Goal: Navigation & Orientation: Locate item on page

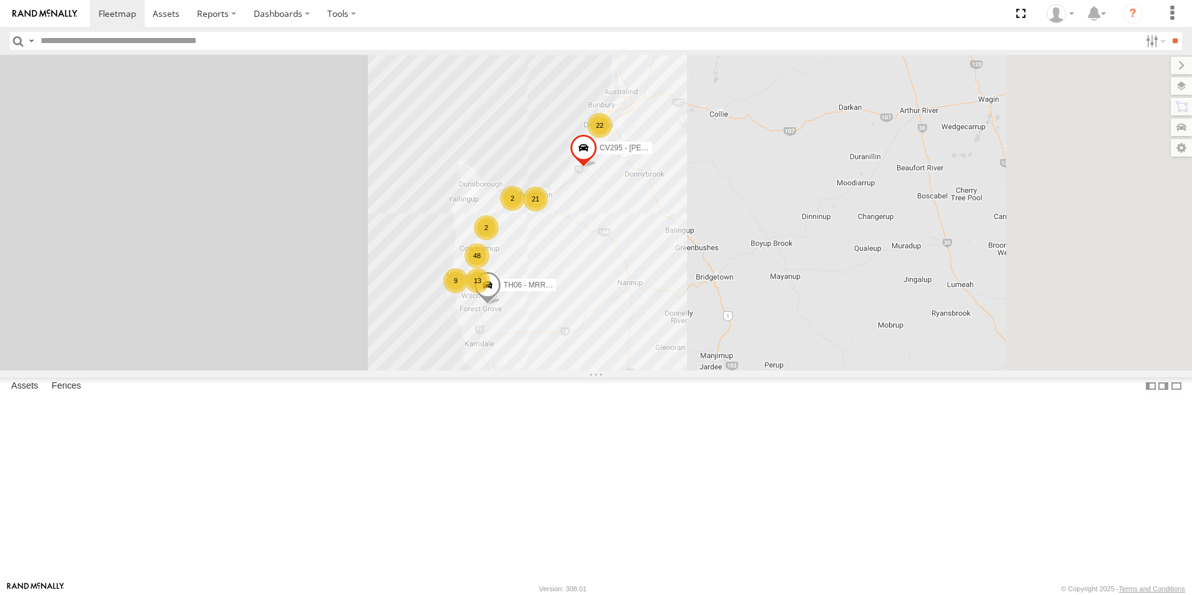
drag, startPoint x: 627, startPoint y: 439, endPoint x: 592, endPoint y: 365, distance: 81.4
click at [396, 278] on div "CV295 - [PERSON_NAME] PM019 - [PERSON_NAME] SST001 - [PERSON_NAME] 77 2 22 11 4…" at bounding box center [596, 212] width 1192 height 315
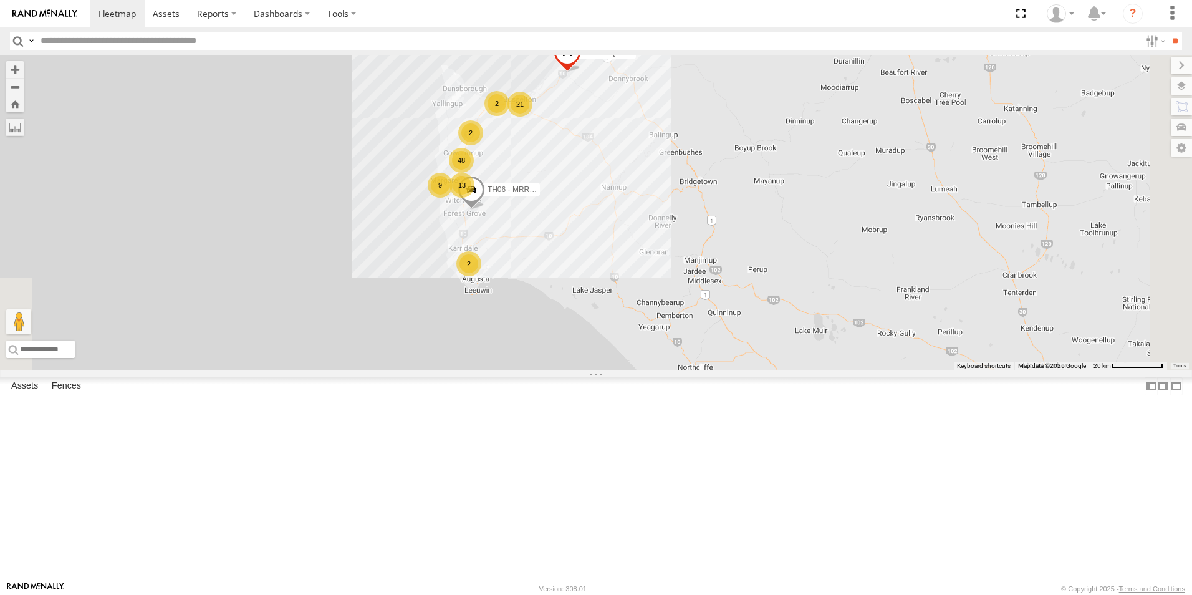
drag, startPoint x: 637, startPoint y: 380, endPoint x: 620, endPoint y: 281, distance: 100.7
click at [474, 198] on div "13" at bounding box center [462, 185] width 25 height 25
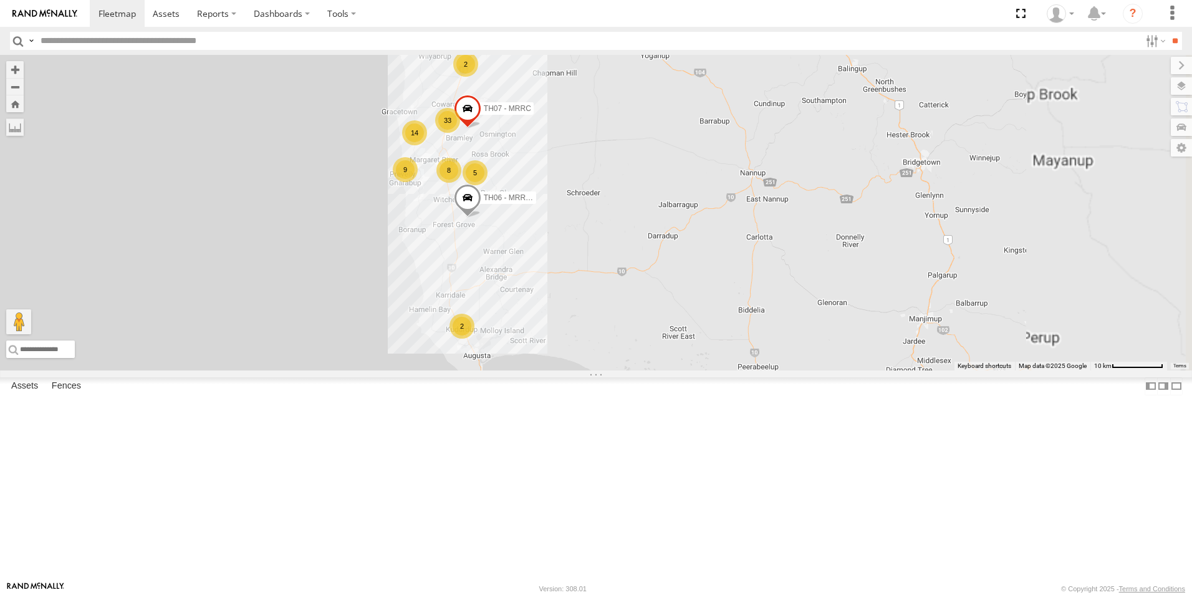
drag, startPoint x: 659, startPoint y: 314, endPoint x: 691, endPoint y: 357, distance: 53.5
click at [691, 357] on div "CV295 - [PERSON_NAME] PM019 - [PERSON_NAME] SST001 - [PERSON_NAME] TH06 - MRRC …" at bounding box center [596, 212] width 1192 height 315
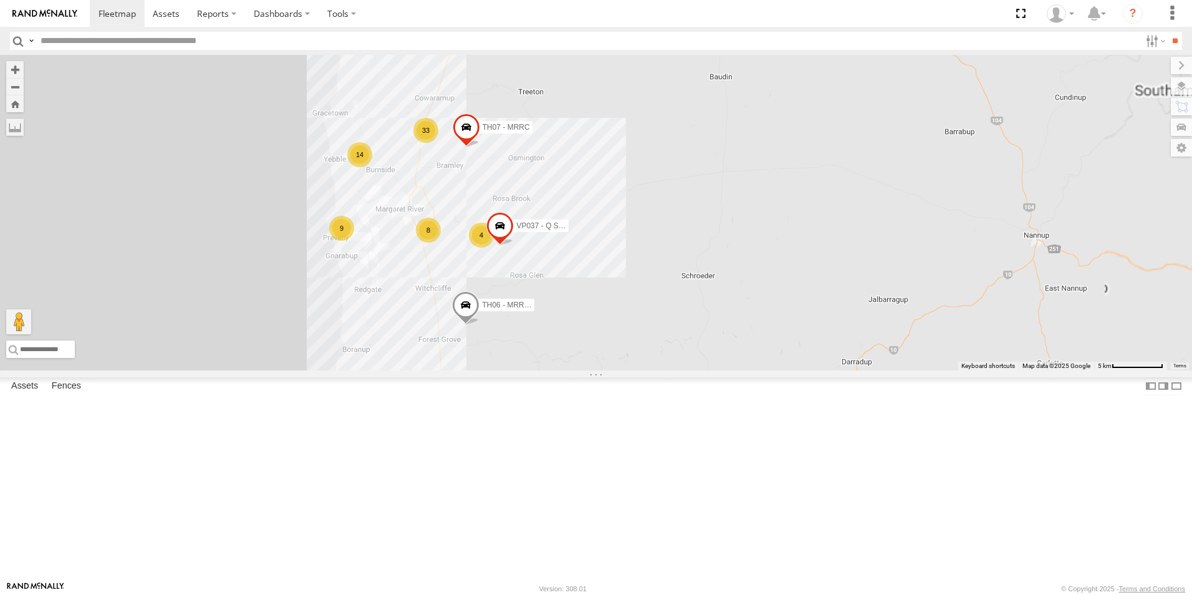
drag, startPoint x: 787, startPoint y: 296, endPoint x: 812, endPoint y: 301, distance: 25.6
click at [812, 301] on div "CV295 - [PERSON_NAME] PM019 - [PERSON_NAME] SST001 - [PERSON_NAME] TH06 - MRRC …" at bounding box center [596, 212] width 1192 height 315
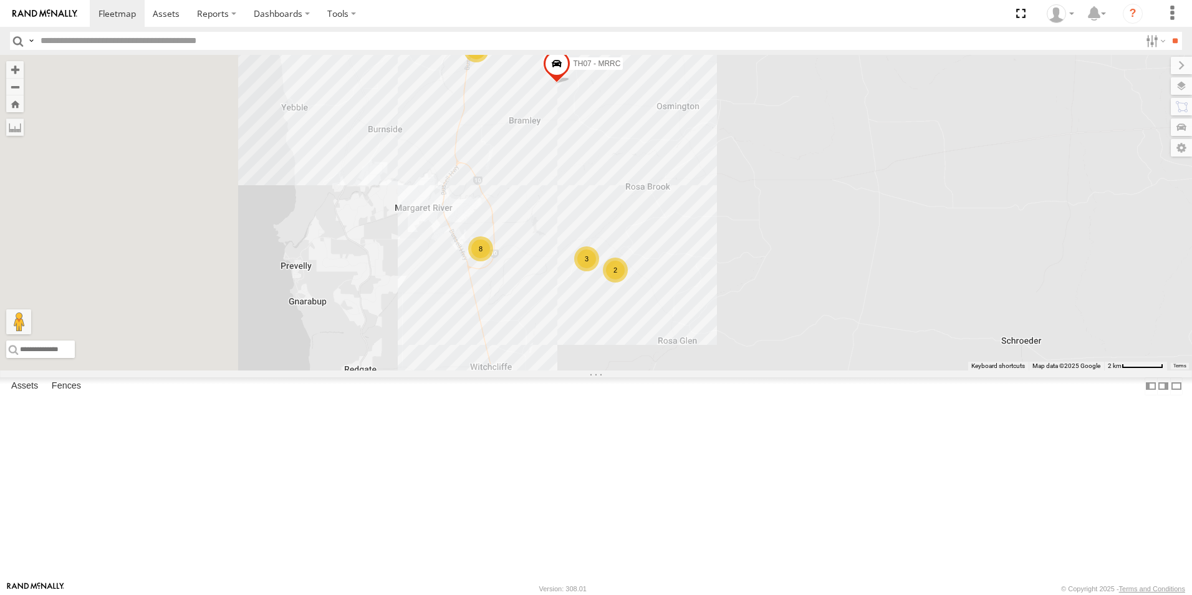
drag, startPoint x: 689, startPoint y: 298, endPoint x: 921, endPoint y: 282, distance: 232.5
click at [921, 282] on div "CV295 - [PERSON_NAME] PM019 - [PERSON_NAME] SST001 - [PERSON_NAME] TH06 - MRRC …" at bounding box center [596, 212] width 1192 height 315
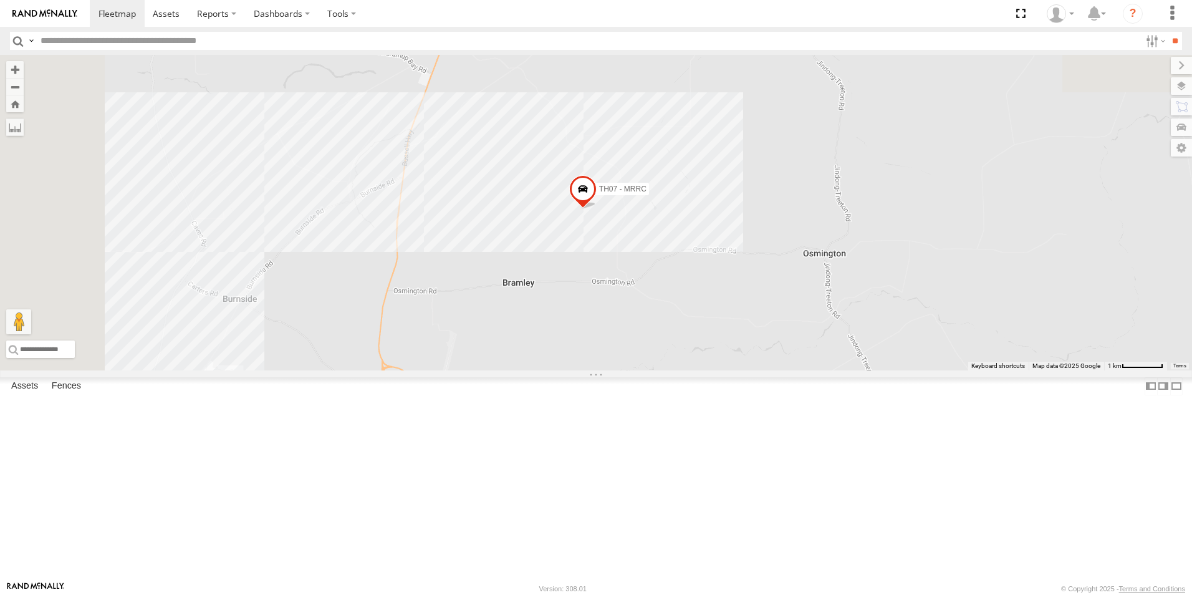
drag, startPoint x: 687, startPoint y: 314, endPoint x: 727, endPoint y: 559, distance: 248.9
click at [727, 370] on div "CV295 - [PERSON_NAME] PM019 - [PERSON_NAME] SST001 - [PERSON_NAME] TH06 - MRRC …" at bounding box center [596, 212] width 1192 height 315
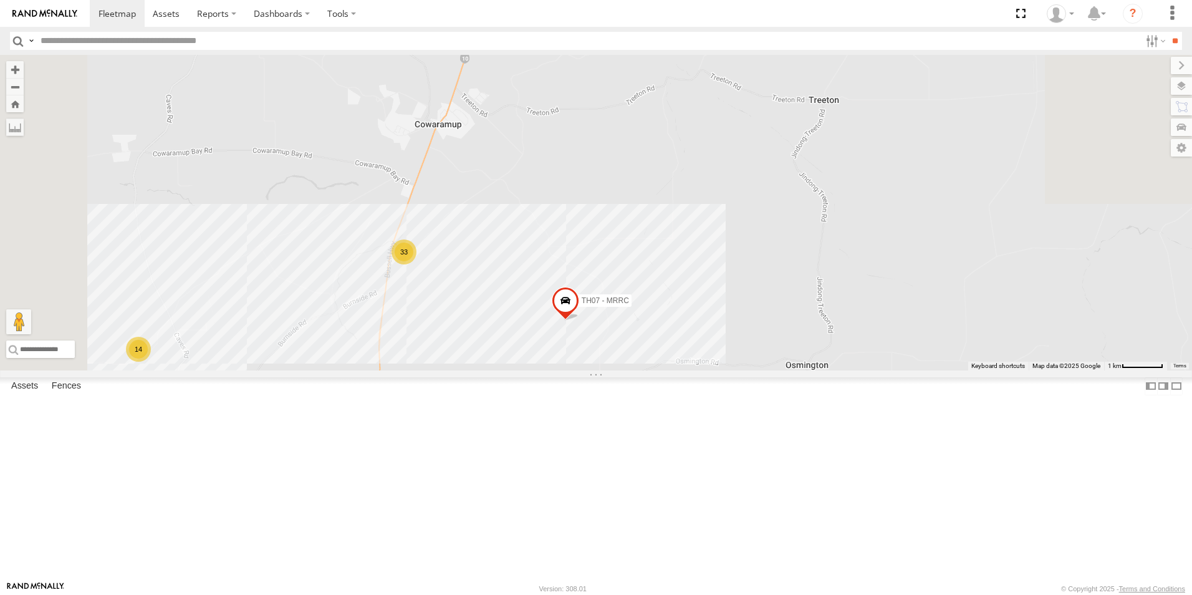
drag, startPoint x: 749, startPoint y: 407, endPoint x: 748, endPoint y: 423, distance: 16.3
click at [748, 370] on div "CV295 - [PERSON_NAME] PM019 - [PERSON_NAME] SST001 - [PERSON_NAME] TH06 - MRRC …" at bounding box center [596, 212] width 1192 height 315
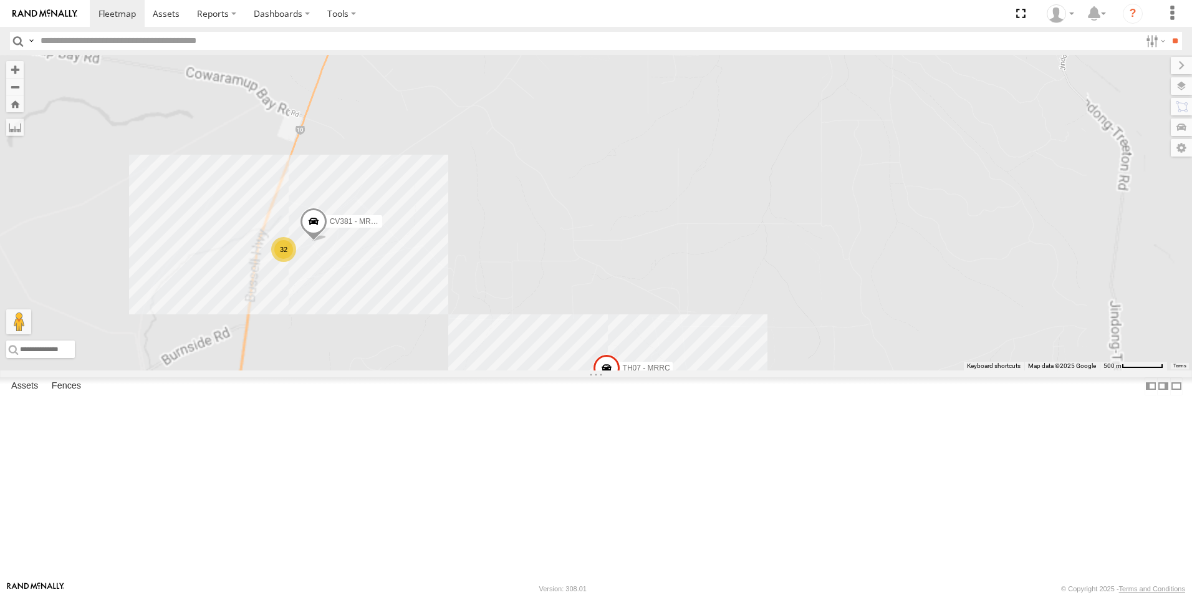
drag, startPoint x: 691, startPoint y: 346, endPoint x: 802, endPoint y: 354, distance: 110.6
click at [802, 354] on div "CV295 - [PERSON_NAME] PM019 - [PERSON_NAME] SST001 - [PERSON_NAME] TH06 - MRRC …" at bounding box center [596, 212] width 1192 height 315
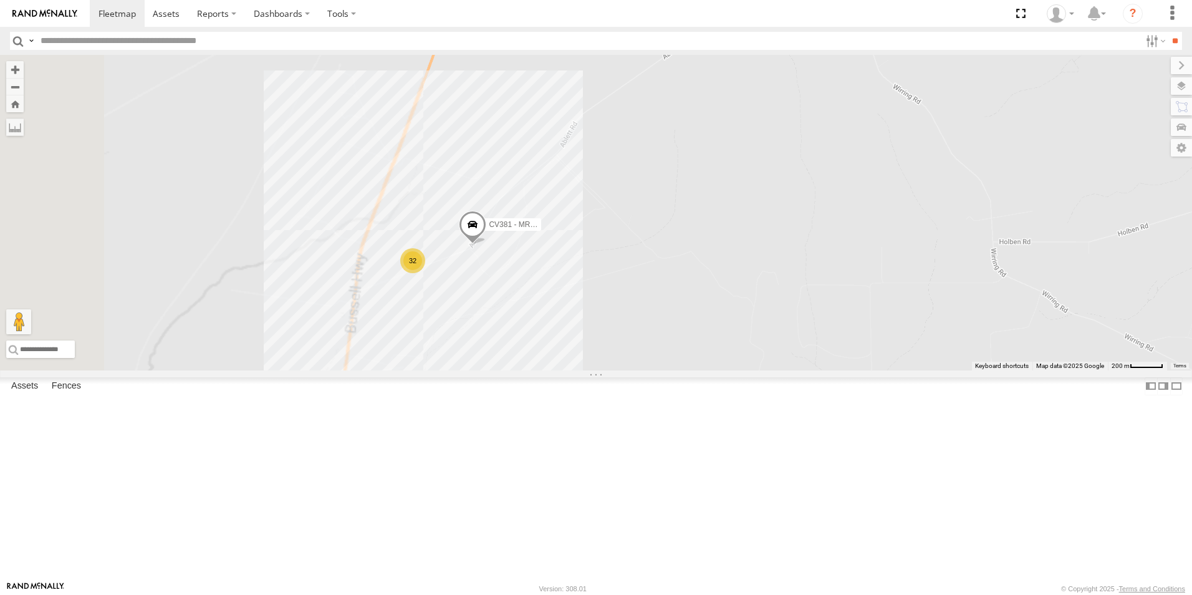
drag, startPoint x: 607, startPoint y: 402, endPoint x: 756, endPoint y: 411, distance: 148.7
click at [755, 370] on div "CV295 - [PERSON_NAME] PM019 - [PERSON_NAME] SST001 - [PERSON_NAME] TH06 - MRRC …" at bounding box center [596, 212] width 1192 height 315
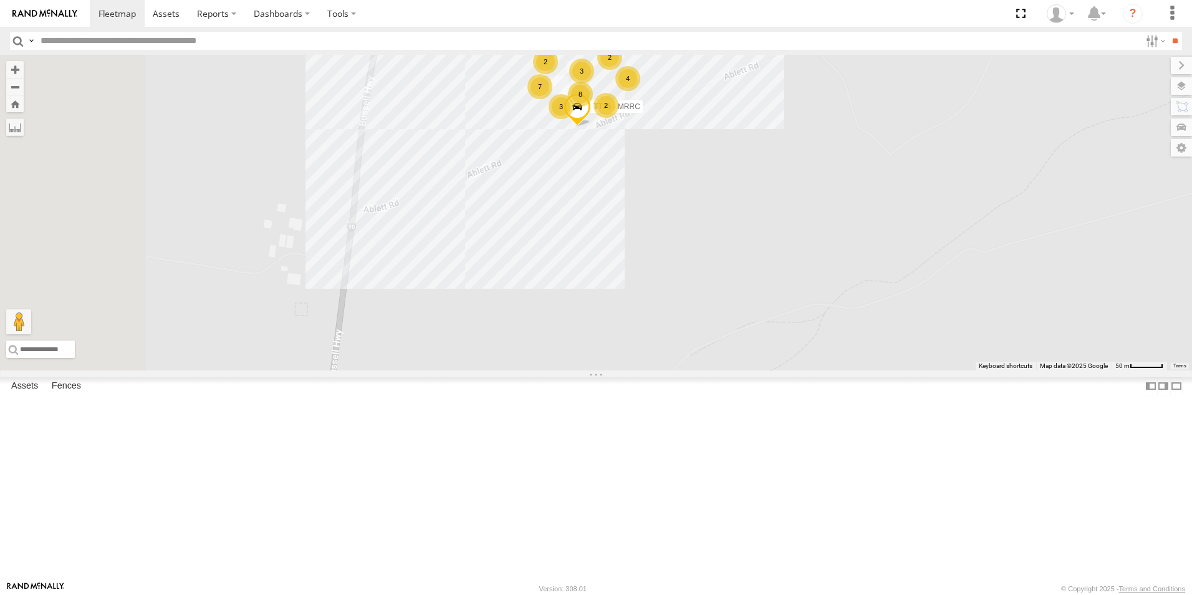
drag, startPoint x: 546, startPoint y: 362, endPoint x: 657, endPoint y: 354, distance: 111.9
click at [657, 354] on div "CV295 - [PERSON_NAME] PM019 - [PERSON_NAME] SST001 - [PERSON_NAME] TH06 - MRRC …" at bounding box center [596, 212] width 1192 height 315
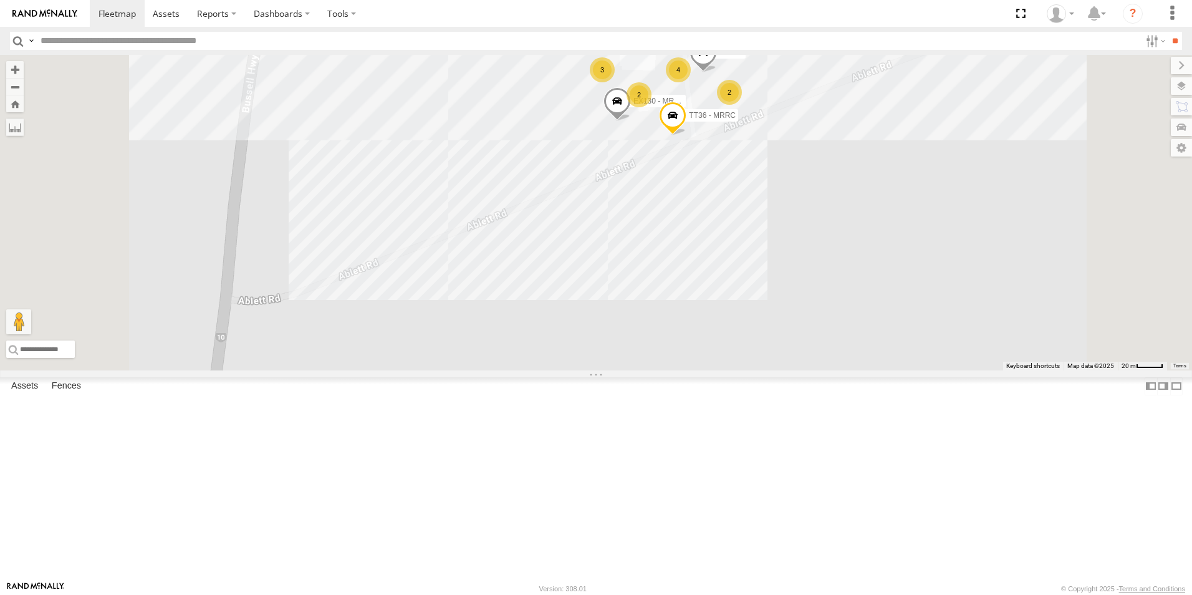
drag, startPoint x: 663, startPoint y: 405, endPoint x: 685, endPoint y: 508, distance: 105.0
click at [685, 370] on div "CV295 - [PERSON_NAME] PM019 - [PERSON_NAME] SST001 - [PERSON_NAME] TH06 - MRRC …" at bounding box center [596, 212] width 1192 height 315
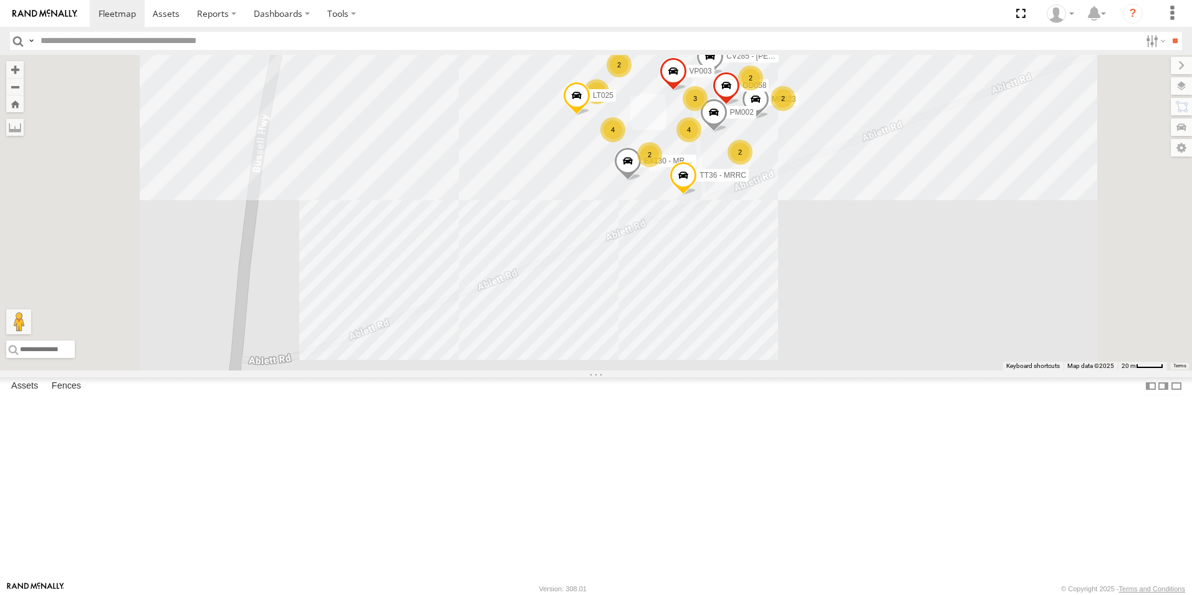
drag, startPoint x: 710, startPoint y: 435, endPoint x: 712, endPoint y: 453, distance: 18.3
click at [712, 370] on div "CV295 - [PERSON_NAME] PM019 - [PERSON_NAME] SST001 - [PERSON_NAME] TH06 - MRRC …" at bounding box center [596, 212] width 1192 height 315
click at [855, 41] on span "CV207 - [PERSON_NAME]" at bounding box center [809, 36] width 91 height 9
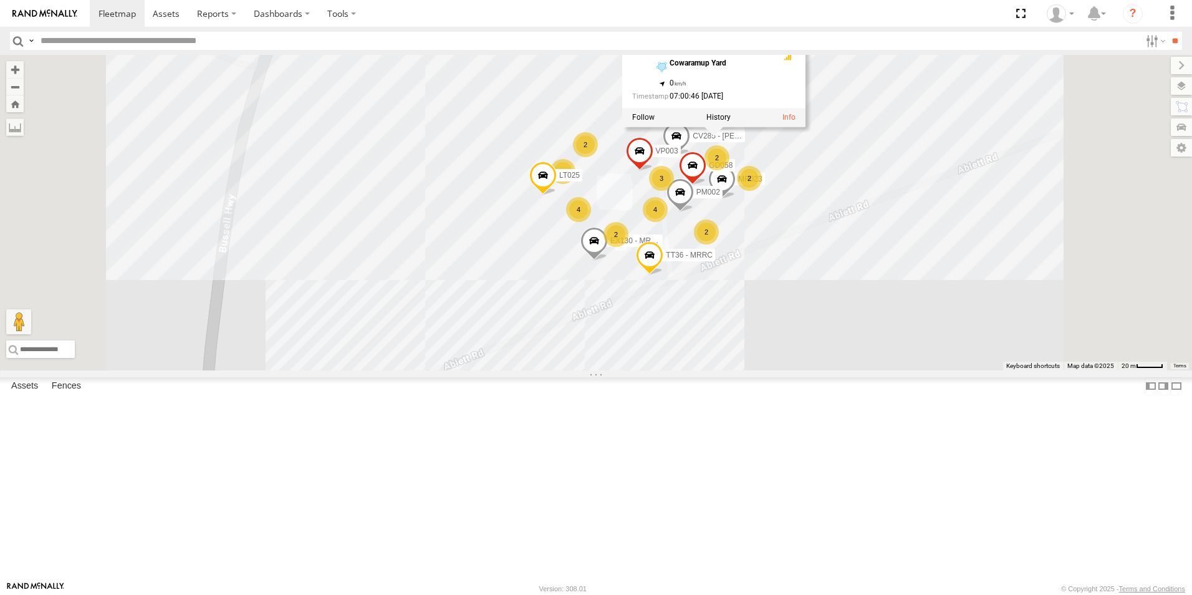
drag, startPoint x: 994, startPoint y: 204, endPoint x: 958, endPoint y: 281, distance: 84.8
click at [958, 282] on div "CV295 - [PERSON_NAME] PM019 - [PERSON_NAME] SST001 - [PERSON_NAME] TH06 - MRRC …" at bounding box center [596, 212] width 1192 height 315
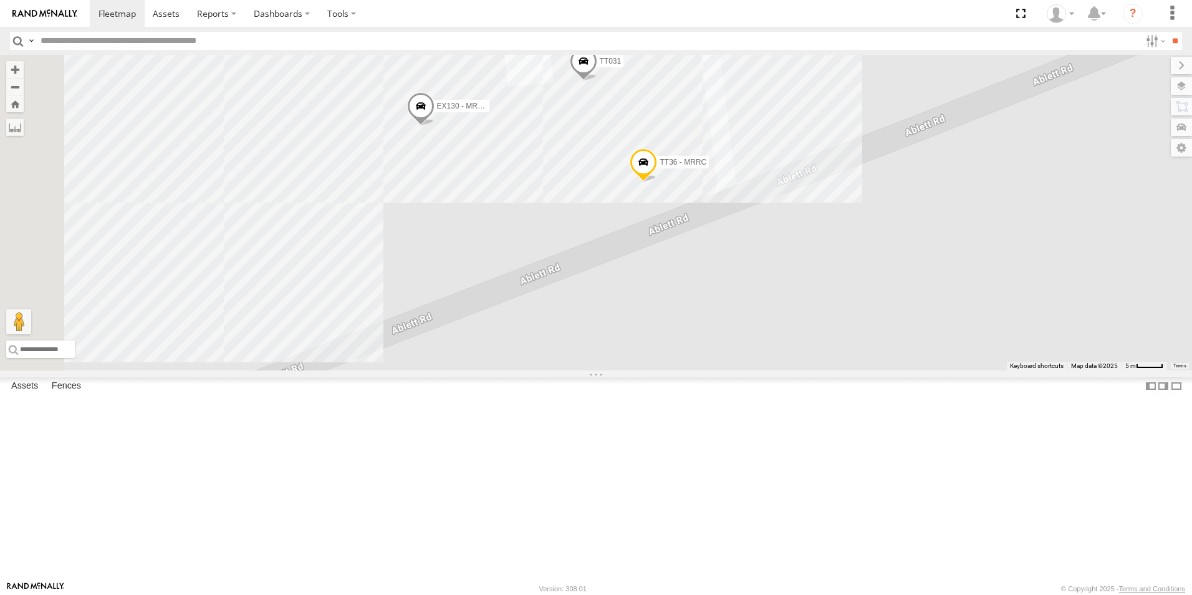
drag, startPoint x: 574, startPoint y: 442, endPoint x: 776, endPoint y: 383, distance: 210.5
click at [776, 370] on div "CV295 - [PERSON_NAME] PM019 - [PERSON_NAME] SST001 - [PERSON_NAME] TH06 - MRRC …" at bounding box center [596, 212] width 1192 height 315
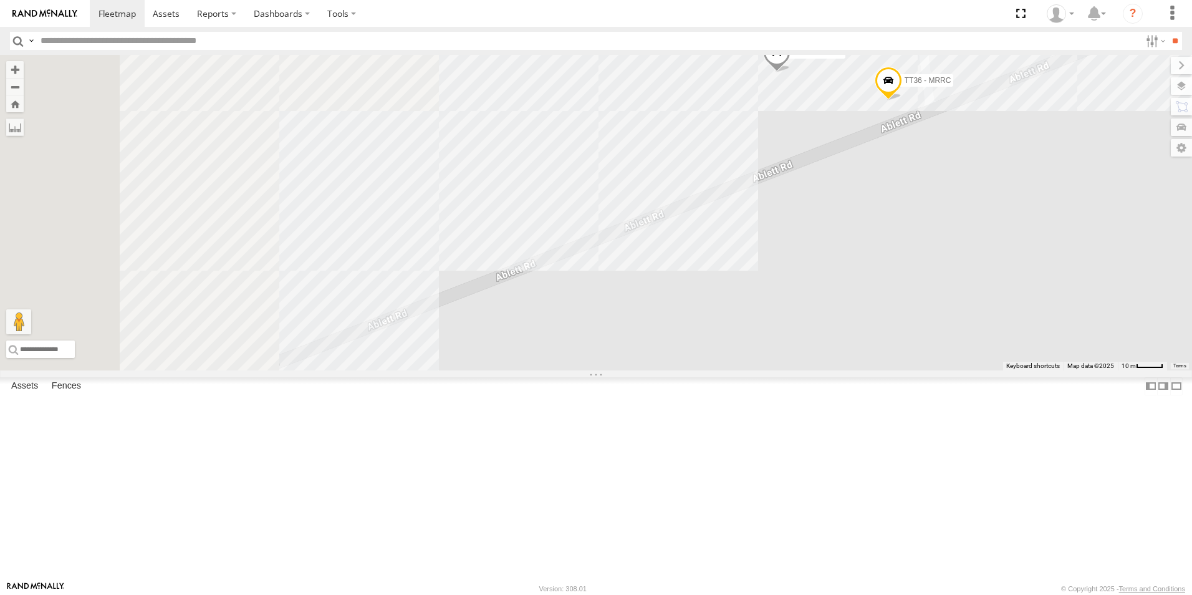
drag, startPoint x: 547, startPoint y: 385, endPoint x: 899, endPoint y: 266, distance: 371.5
click at [899, 266] on div "CV295 - [PERSON_NAME] PM019 - [PERSON_NAME] SST001 - [PERSON_NAME] TH06 - MRRC …" at bounding box center [596, 212] width 1192 height 315
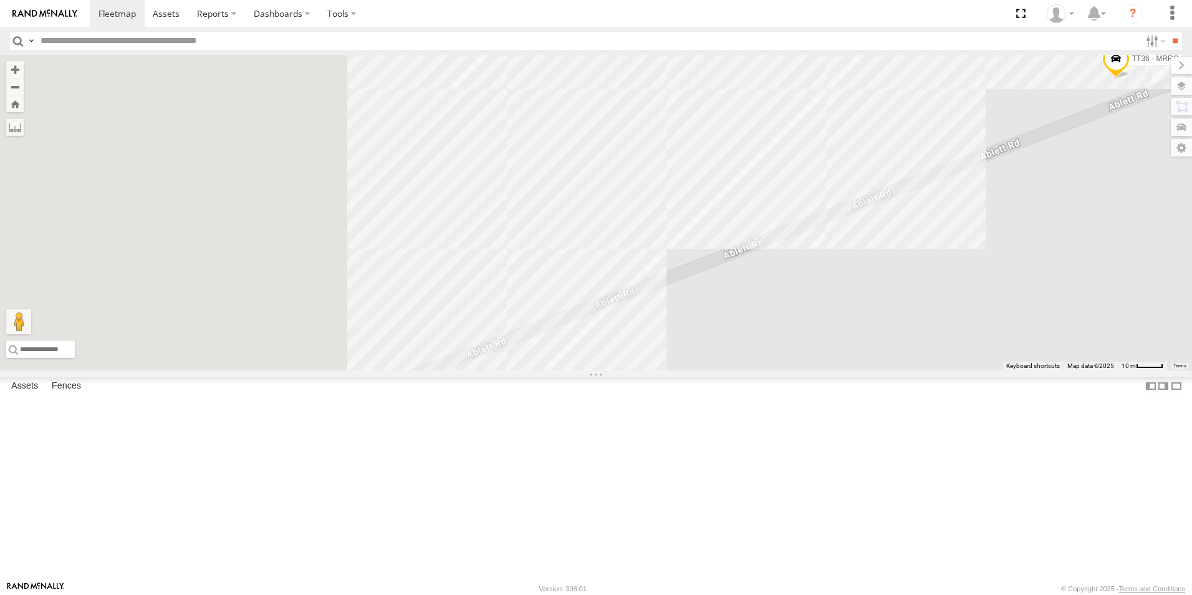
drag, startPoint x: 552, startPoint y: 327, endPoint x: 782, endPoint y: 305, distance: 231.0
click at [782, 305] on div "CV295 - [PERSON_NAME] PM019 - [PERSON_NAME] SST001 - [PERSON_NAME] TH06 - MRRC …" at bounding box center [596, 212] width 1192 height 315
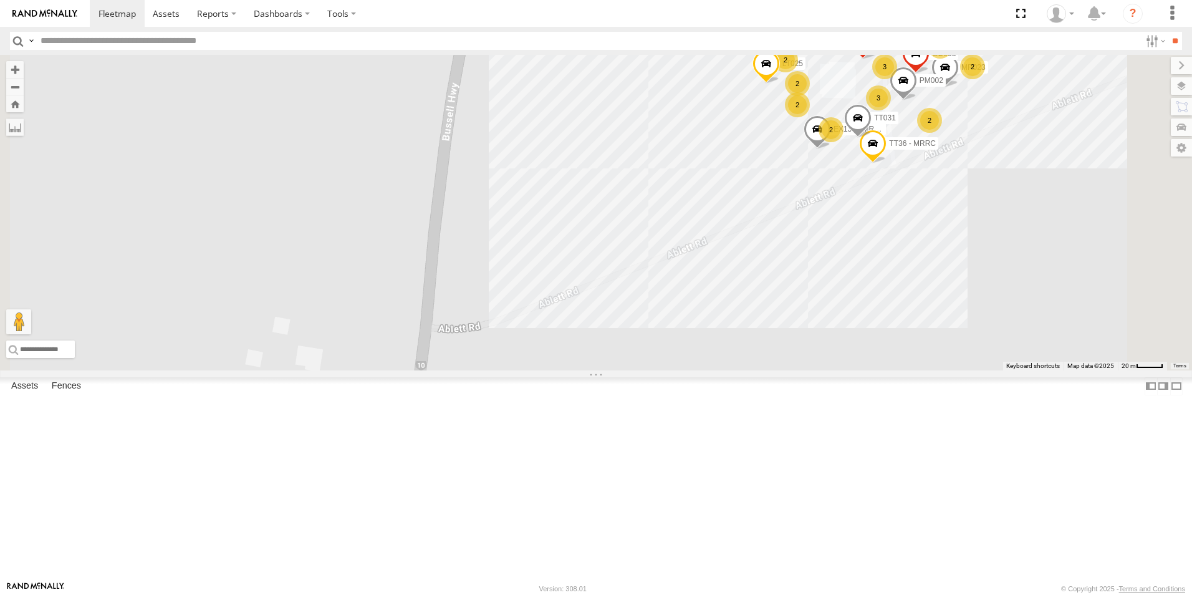
drag, startPoint x: 749, startPoint y: 292, endPoint x: 729, endPoint y: 371, distance: 81.2
click at [729, 370] on div "CV295 - [PERSON_NAME] PM019 - [PERSON_NAME] SST001 - [PERSON_NAME] TH06 - MRRC …" at bounding box center [596, 212] width 1192 height 315
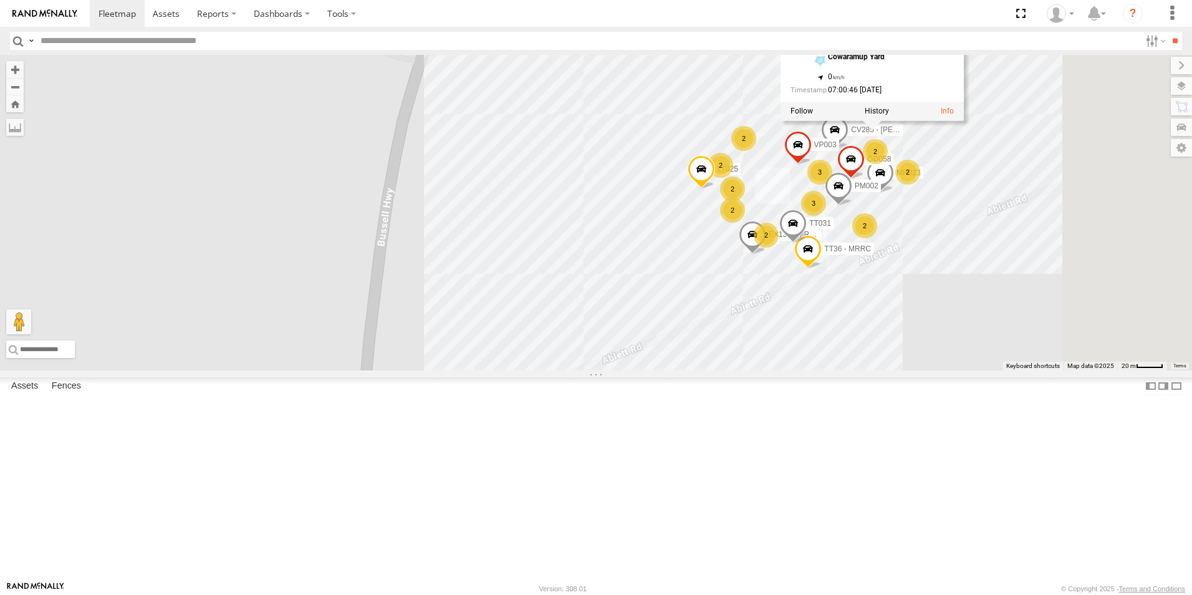
drag, startPoint x: 799, startPoint y: 347, endPoint x: 744, endPoint y: 362, distance: 57.0
click at [748, 363] on div "CV295 - [PERSON_NAME] PM019 - [PERSON_NAME] SST001 - [PERSON_NAME] TH06 - MRRC …" at bounding box center [596, 212] width 1192 height 315
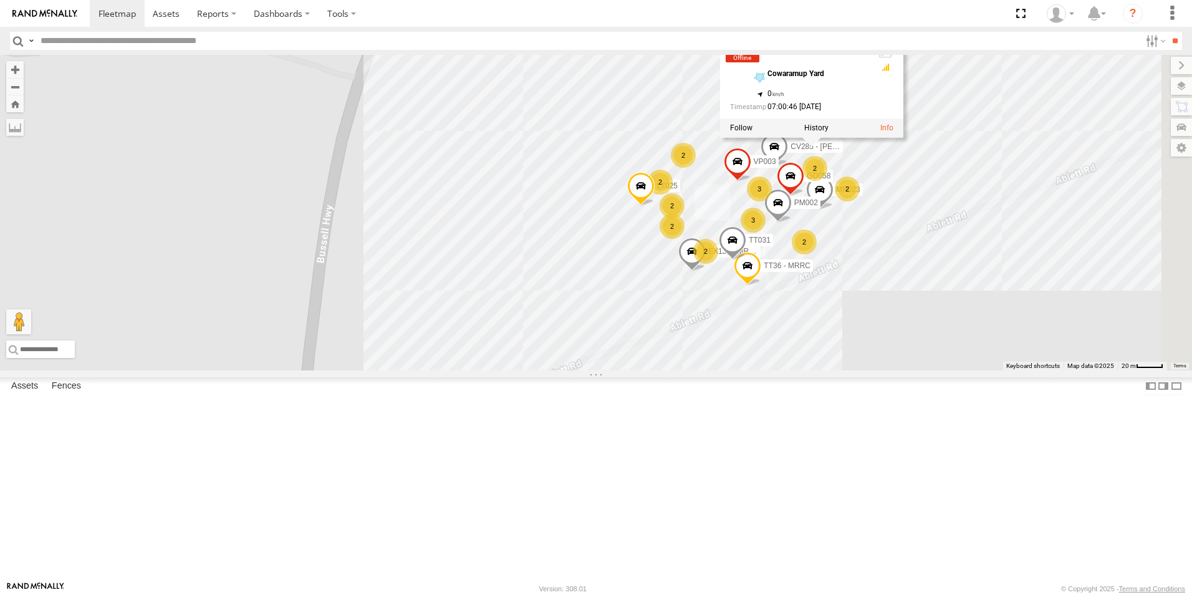
click at [804, 196] on div "CV295 - [PERSON_NAME] PM019 - [PERSON_NAME] SST001 - [PERSON_NAME] TH06 - MRRC …" at bounding box center [596, 212] width 1192 height 315
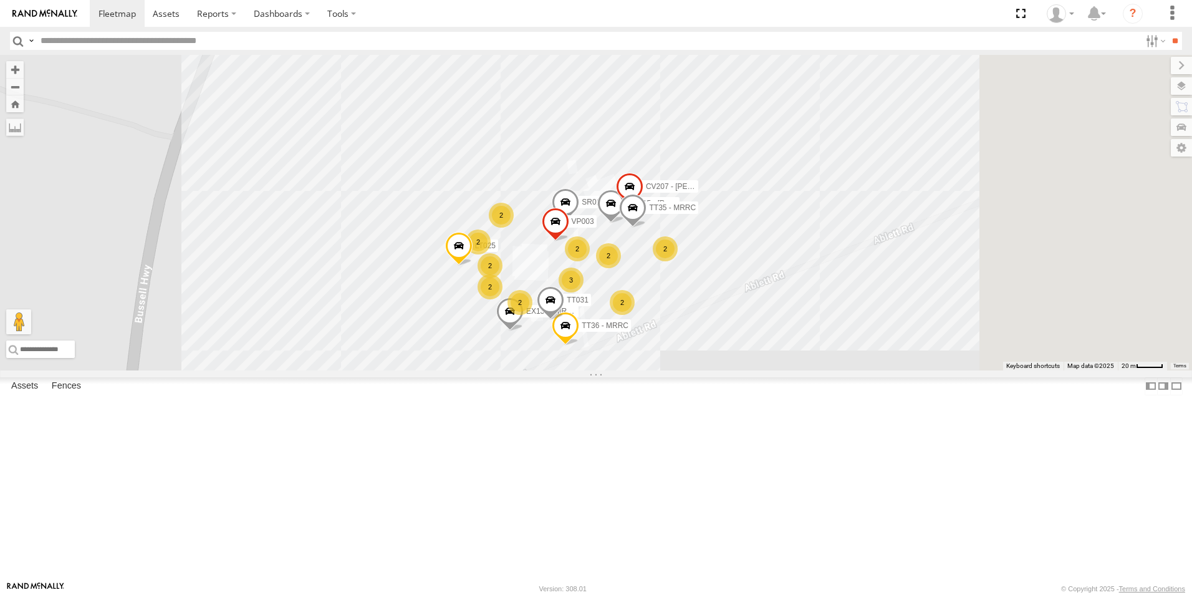
drag, startPoint x: 921, startPoint y: 363, endPoint x: 624, endPoint y: 472, distance: 316.0
click at [624, 370] on div "TT35 - MRRC LT025 TT36 - MRRC CV207 - [PERSON_NAME] PM015 - [PERSON_NAME] TT031…" at bounding box center [596, 212] width 1192 height 315
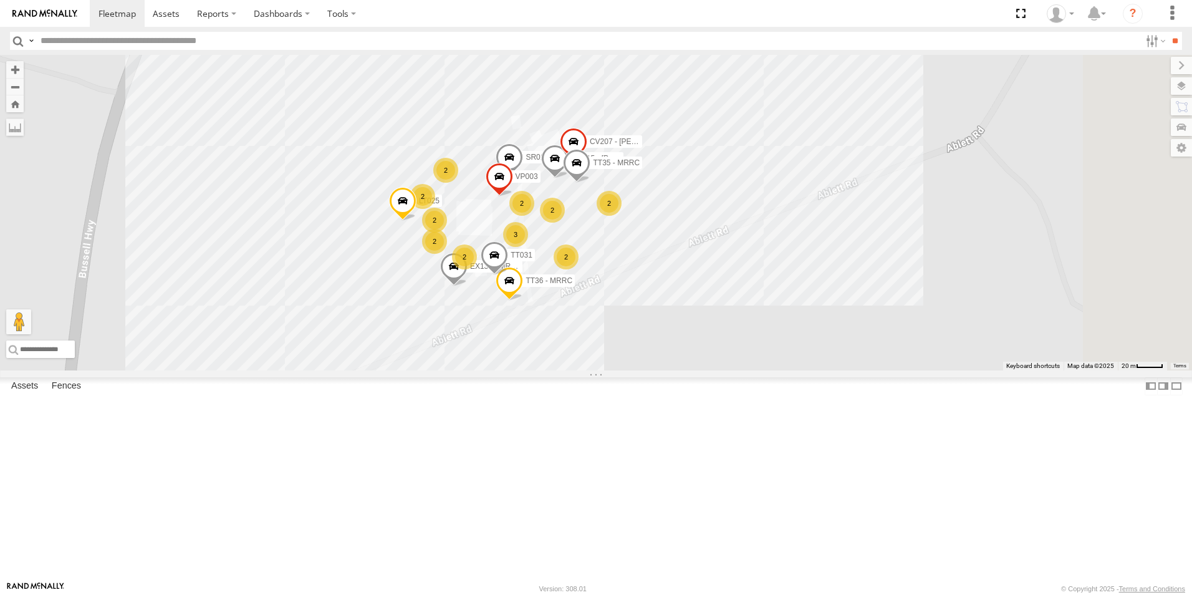
drag, startPoint x: 615, startPoint y: 436, endPoint x: 556, endPoint y: 387, distance: 77.1
click at [556, 370] on div "TT35 - MRRC LT025 TT36 - MRRC CV207 - [PERSON_NAME] PM015 - [PERSON_NAME] TT031…" at bounding box center [596, 212] width 1192 height 315
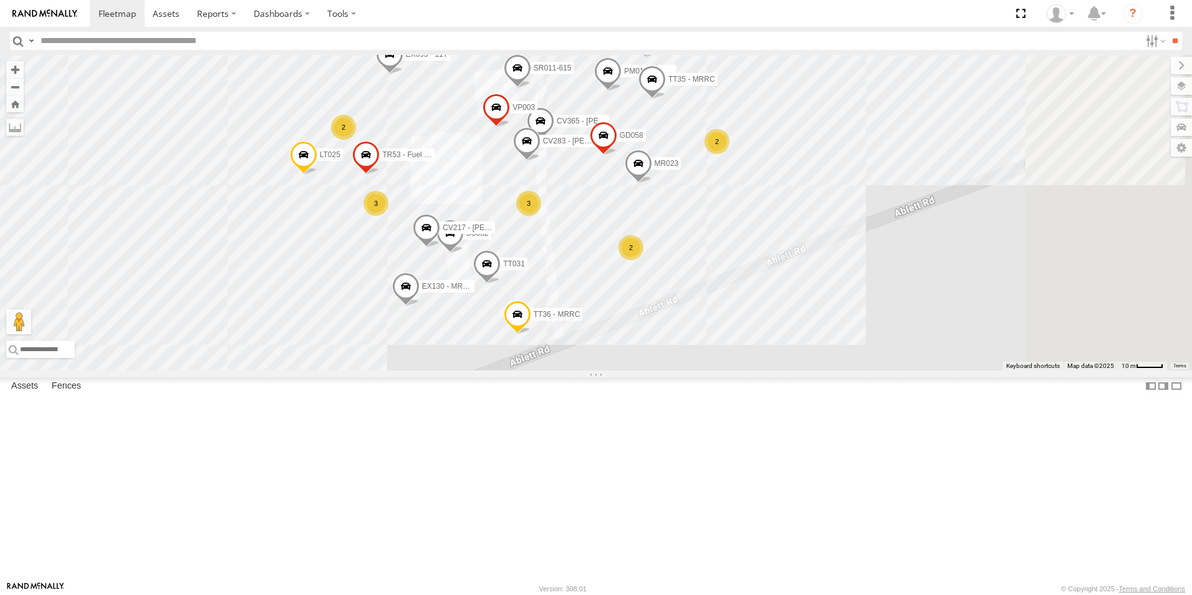
drag, startPoint x: 590, startPoint y: 383, endPoint x: 489, endPoint y: 402, distance: 103.3
click at [489, 370] on div "TT35 - MRRC LT025 TT36 - MRRC CV207 - [PERSON_NAME] PM015 - [PERSON_NAME] TT031…" at bounding box center [596, 212] width 1192 height 315
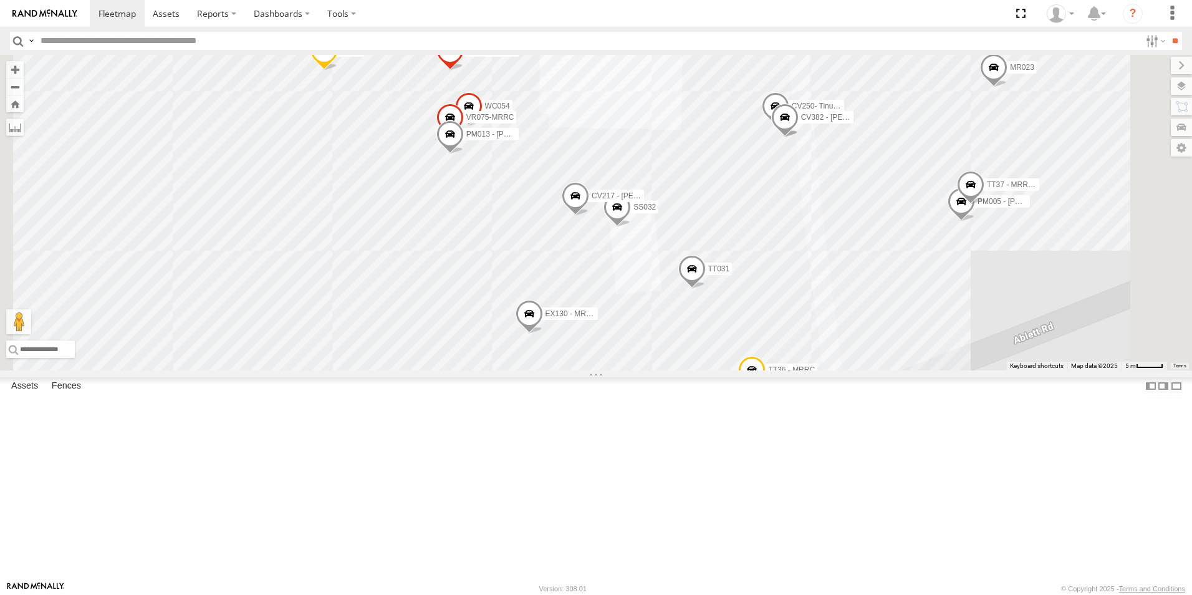
drag, startPoint x: 579, startPoint y: 387, endPoint x: 581, endPoint y: 484, distance: 97.9
click at [581, 370] on div "TT35 - MRRC LT025 TT36 - MRRC CV207 - [PERSON_NAME] PM015 - [PERSON_NAME] TT031…" at bounding box center [596, 212] width 1192 height 315
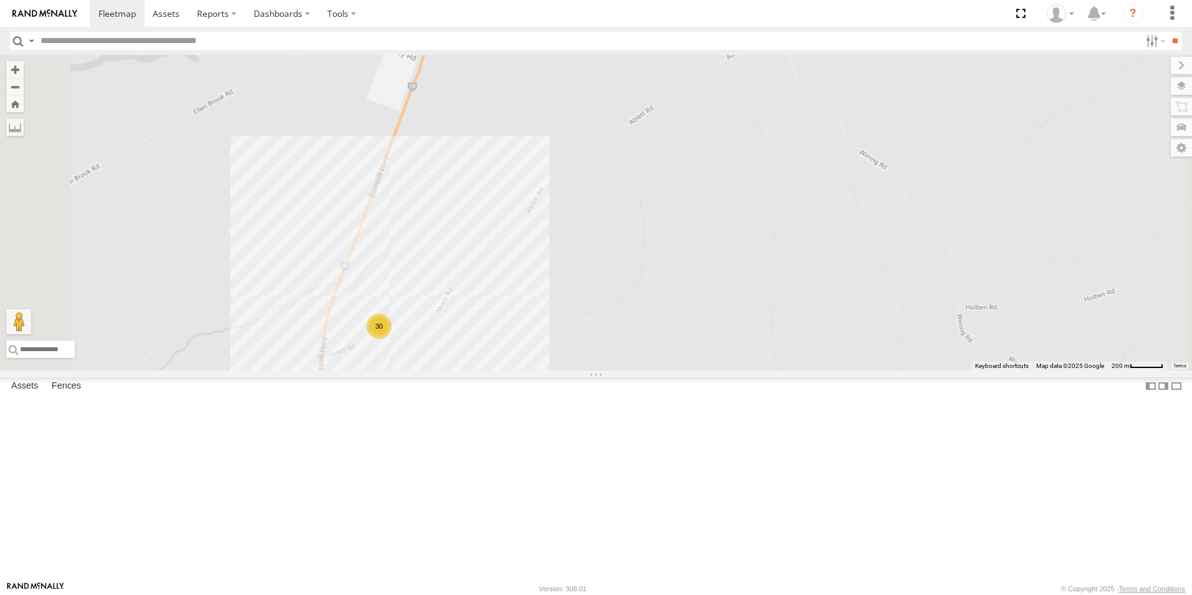
drag, startPoint x: 580, startPoint y: 256, endPoint x: 629, endPoint y: 350, distance: 106.2
click at [569, 370] on div "PM002 30" at bounding box center [596, 212] width 1192 height 315
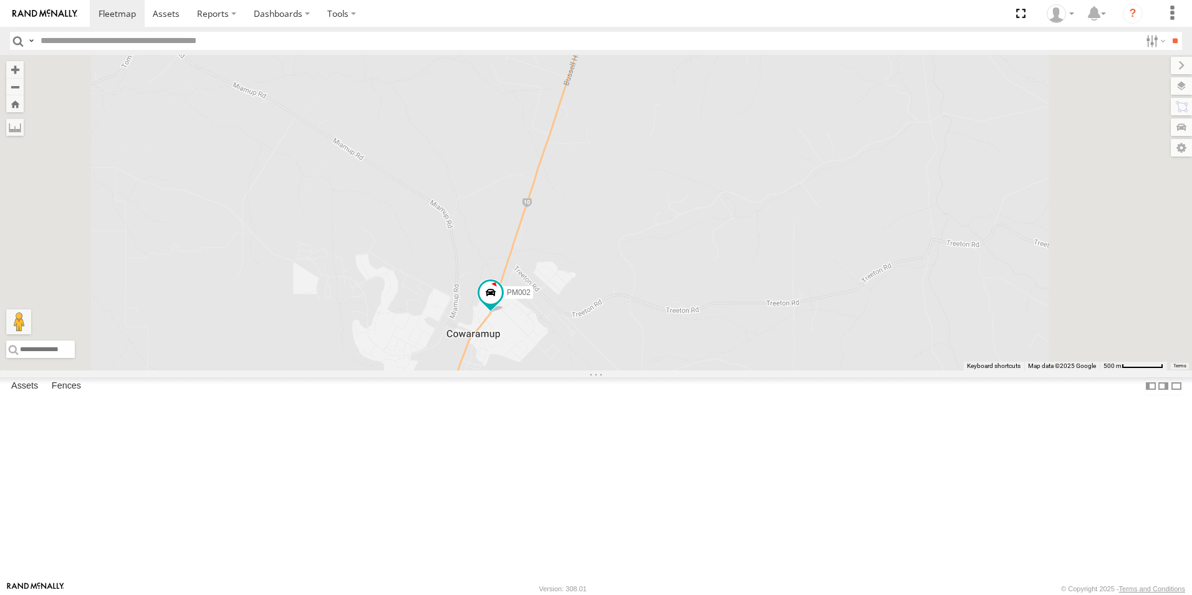
drag, startPoint x: 691, startPoint y: 458, endPoint x: 680, endPoint y: 517, distance: 60.3
click at [680, 370] on div "PM002 30" at bounding box center [596, 212] width 1192 height 315
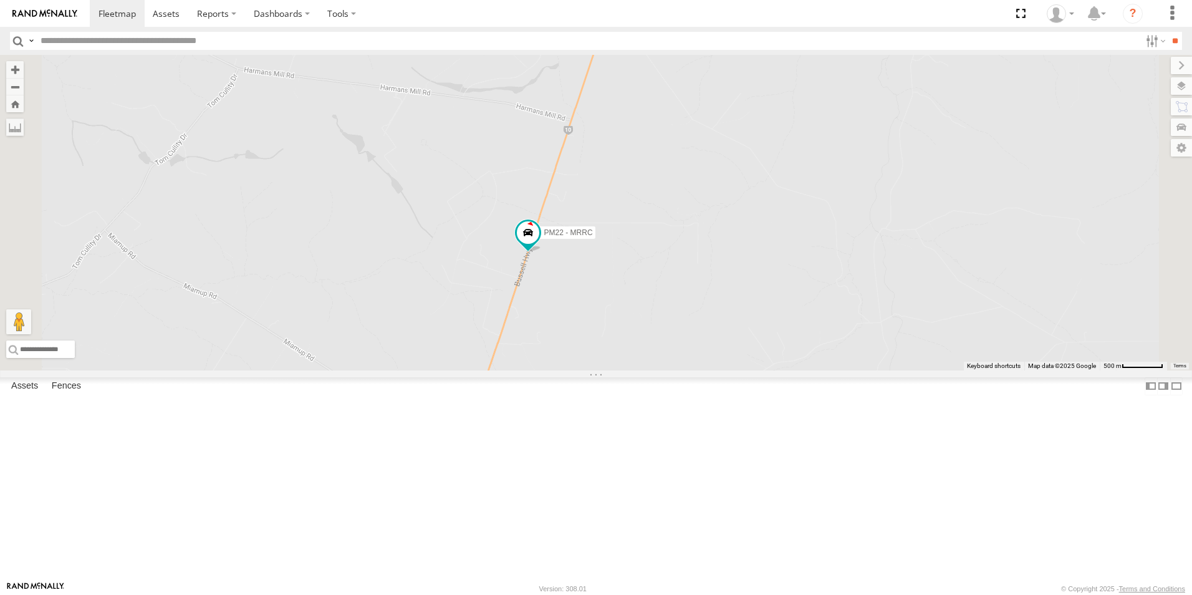
drag, startPoint x: 771, startPoint y: 452, endPoint x: 747, endPoint y: 504, distance: 57.5
click at [747, 370] on div "PM002 30 PM22 - MRRC" at bounding box center [596, 212] width 1192 height 315
drag, startPoint x: 799, startPoint y: 383, endPoint x: 681, endPoint y: 527, distance: 186.6
click at [681, 370] on div "PM002 30 PM22 - MRRC CV285 - [PERSON_NAME] GR023 - MRRC" at bounding box center [596, 212] width 1192 height 315
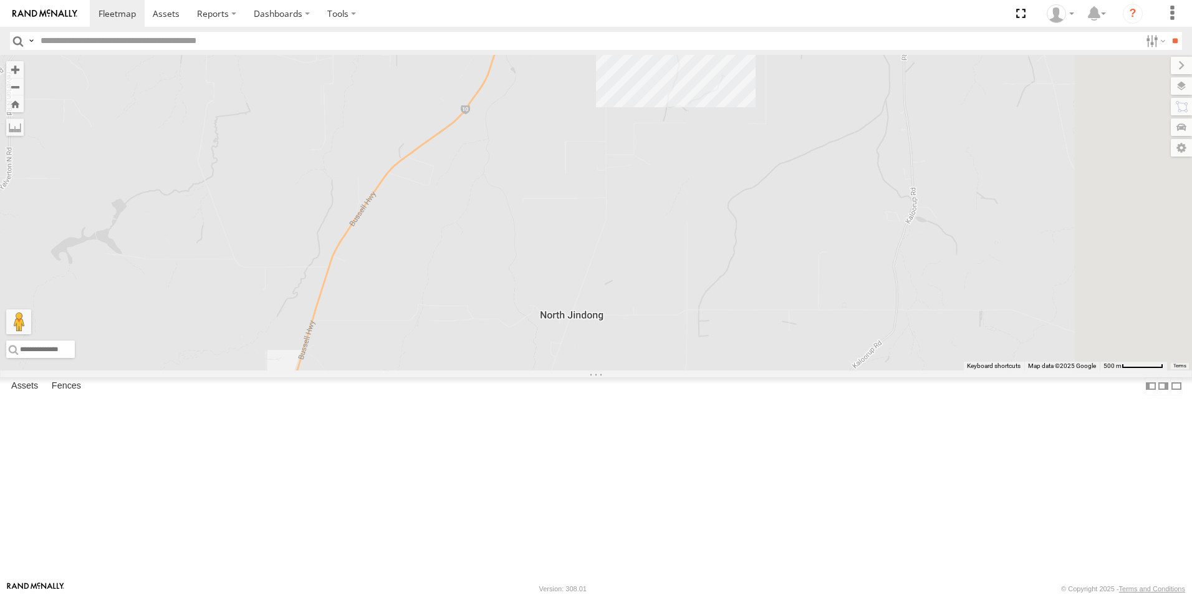
drag, startPoint x: 724, startPoint y: 449, endPoint x: 648, endPoint y: 473, distance: 79.9
click at [666, 370] on div "PM002 30 PM22 - MRRC CV285 - [PERSON_NAME] GR023 - MRRC" at bounding box center [596, 212] width 1192 height 315
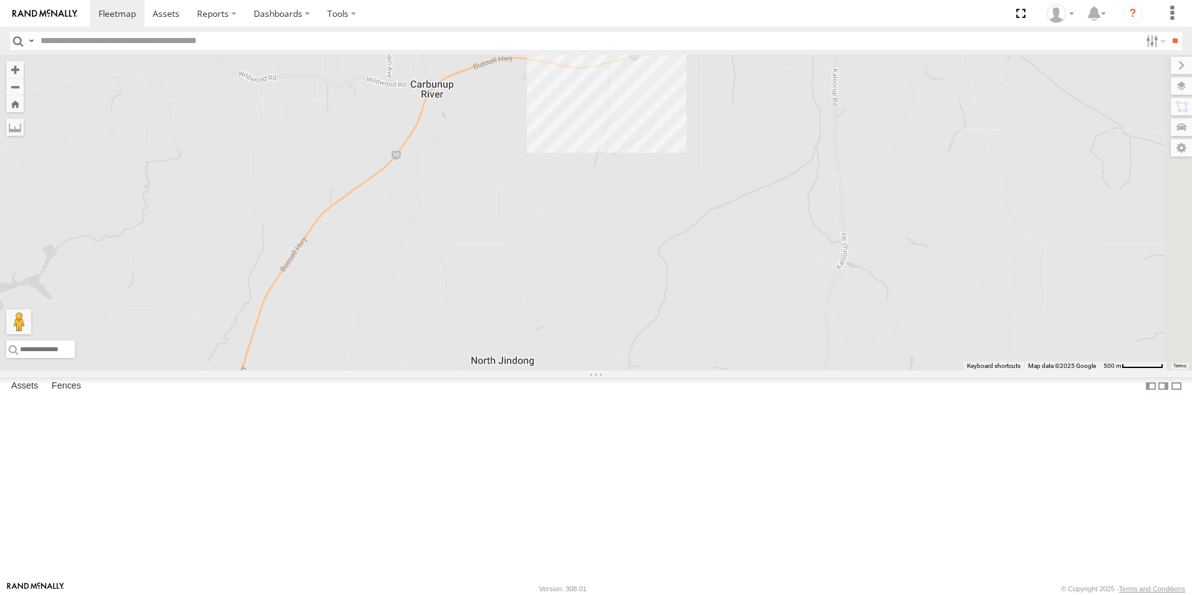
drag, startPoint x: 756, startPoint y: 423, endPoint x: 577, endPoint y: 534, distance: 211.4
click at [577, 370] on div "PM002 30 PM22 - MRRC CV285 - [PERSON_NAME] GR023 - MRRC" at bounding box center [596, 212] width 1192 height 315
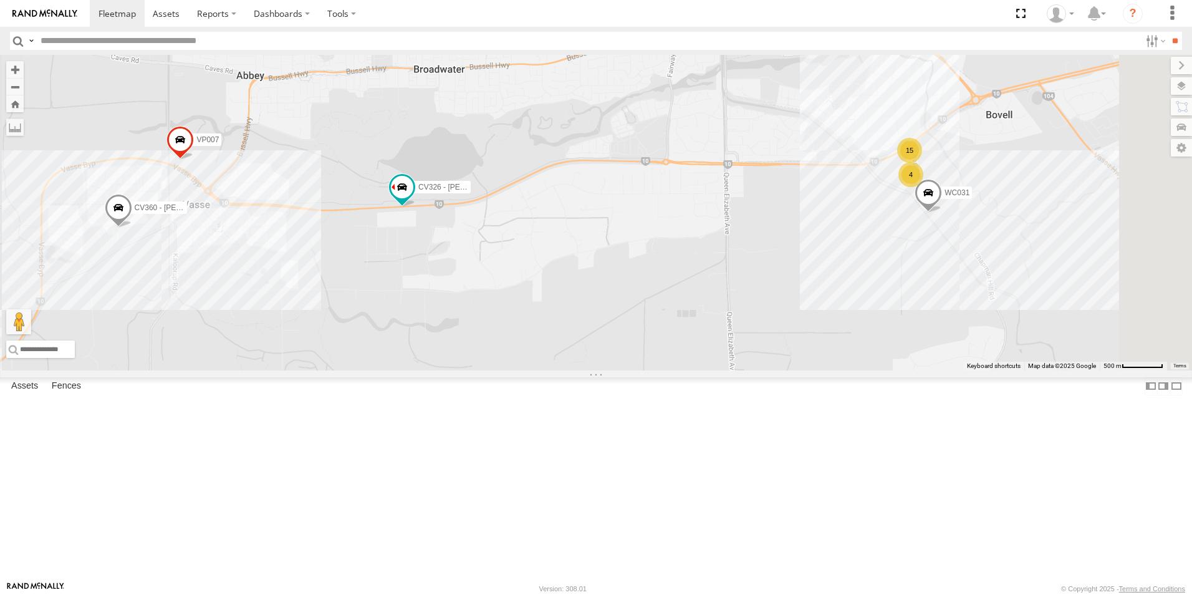
drag, startPoint x: 667, startPoint y: 439, endPoint x: 582, endPoint y: 388, distance: 99.5
click at [582, 370] on div "PM002 30 PM22 - MRRC CV285 - [PERSON_NAME] GR023 - MRRC 4 VP007 15 CV360 - [PER…" at bounding box center [596, 212] width 1192 height 315
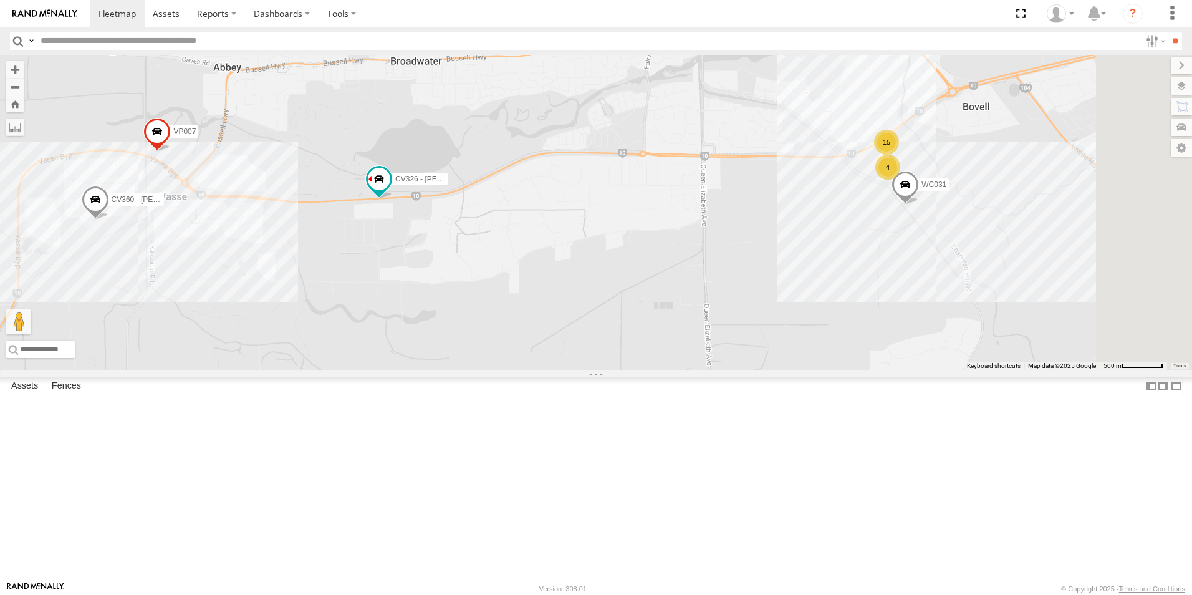
drag, startPoint x: 698, startPoint y: 368, endPoint x: 630, endPoint y: 339, distance: 74.0
click at [652, 353] on div "PM002 30 PM22 - MRRC CV285 - [PERSON_NAME] GR023 - MRRC 4 VP007 15 CV360 - [PER…" at bounding box center [596, 212] width 1192 height 315
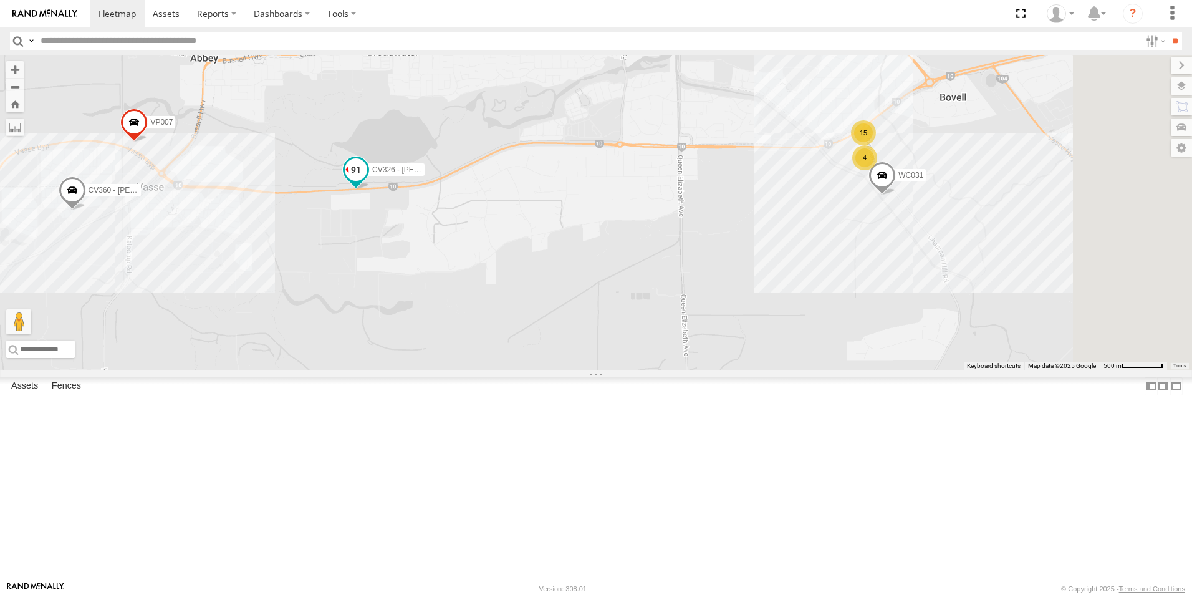
click at [463, 174] on span "CV326 - [PERSON_NAME]" at bounding box center [417, 169] width 91 height 9
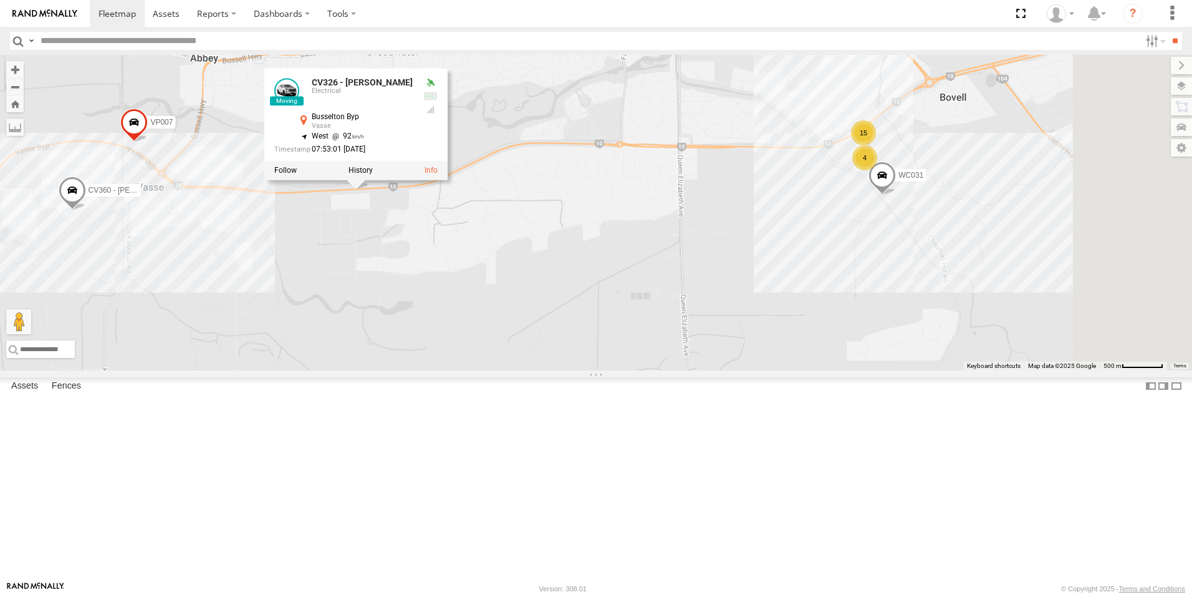
drag, startPoint x: 649, startPoint y: 318, endPoint x: 643, endPoint y: 317, distance: 6.3
click at [649, 319] on div "PM002 30 PM22 - MRRC CV285 - [PERSON_NAME] GR023 - MRRC 4 VP007 15 CV360 - [PER…" at bounding box center [596, 212] width 1192 height 315
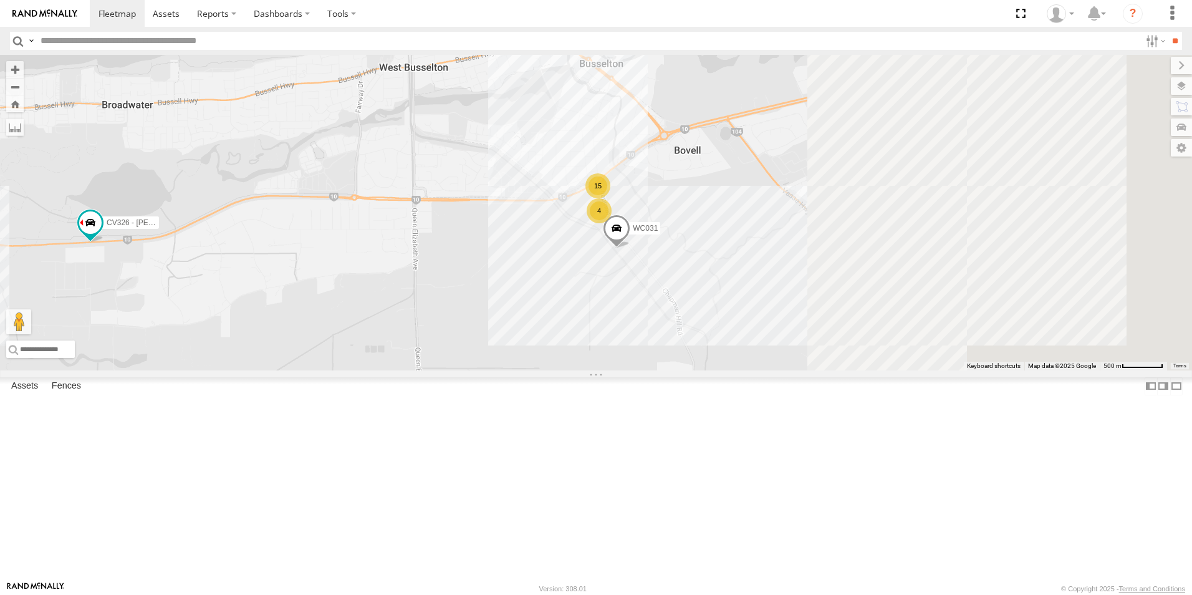
drag, startPoint x: 849, startPoint y: 376, endPoint x: 579, endPoint y: 430, distance: 274.6
click at [579, 370] on div "PM002 30 PM22 - MRRC CV285 - [PERSON_NAME] GR023 - MRRC 4 VP007 15 CV360 - [PER…" at bounding box center [596, 212] width 1192 height 315
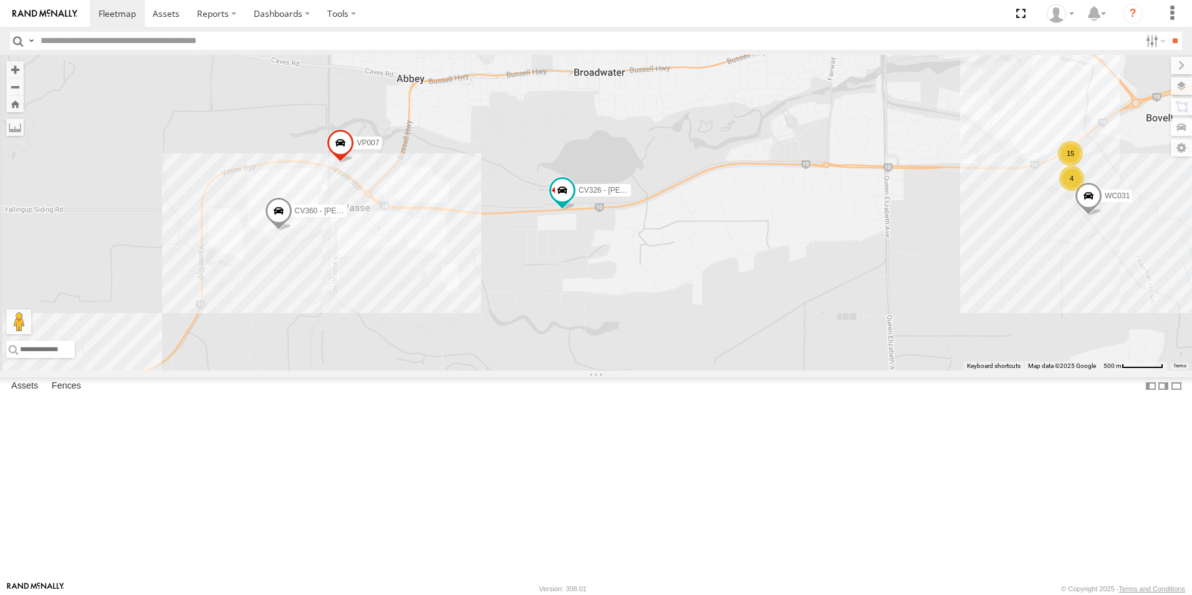
drag, startPoint x: 536, startPoint y: 417, endPoint x: 994, endPoint y: 378, distance: 459.9
click at [994, 370] on div "PM002 30 PM22 - MRRC CV285 - [PERSON_NAME] GR023 - MRRC 4 VP007 15 CV360 - [PER…" at bounding box center [596, 212] width 1192 height 315
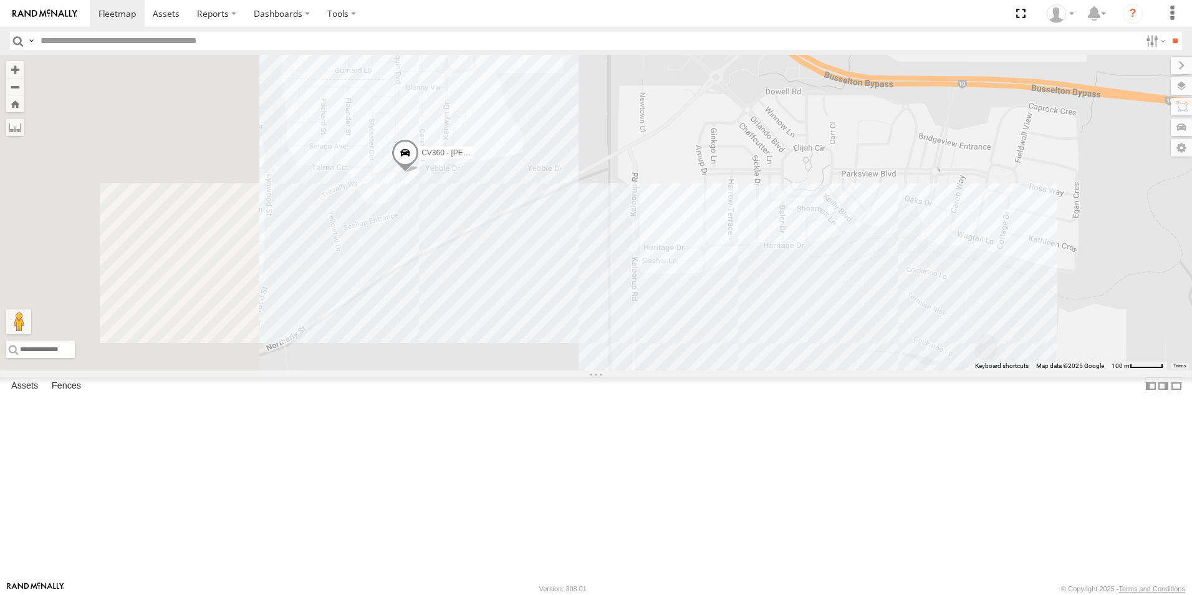
drag, startPoint x: 424, startPoint y: 389, endPoint x: 650, endPoint y: 389, distance: 225.7
click at [650, 370] on div "PM002 PM22 - MRRC CV285 - [PERSON_NAME] GR023 - MRRC VP007 CV360 - [PERSON_NAME…" at bounding box center [596, 212] width 1192 height 315
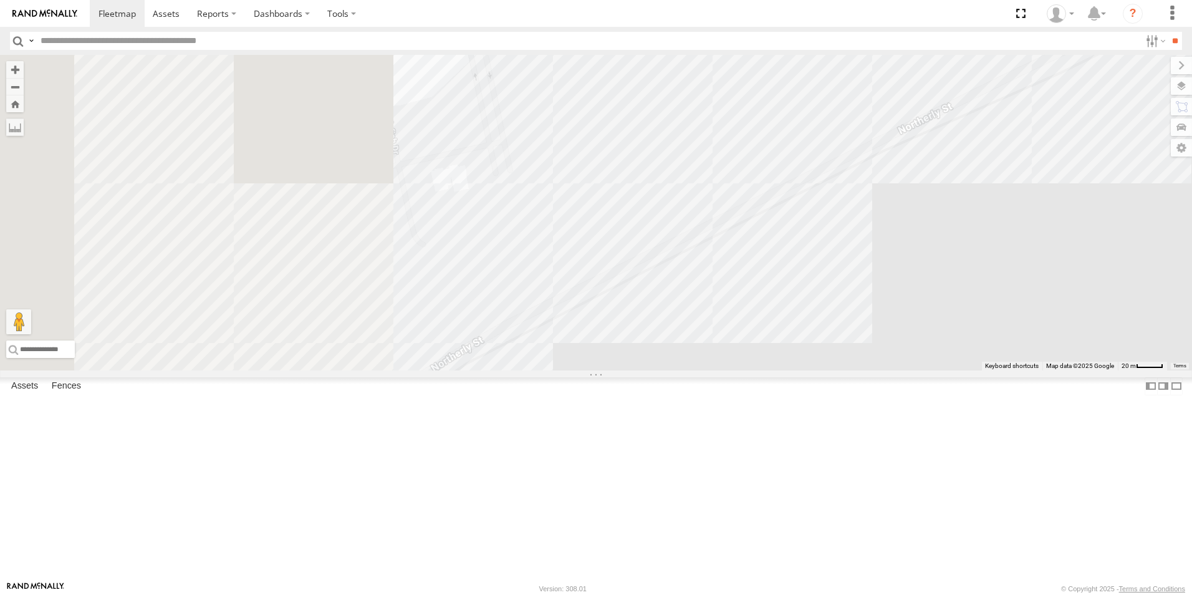
drag, startPoint x: 557, startPoint y: 387, endPoint x: 908, endPoint y: 548, distance: 386.1
click at [908, 370] on div "PM002 PM22 - MRRC CV285 - [PERSON_NAME] GR023 - MRRC VP007 CV360 - [PERSON_NAME…" at bounding box center [596, 212] width 1192 height 315
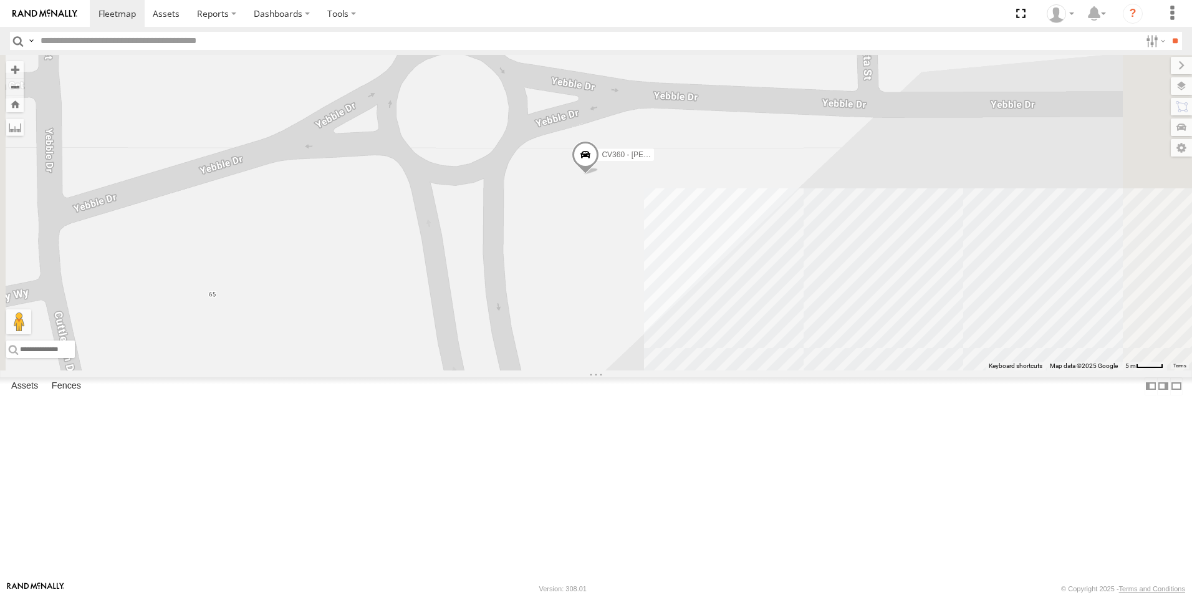
drag, startPoint x: 750, startPoint y: 256, endPoint x: 728, endPoint y: 383, distance: 128.4
click at [728, 370] on div "PM002 PM22 - MRRC CV285 - [PERSON_NAME] GR023 - MRRC VP007 CV360 - [PERSON_NAME…" at bounding box center [596, 212] width 1192 height 315
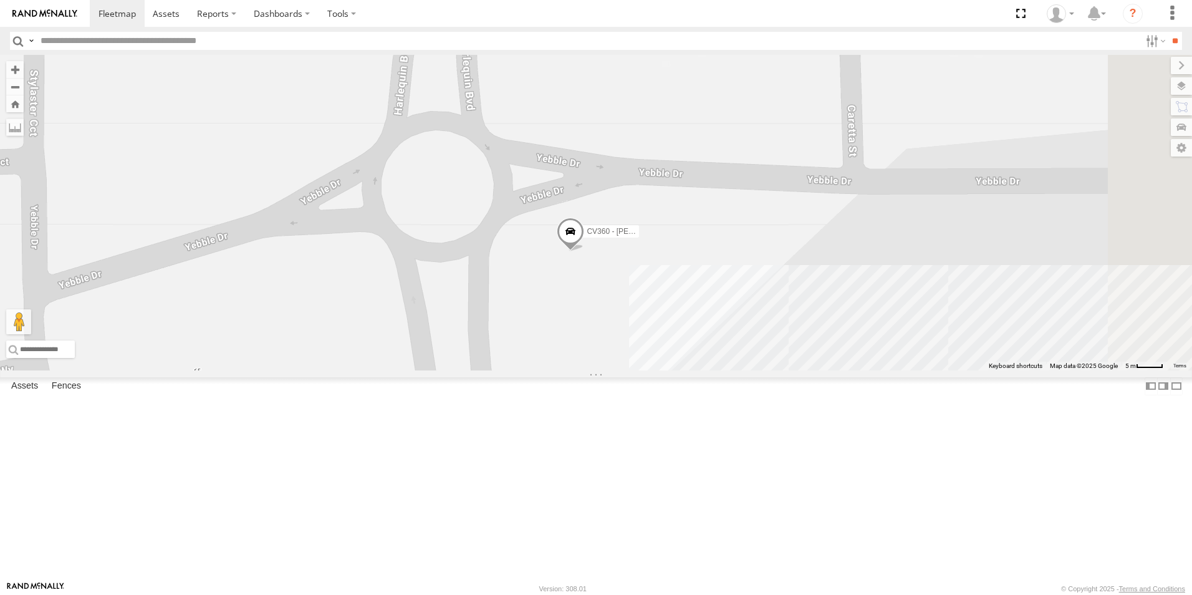
drag, startPoint x: 737, startPoint y: 344, endPoint x: 720, endPoint y: 426, distance: 84.6
click at [720, 370] on div "PM002 PM22 - MRRC CV285 - [PERSON_NAME] GR023 - MRRC VP007 CV360 - [PERSON_NAME…" at bounding box center [596, 212] width 1192 height 315
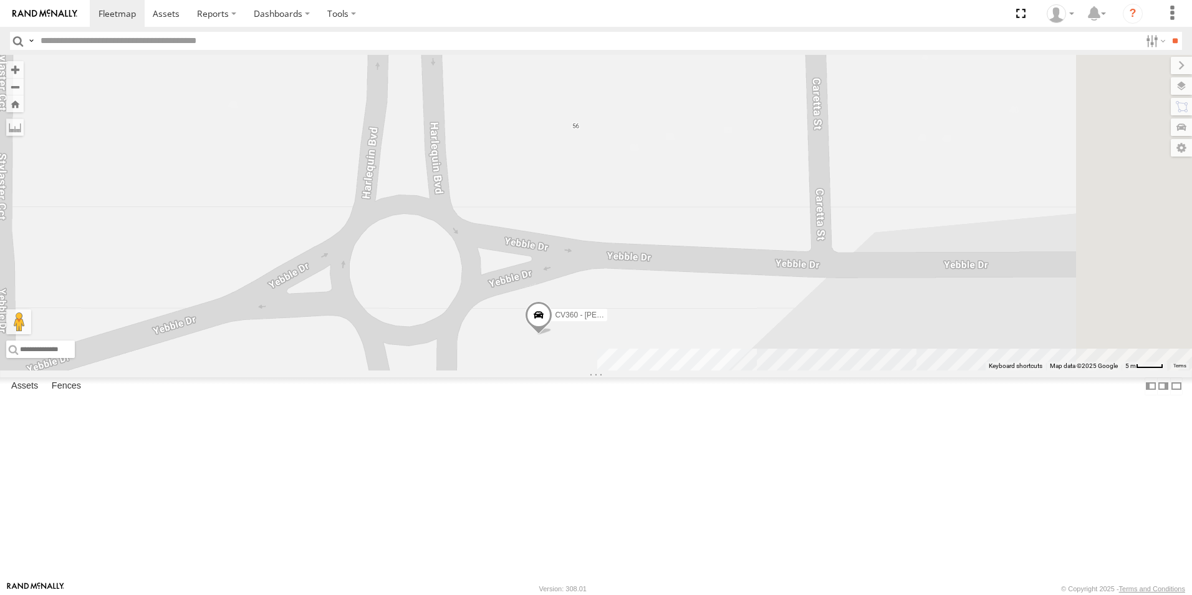
drag, startPoint x: 743, startPoint y: 443, endPoint x: 674, endPoint y: 463, distance: 71.6
click at [720, 370] on div "PM002 PM22 - MRRC CV285 - [PERSON_NAME] GR023 - MRRC VP007 CV360 - [PERSON_NAME…" at bounding box center [596, 212] width 1192 height 315
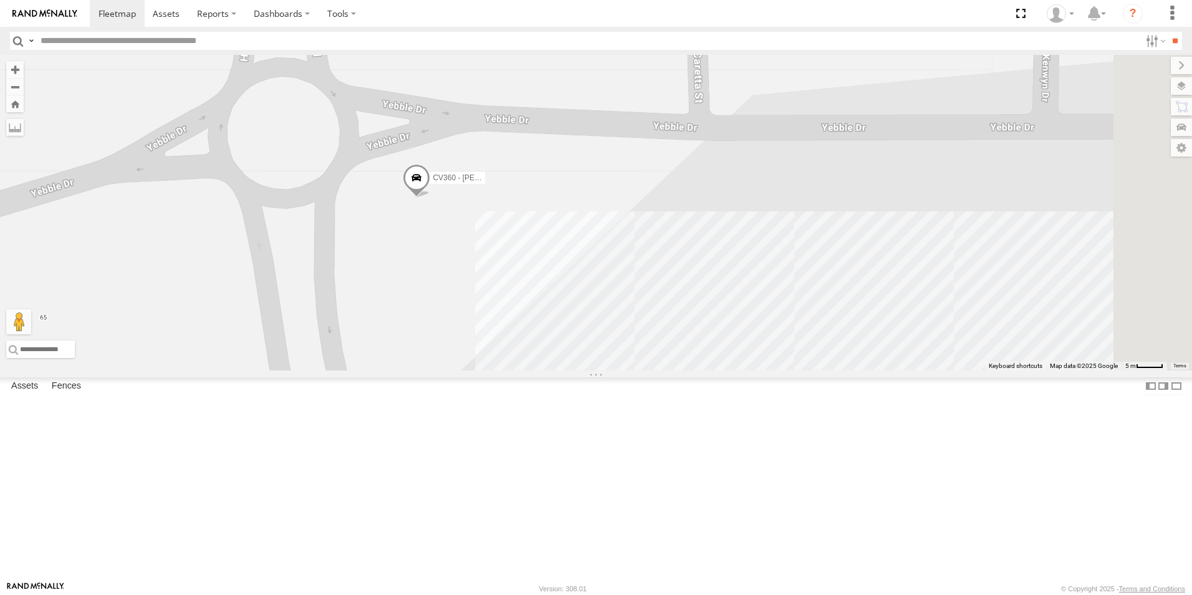
drag, startPoint x: 665, startPoint y: 451, endPoint x: 526, endPoint y: 292, distance: 211.7
click at [526, 292] on div "PM002 PM22 - MRRC CV285 - [PERSON_NAME] GR023 - MRRC VP007 CV360 - [PERSON_NAME…" at bounding box center [596, 212] width 1192 height 315
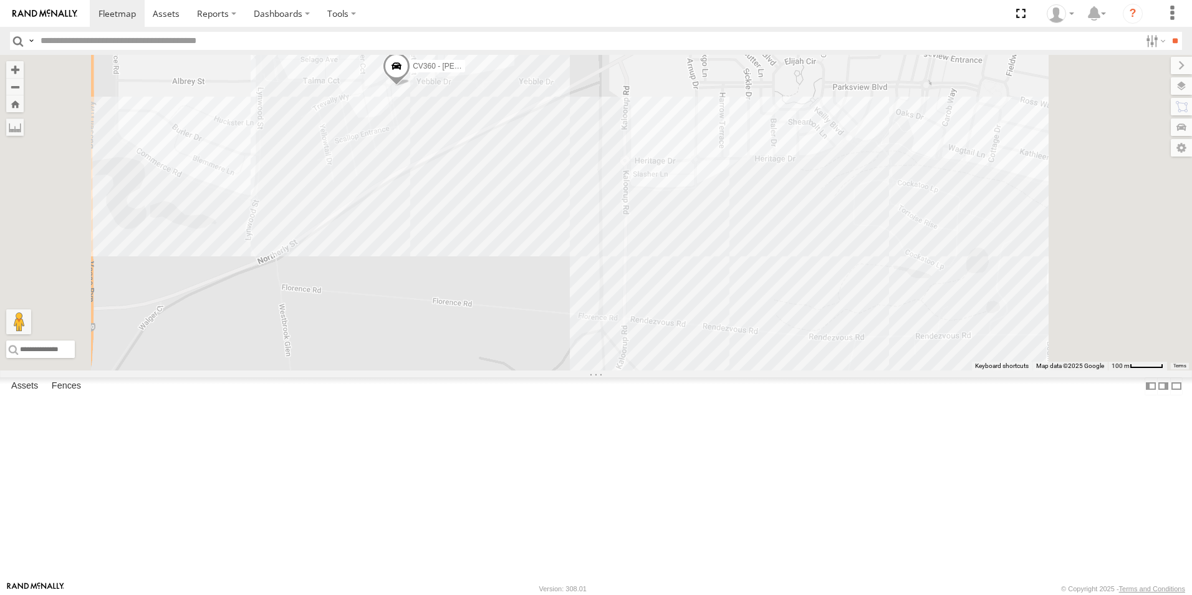
drag, startPoint x: 614, startPoint y: 505, endPoint x: 600, endPoint y: 286, distance: 219.3
click at [600, 286] on div "PM002 PM22 - MRRC CV285 - [PERSON_NAME] GR023 - MRRC VP007 CV360 - [PERSON_NAME…" at bounding box center [596, 212] width 1192 height 315
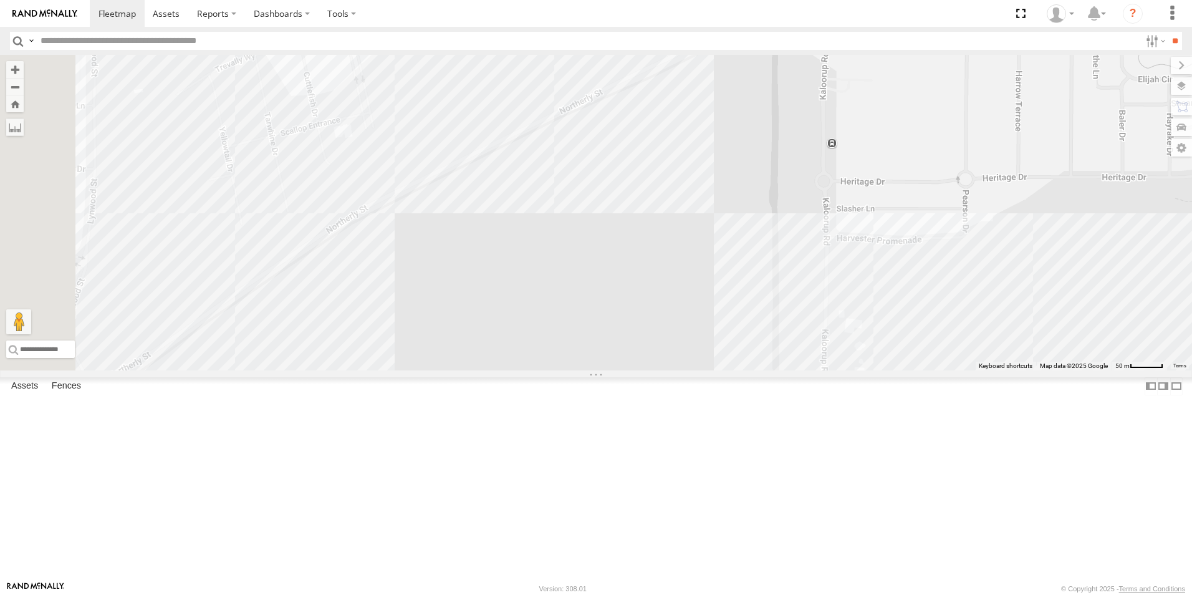
drag, startPoint x: 711, startPoint y: 269, endPoint x: 789, endPoint y: 416, distance: 166.5
click at [789, 370] on div "CV360 - [PERSON_NAME]" at bounding box center [596, 212] width 1192 height 315
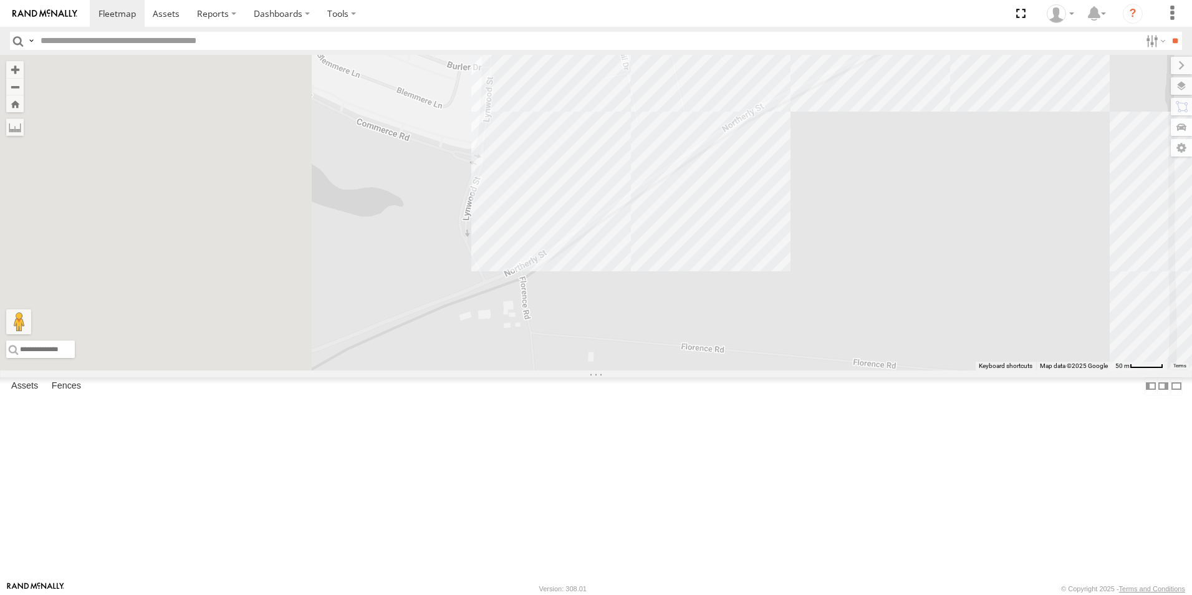
drag, startPoint x: 561, startPoint y: 415, endPoint x: 961, endPoint y: 292, distance: 418.3
click at [961, 292] on div "CV360 - [PERSON_NAME]" at bounding box center [596, 212] width 1192 height 315
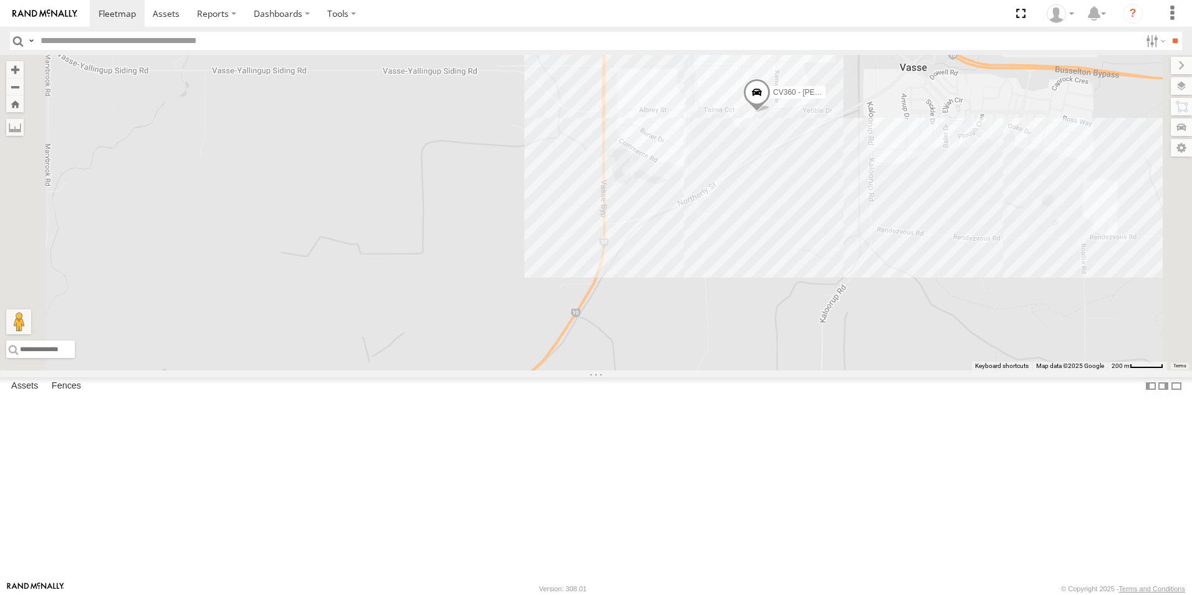
drag, startPoint x: 971, startPoint y: 291, endPoint x: 918, endPoint y: 285, distance: 52.7
click at [918, 285] on div "CV360 - [PERSON_NAME] VP007" at bounding box center [596, 212] width 1192 height 315
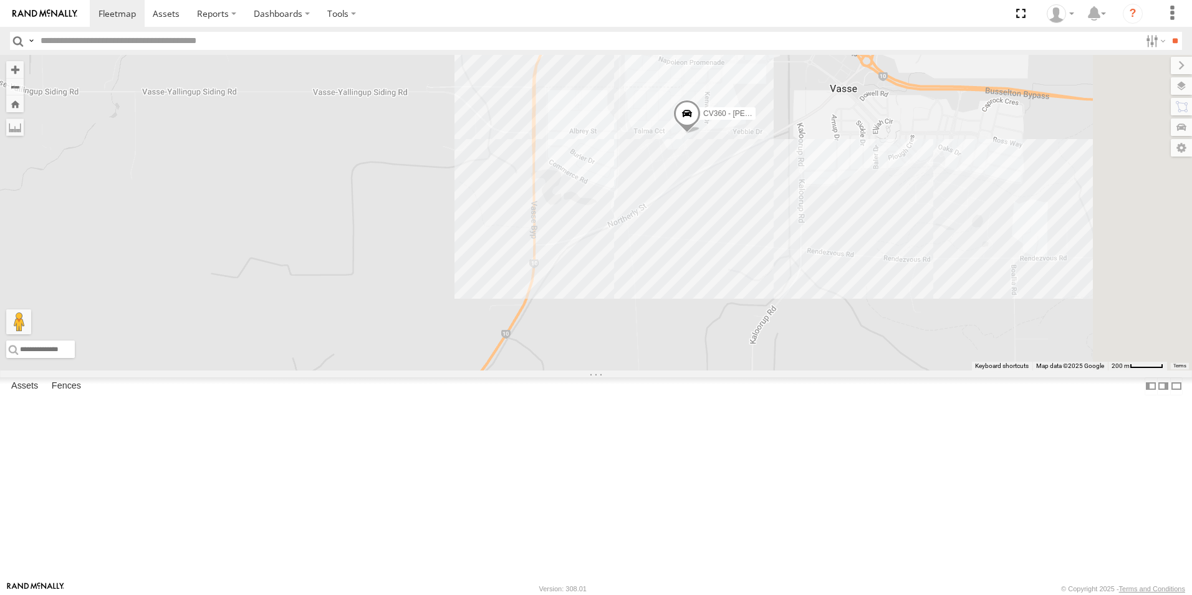
drag, startPoint x: 975, startPoint y: 292, endPoint x: 906, endPoint y: 316, distance: 73.1
click at [906, 316] on div "CV360 - [PERSON_NAME] VP007" at bounding box center [596, 212] width 1192 height 315
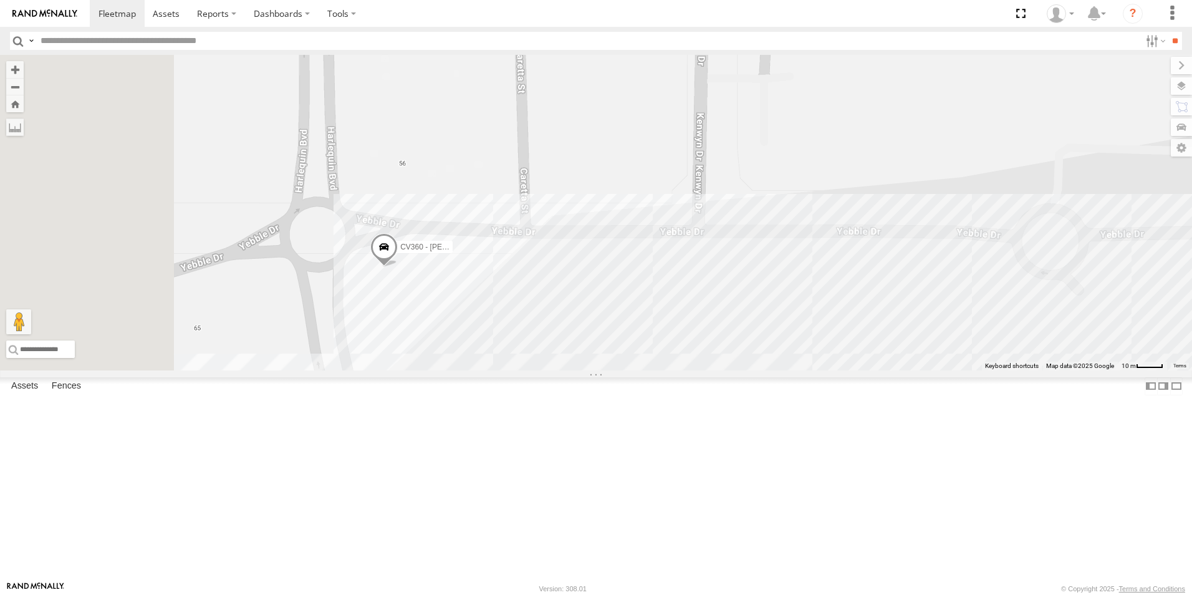
drag, startPoint x: 584, startPoint y: 410, endPoint x: 709, endPoint y: 377, distance: 129.6
click at [709, 370] on div "CV360 - [PERSON_NAME] VP007" at bounding box center [596, 212] width 1192 height 315
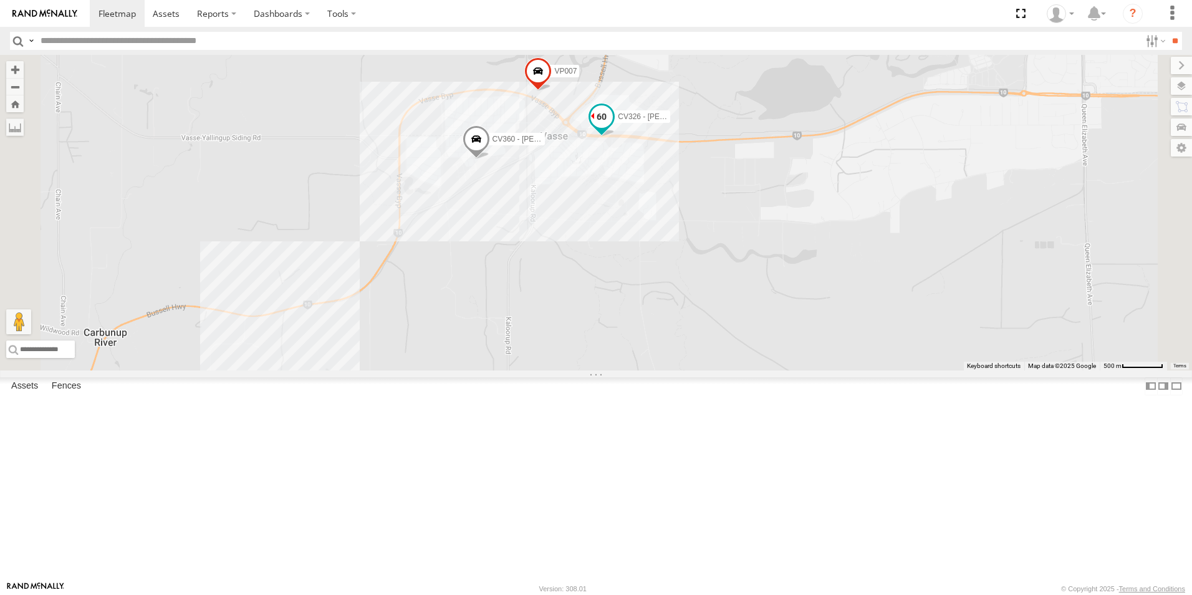
click at [709, 121] on span "CV326 - [PERSON_NAME]" at bounding box center [663, 116] width 91 height 9
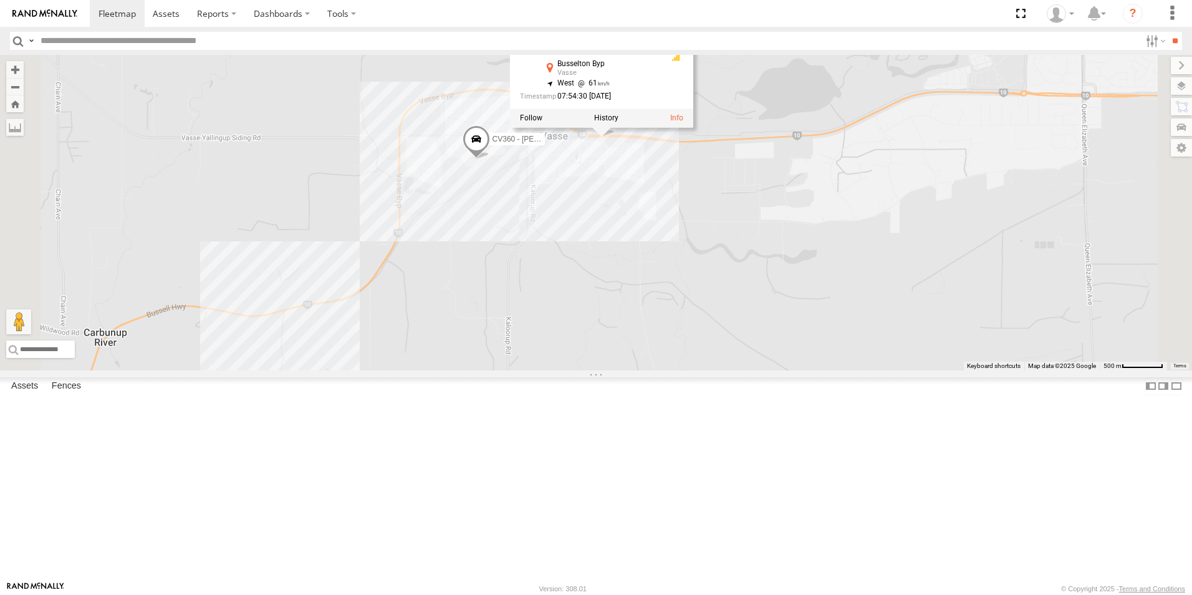
click at [808, 257] on div "CV360 - [PERSON_NAME] VP007 CV326 - [PERSON_NAME] CV326 - [PERSON_NAME] Electri…" at bounding box center [596, 212] width 1192 height 315
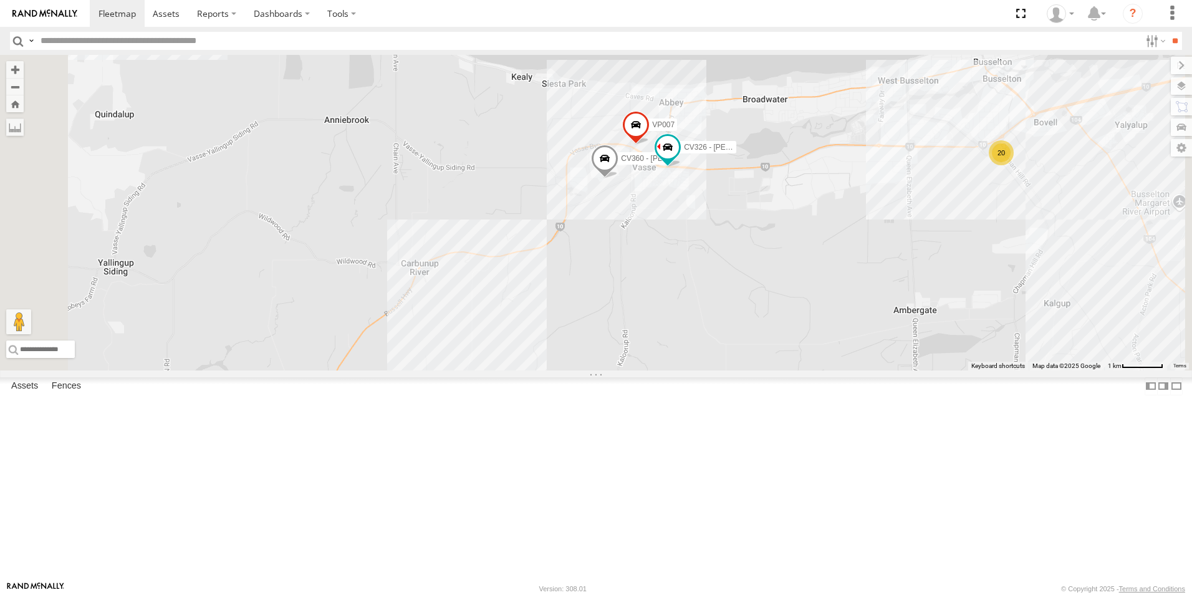
drag, startPoint x: 974, startPoint y: 339, endPoint x: 759, endPoint y: 329, distance: 214.7
click at [759, 329] on div "CV360 - [PERSON_NAME] VP007 CV326 - [PERSON_NAME] 20" at bounding box center [596, 212] width 1192 height 315
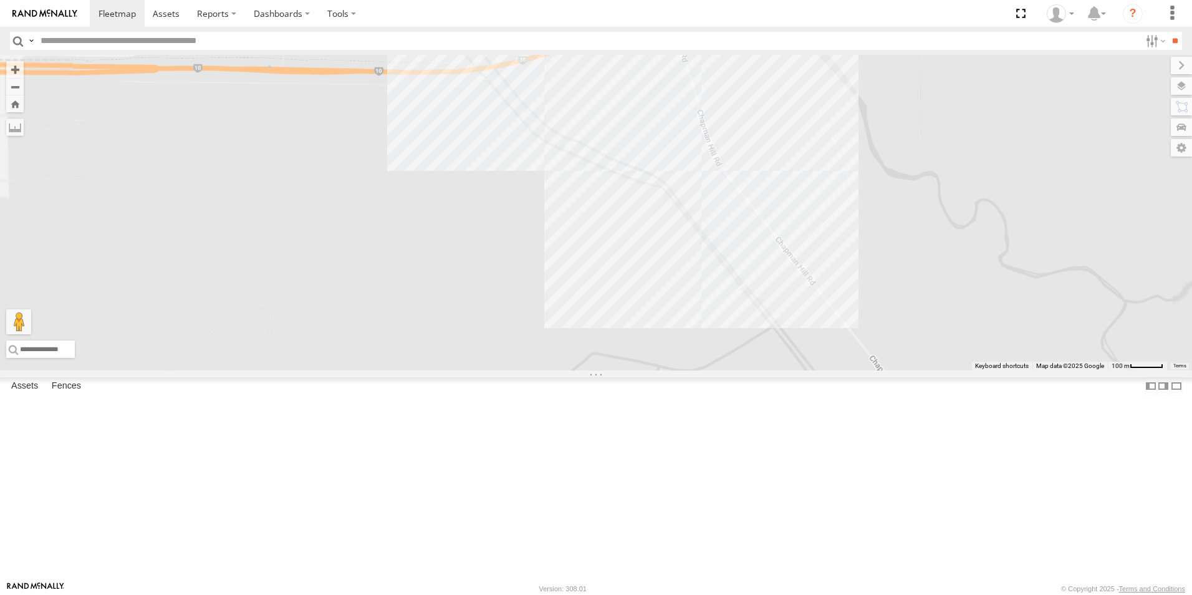
drag, startPoint x: 993, startPoint y: 411, endPoint x: 1008, endPoint y: 446, distance: 37.4
click at [1008, 370] on div "CV360 - [PERSON_NAME] VP007 CV326 - [PERSON_NAME] SS035" at bounding box center [596, 212] width 1192 height 315
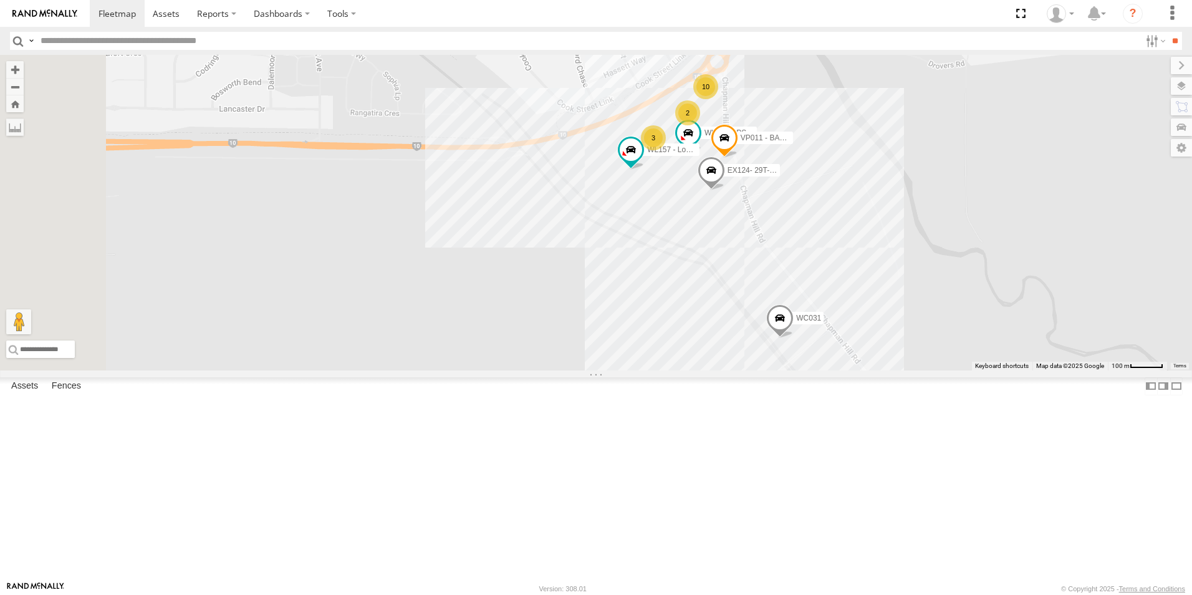
drag, startPoint x: 870, startPoint y: 388, endPoint x: 900, endPoint y: 427, distance: 48.5
click at [899, 370] on div "CV360 - [PERSON_NAME] VP007 CV326 - [PERSON_NAME] SS035 EX124- 29T- [PERSON_NAM…" at bounding box center [596, 212] width 1192 height 315
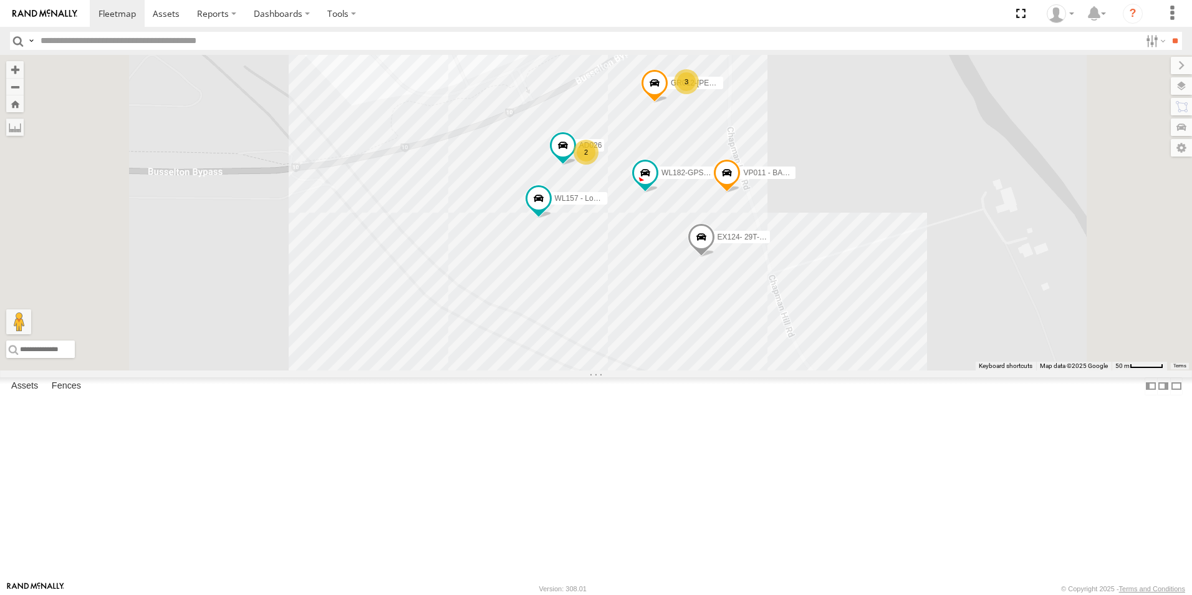
drag, startPoint x: 933, startPoint y: 304, endPoint x: 950, endPoint y: 467, distance: 163.5
click at [950, 370] on div "CV360 - [PERSON_NAME] VP007 CV326 - [PERSON_NAME] SS035 EX124- 29T- [PERSON_NAM…" at bounding box center [596, 212] width 1192 height 315
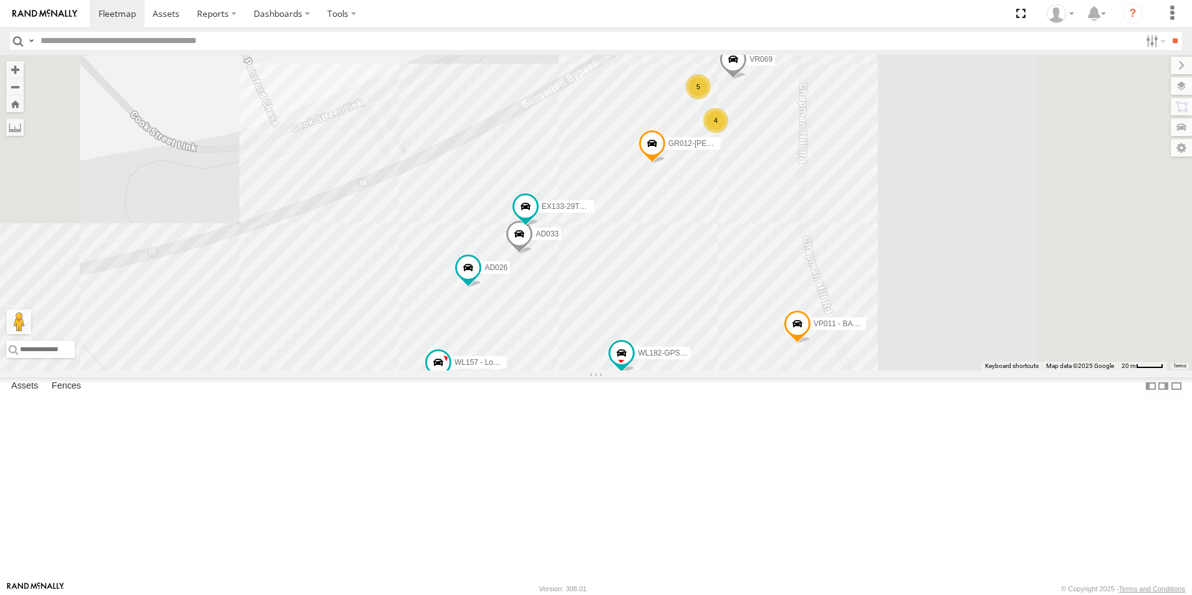
drag, startPoint x: 824, startPoint y: 241, endPoint x: 839, endPoint y: 347, distance: 106.3
click at [821, 368] on div "CV360 - [PERSON_NAME] VP007 CV326 - [PERSON_NAME] SS035 EX124- 29T- [PERSON_NAM…" at bounding box center [596, 212] width 1192 height 315
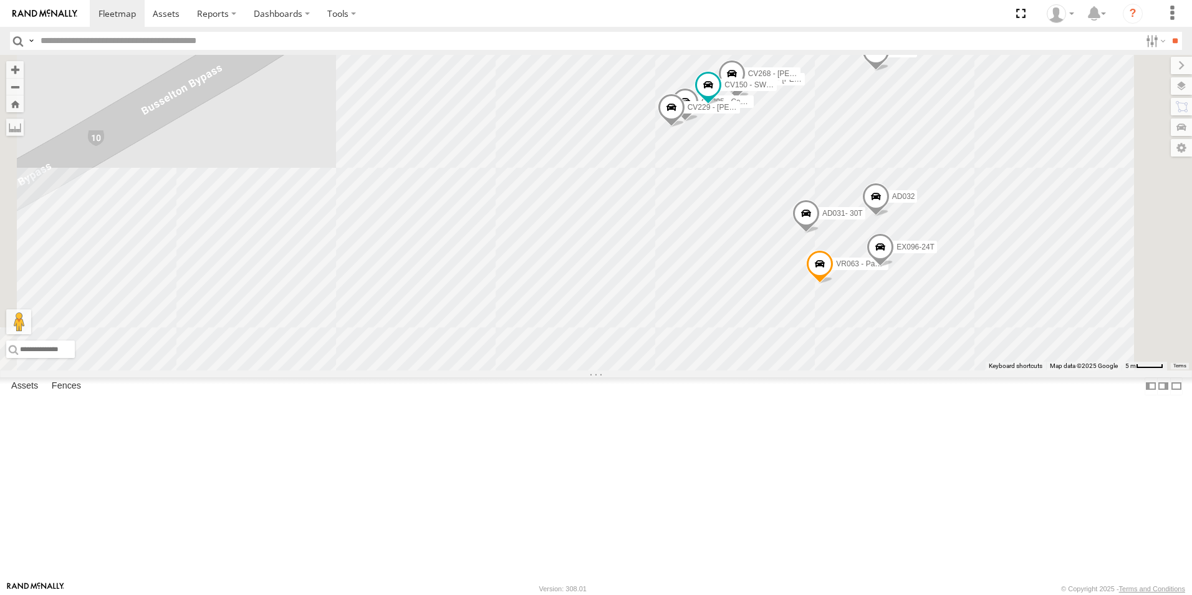
drag, startPoint x: 910, startPoint y: 365, endPoint x: 840, endPoint y: 349, distance: 71.8
click at [840, 349] on div "CV360 - [PERSON_NAME] VP007 CV326 - [PERSON_NAME] SS035 EX124- 29T- [PERSON_NAM…" at bounding box center [596, 212] width 1192 height 315
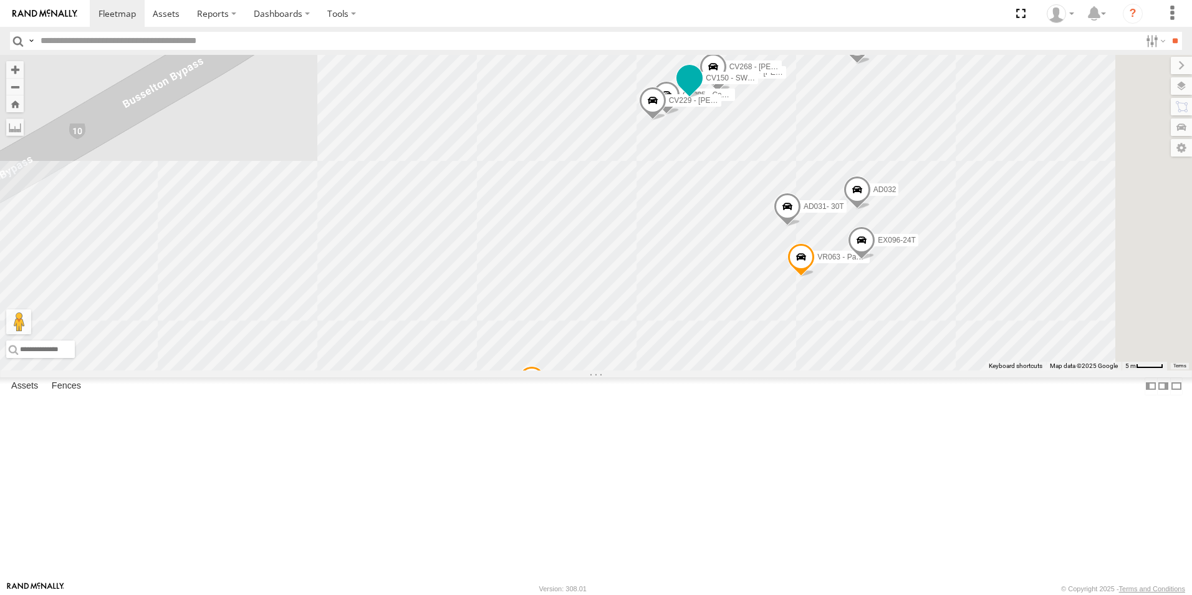
click at [703, 98] on span at bounding box center [689, 81] width 27 height 34
click at [845, 250] on div "CV360 - [PERSON_NAME] VP007 CV326 - [PERSON_NAME] SS035 EX124- 29T- [PERSON_NAM…" at bounding box center [596, 212] width 1192 height 315
click at [844, 280] on div "CV360 - [PERSON_NAME] VP007 CV326 - [PERSON_NAME] SS035 EX124- 29T- [PERSON_NAM…" at bounding box center [596, 212] width 1192 height 315
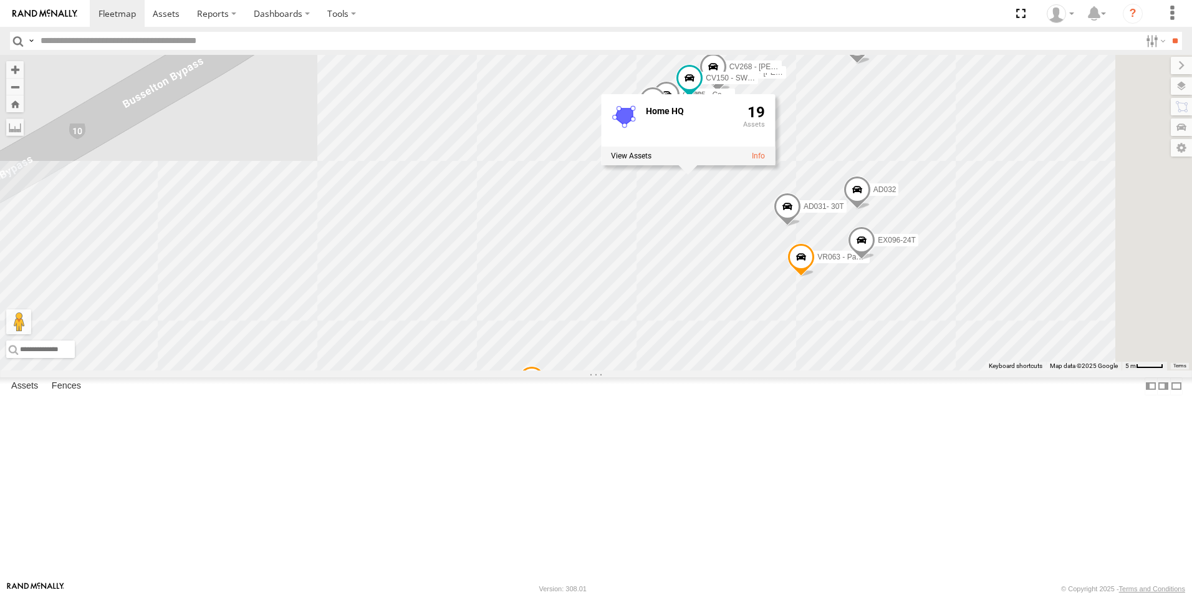
click at [719, 299] on div "CV360 - [PERSON_NAME] VP007 CV326 - [PERSON_NAME] SS035 EX124- 29T- [PERSON_NAM…" at bounding box center [596, 212] width 1192 height 315
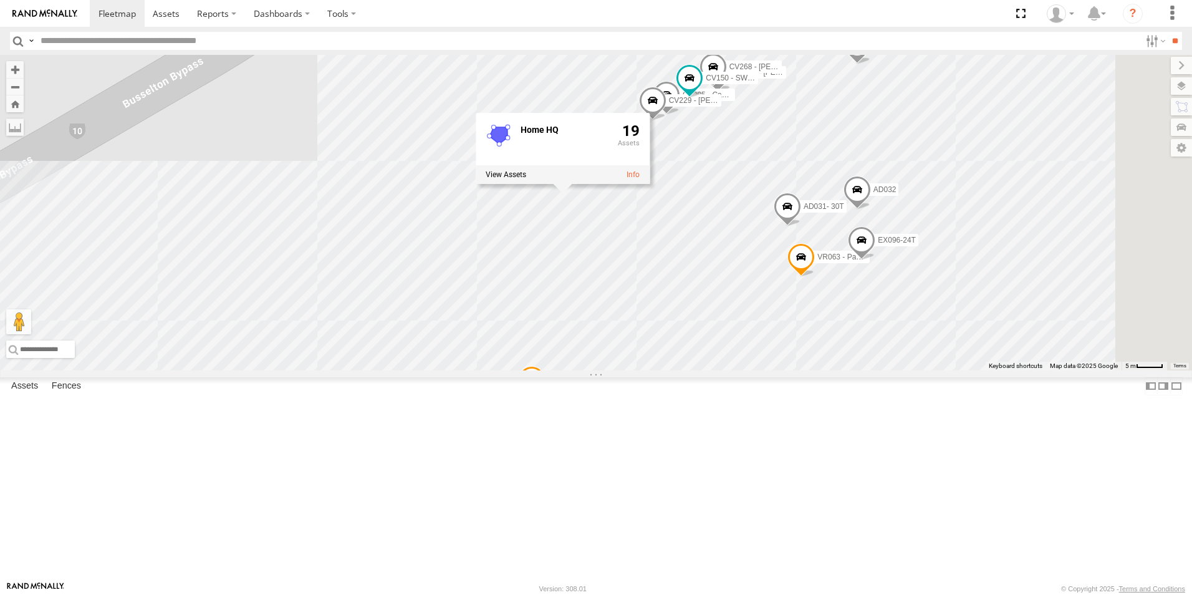
click at [760, 105] on span "CV229 - [PERSON_NAME]" at bounding box center [714, 100] width 91 height 9
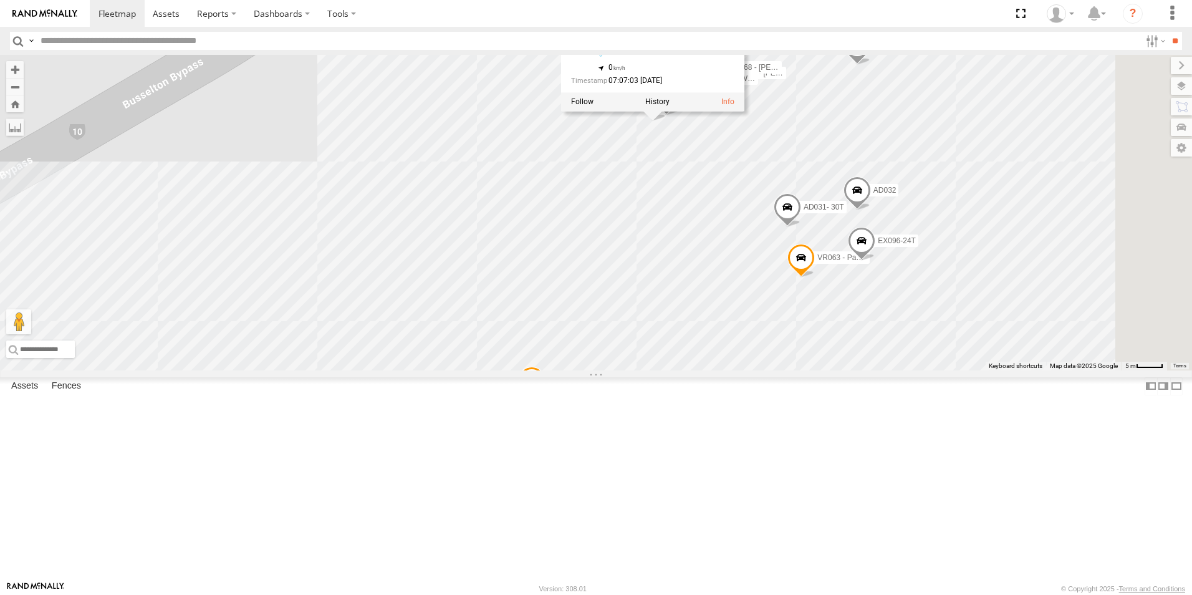
click at [781, 258] on div "CV360 - [PERSON_NAME] VP007 CV326 - [PERSON_NAME] SS035 EX124- 29T- [PERSON_NAM…" at bounding box center [596, 212] width 1192 height 315
click at [724, 272] on div "CV360 - [PERSON_NAME] VP007 CV326 - [PERSON_NAME] SS035 EX124- 29T- [PERSON_NAM…" at bounding box center [596, 212] width 1192 height 315
click at [634, 177] on div "CV360 - [PERSON_NAME] VP007 CV326 - [PERSON_NAME] SS035 EX124- 29T- [PERSON_NAM…" at bounding box center [596, 212] width 1192 height 315
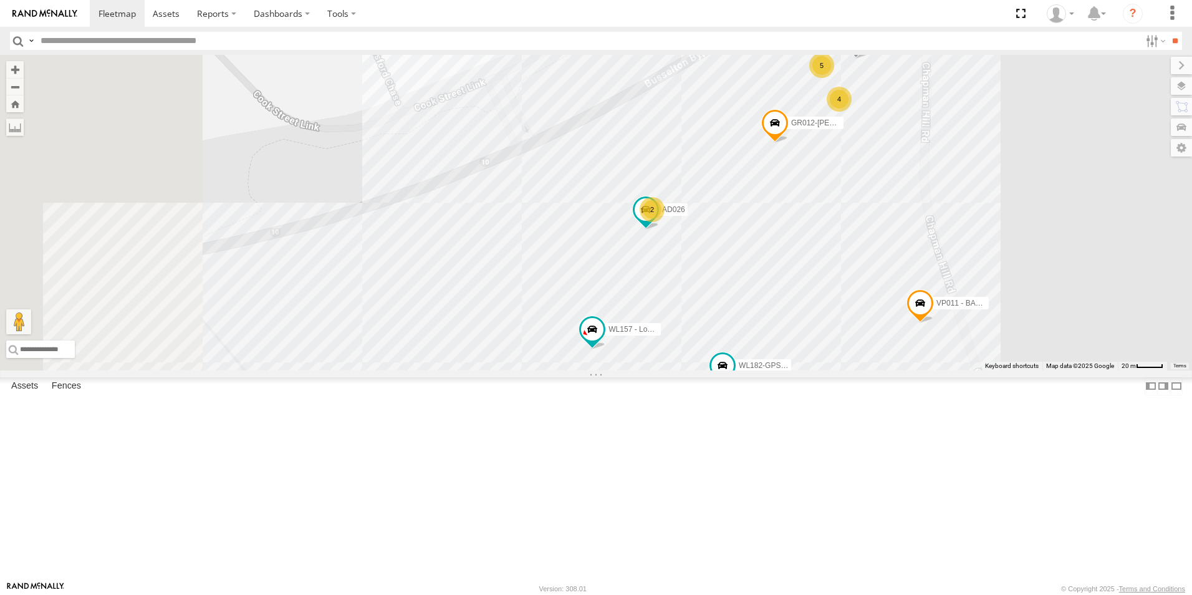
drag, startPoint x: 586, startPoint y: 329, endPoint x: 916, endPoint y: 120, distance: 390.4
click at [923, 119] on div "CV360 - [PERSON_NAME] VP007 CV326 - [PERSON_NAME] SS035 EX124- 29T- [PERSON_NAM…" at bounding box center [596, 212] width 1192 height 315
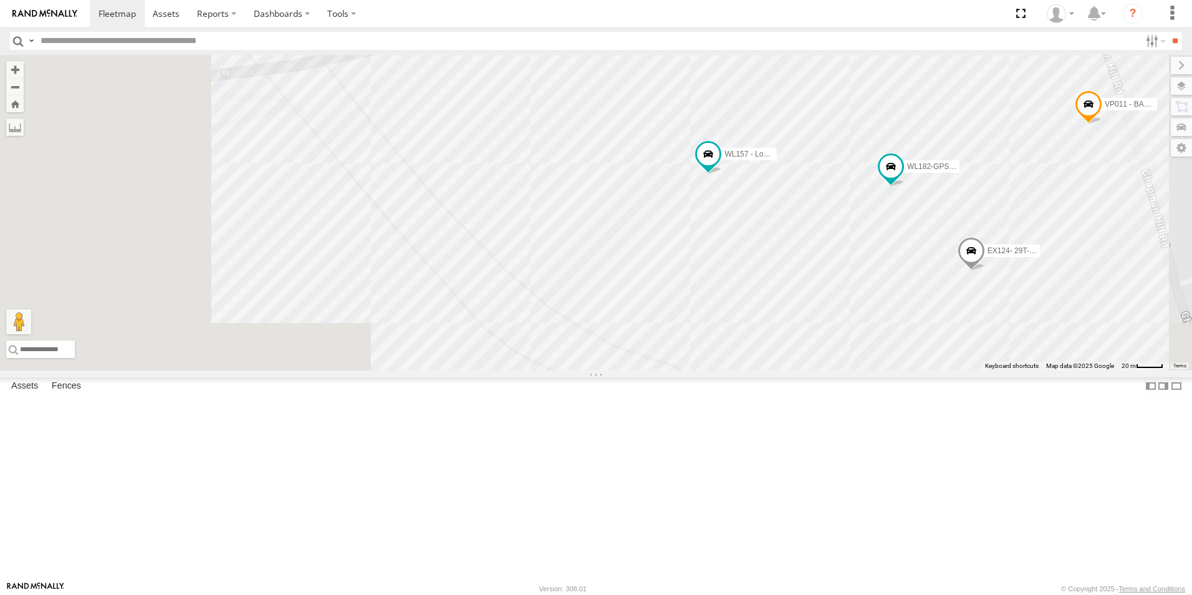
drag, startPoint x: 622, startPoint y: 288, endPoint x: 730, endPoint y: 127, distance: 194.5
click at [729, 131] on div "CV360 - [PERSON_NAME] VP007 CV326 - [PERSON_NAME] SS035 EX124- 29T- [PERSON_NAM…" at bounding box center [596, 212] width 1192 height 315
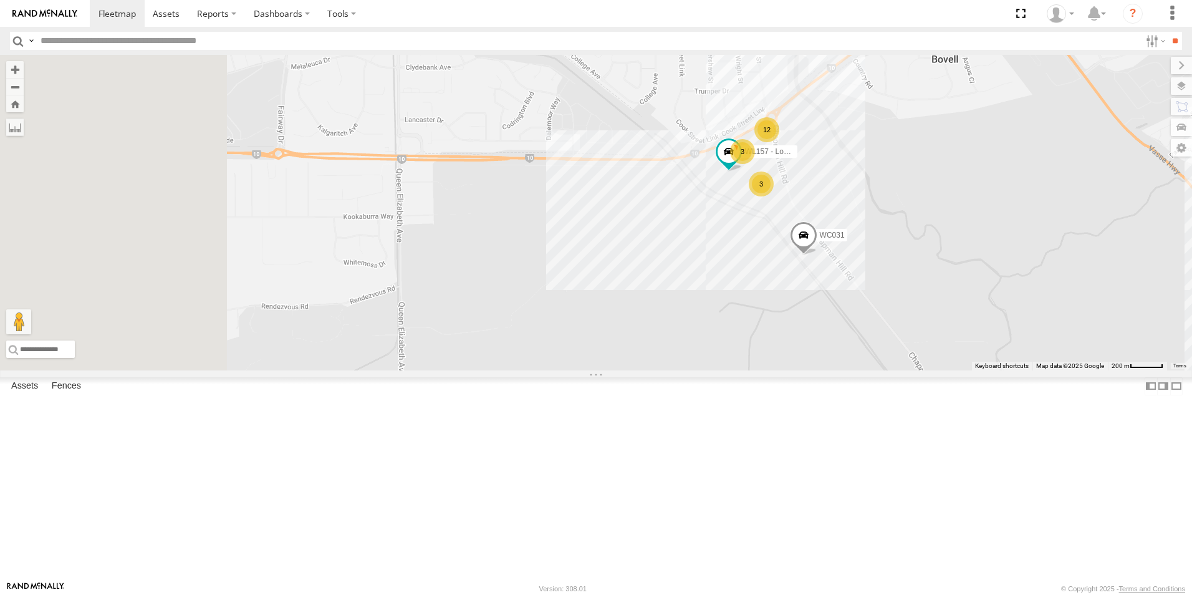
drag, startPoint x: 490, startPoint y: 232, endPoint x: 778, endPoint y: 303, distance: 296.7
click at [769, 318] on div "CV360 - [PERSON_NAME] VP007 CV326 - [PERSON_NAME] SS035 WL157 - Loadrite WC031 …" at bounding box center [596, 212] width 1192 height 315
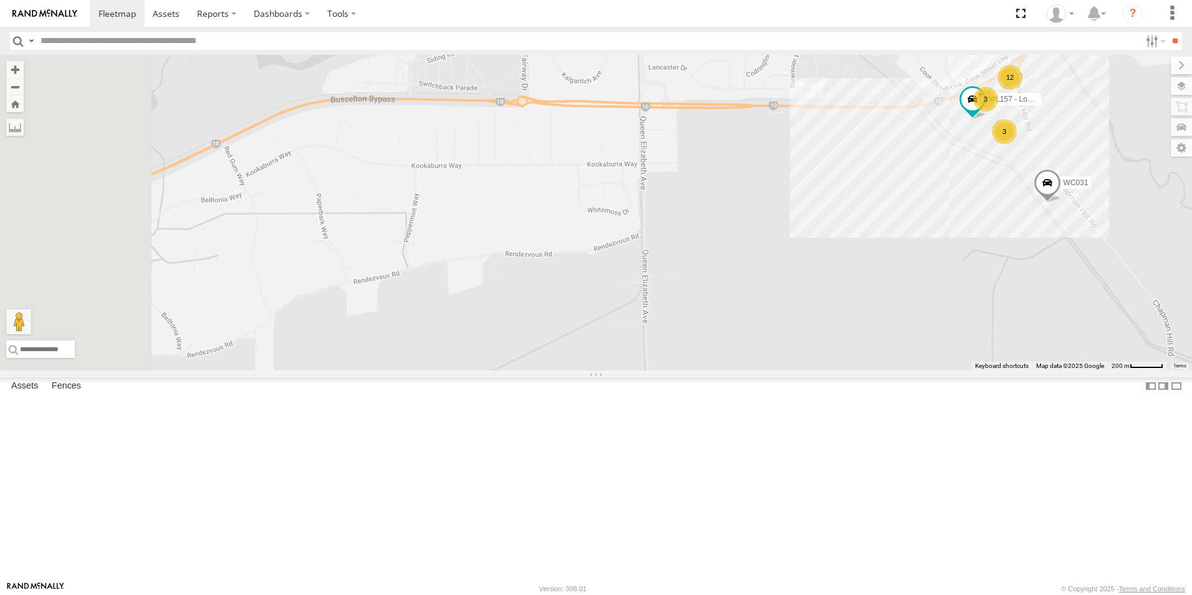
drag, startPoint x: 748, startPoint y: 262, endPoint x: 849, endPoint y: 204, distance: 115.9
click at [837, 216] on div "CV360 - [PERSON_NAME] VP007 CV326 - [PERSON_NAME] SS035 WL157 - Loadrite WC031 …" at bounding box center [596, 212] width 1192 height 315
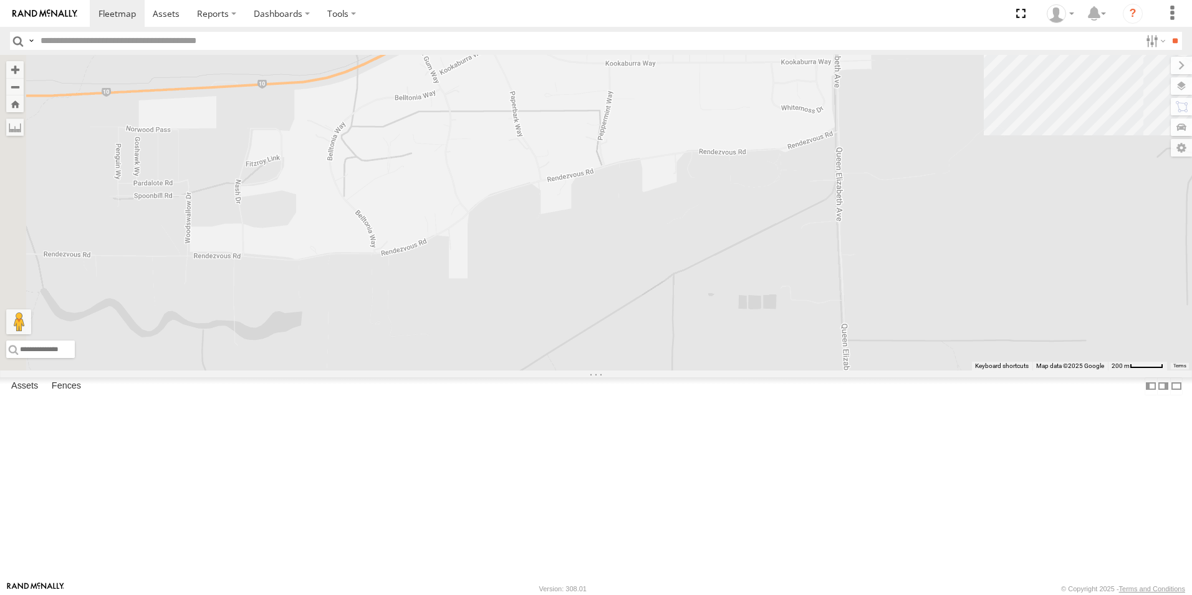
drag, startPoint x: 641, startPoint y: 313, endPoint x: 670, endPoint y: 292, distance: 36.2
click at [657, 307] on div "CV360 - [PERSON_NAME] VP007 CV326 - [PERSON_NAME] SS035 WL157 - Loadrite WC031 …" at bounding box center [596, 212] width 1192 height 315
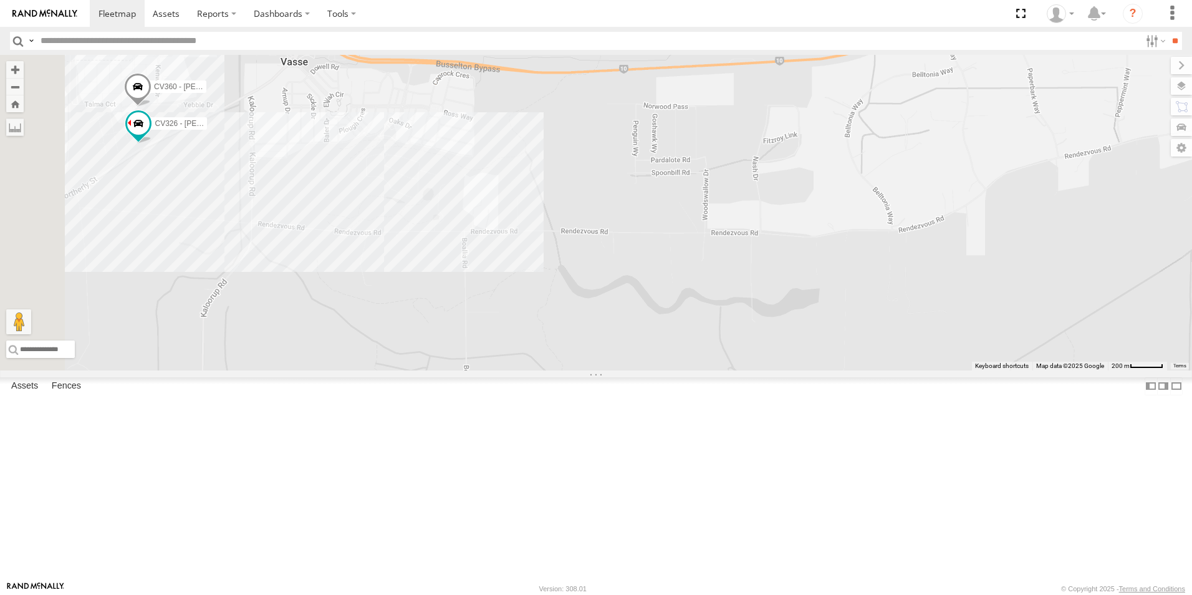
drag, startPoint x: 506, startPoint y: 290, endPoint x: 702, endPoint y: 256, distance: 198.6
click at [695, 264] on div "CV360 - [PERSON_NAME] VP007 CV326 - [PERSON_NAME] SS035 WL157 - Loadrite WC031 …" at bounding box center [596, 212] width 1192 height 315
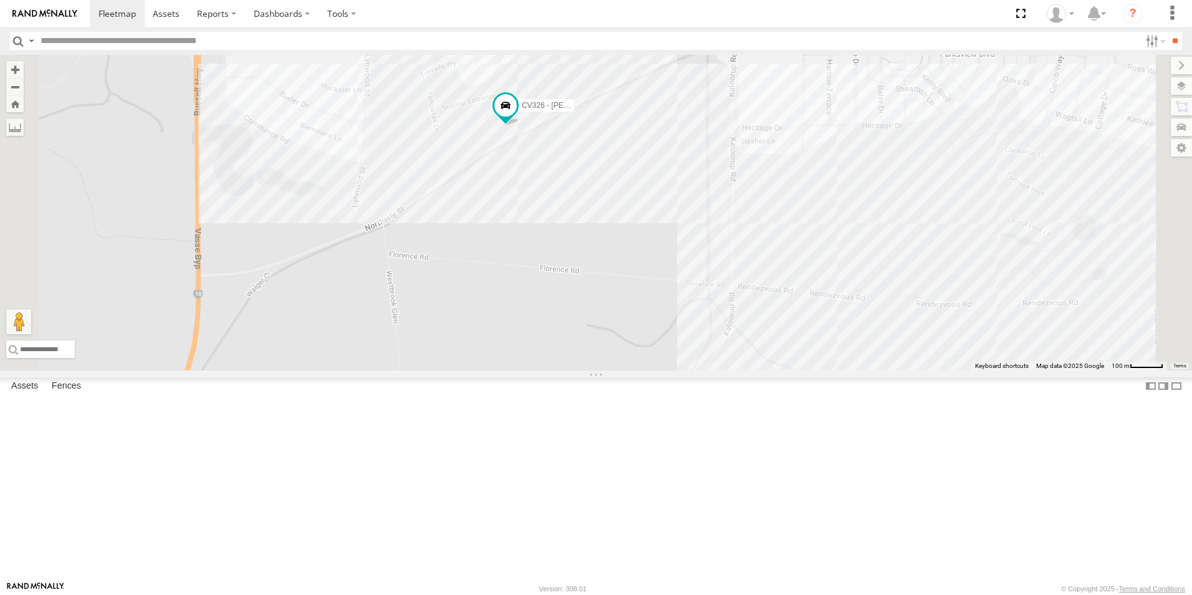
drag, startPoint x: 697, startPoint y: 327, endPoint x: 690, endPoint y: 350, distance: 24.1
click at [690, 350] on div "CV360 - [PERSON_NAME] VP007 CV326 - [PERSON_NAME] SS035 WL157 - Loadrite WC031" at bounding box center [596, 212] width 1192 height 315
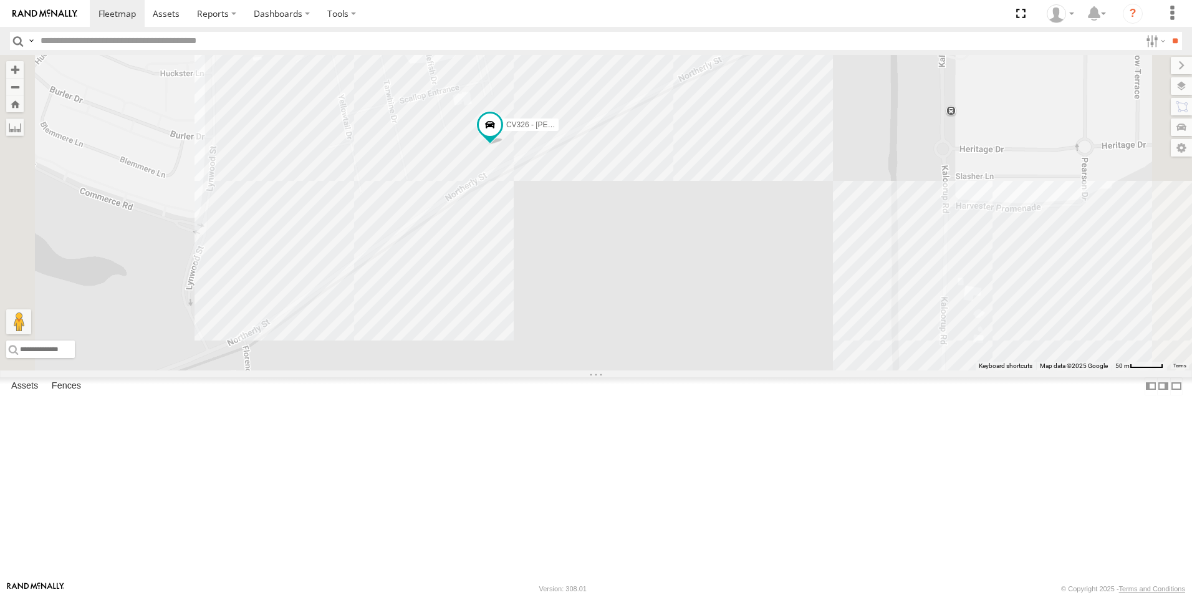
drag, startPoint x: 664, startPoint y: 332, endPoint x: 681, endPoint y: 393, distance: 63.4
click at [681, 370] on div "CV360 - [PERSON_NAME] VP007 CV326 - [PERSON_NAME] SS035 WL157 - Loadrite WC031" at bounding box center [596, 212] width 1192 height 315
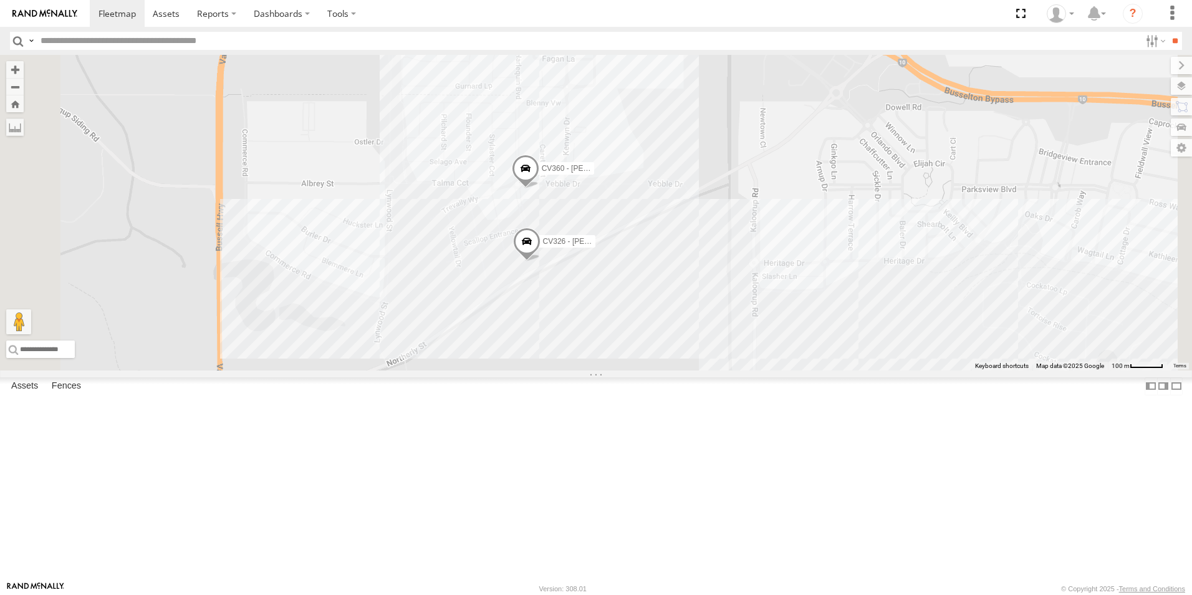
drag, startPoint x: 728, startPoint y: 382, endPoint x: 746, endPoint y: 475, distance: 95.4
click at [746, 370] on div "CV360 - [PERSON_NAME] CV326 - [PERSON_NAME]" at bounding box center [596, 212] width 1192 height 315
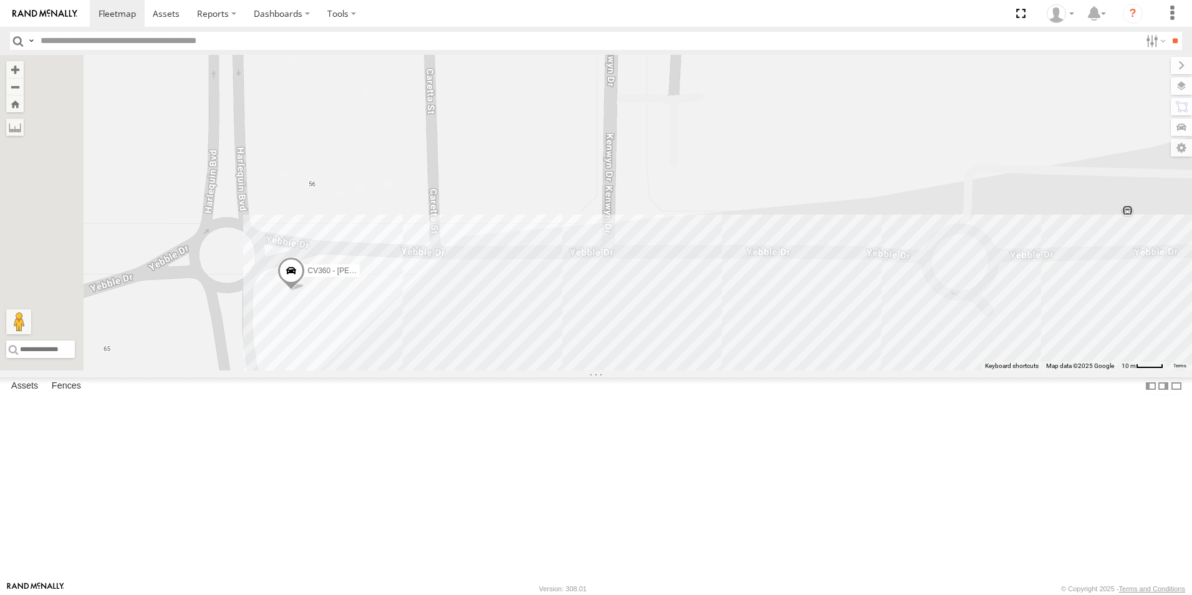
drag, startPoint x: 717, startPoint y: 494, endPoint x: 731, endPoint y: 299, distance: 195.6
click at [731, 302] on div "CV360 - [PERSON_NAME] CV326 - [PERSON_NAME] VP007" at bounding box center [596, 212] width 1192 height 315
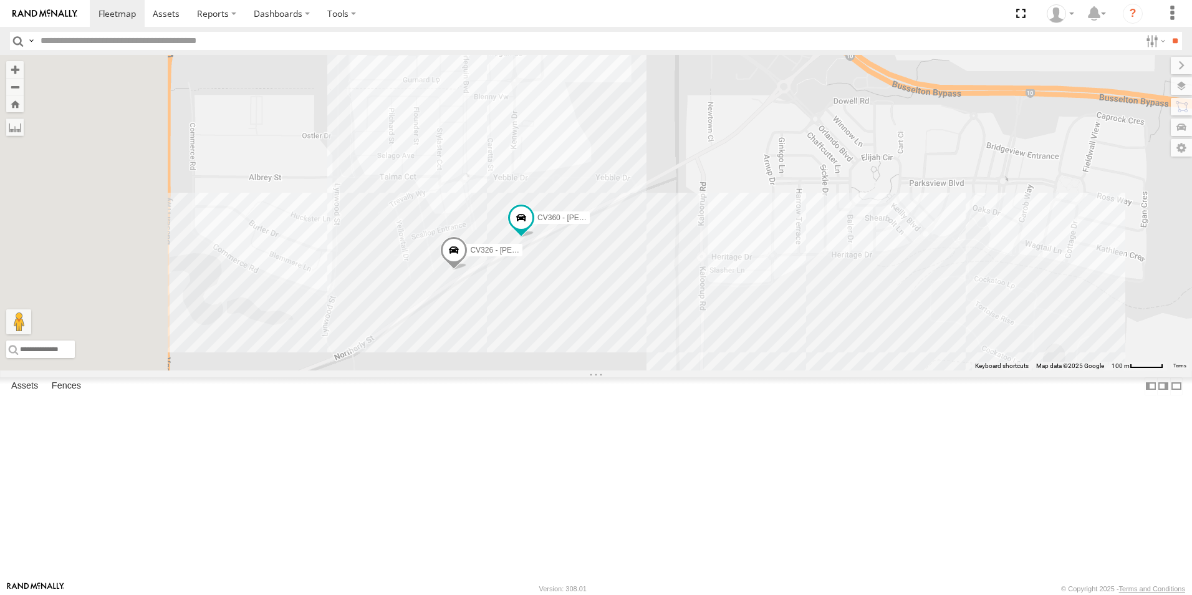
drag, startPoint x: 472, startPoint y: 484, endPoint x: 638, endPoint y: 309, distance: 241.2
click at [638, 309] on div "CV360 - [PERSON_NAME] VP007 CV326 - [PERSON_NAME]" at bounding box center [596, 212] width 1192 height 315
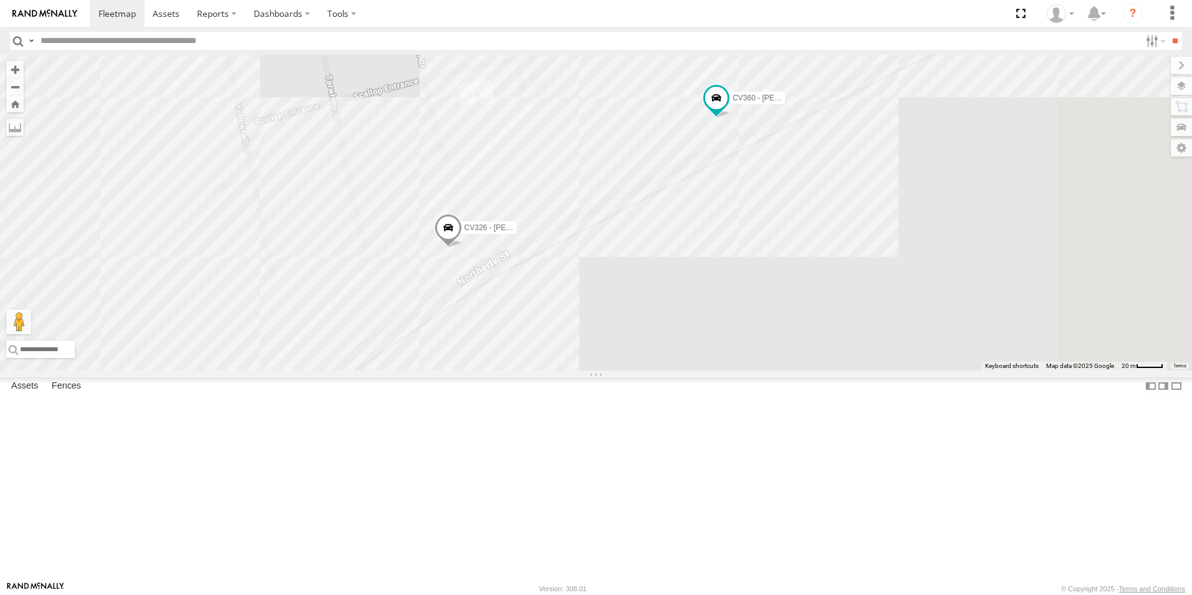
drag, startPoint x: 567, startPoint y: 340, endPoint x: 578, endPoint y: 416, distance: 76.9
click at [578, 370] on div "CV360 - [PERSON_NAME] VP007 CV326 - [PERSON_NAME]" at bounding box center [596, 212] width 1192 height 315
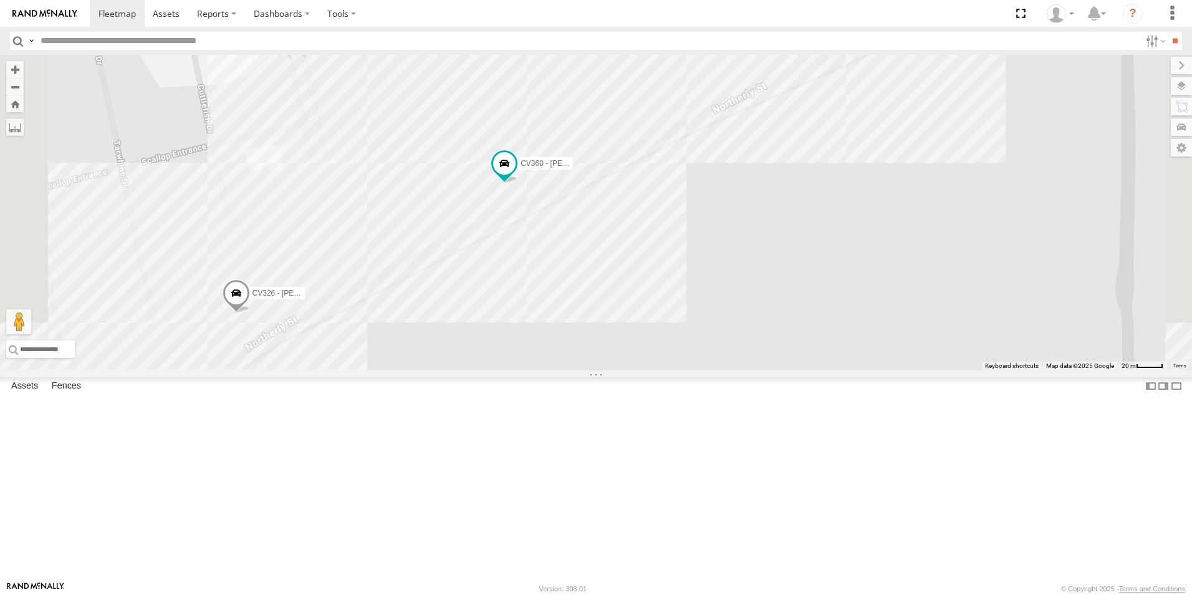
drag, startPoint x: 716, startPoint y: 305, endPoint x: 773, endPoint y: 398, distance: 109.7
click at [773, 370] on div "CV360 - [PERSON_NAME] VP007 CV326 - [PERSON_NAME]" at bounding box center [596, 212] width 1192 height 315
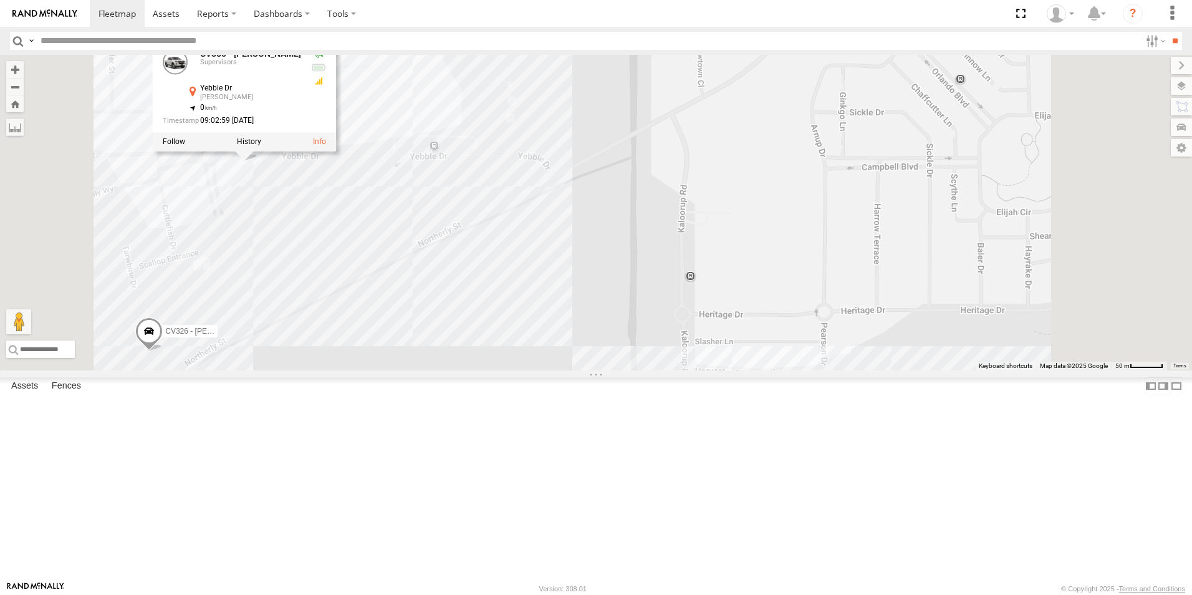
drag, startPoint x: 506, startPoint y: 310, endPoint x: 473, endPoint y: 272, distance: 50.3
click at [473, 272] on div "CV360 - [PERSON_NAME] CV326 - [PERSON_NAME] CV360 - [PERSON_NAME] Supervisors Y…" at bounding box center [596, 212] width 1192 height 315
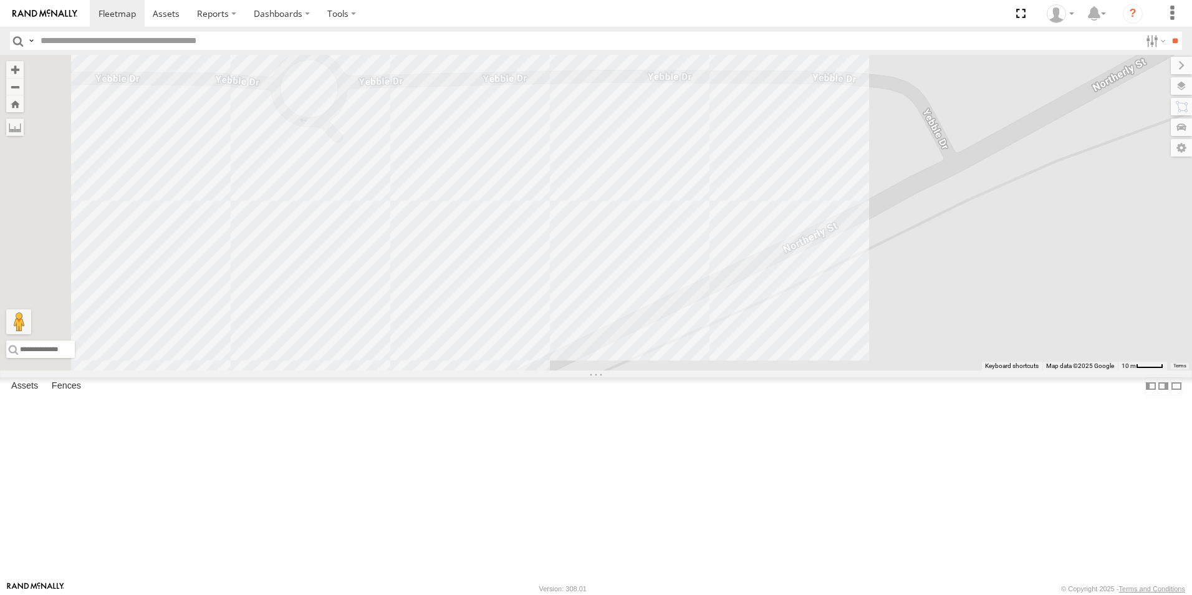
drag, startPoint x: 386, startPoint y: 280, endPoint x: 824, endPoint y: 259, distance: 438.8
click at [824, 259] on div "CV360 - Ray McCawley CV326 - Simon Green CV360 - Ray McCawley Supervisors Yebbl…" at bounding box center [596, 212] width 1192 height 315
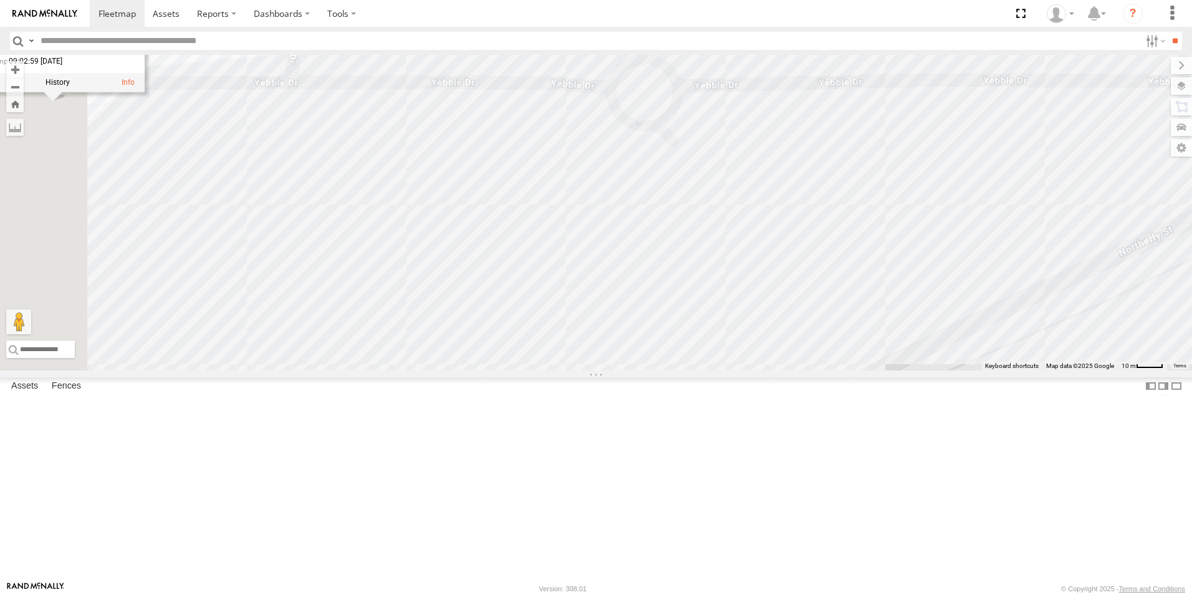
drag, startPoint x: 613, startPoint y: 220, endPoint x: 778, endPoint y: 248, distance: 167.6
click at [778, 248] on div "CV360 - Ray McCawley CV326 - Simon Green CV360 - Ray McCawley Supervisors Yebbl…" at bounding box center [596, 212] width 1192 height 315
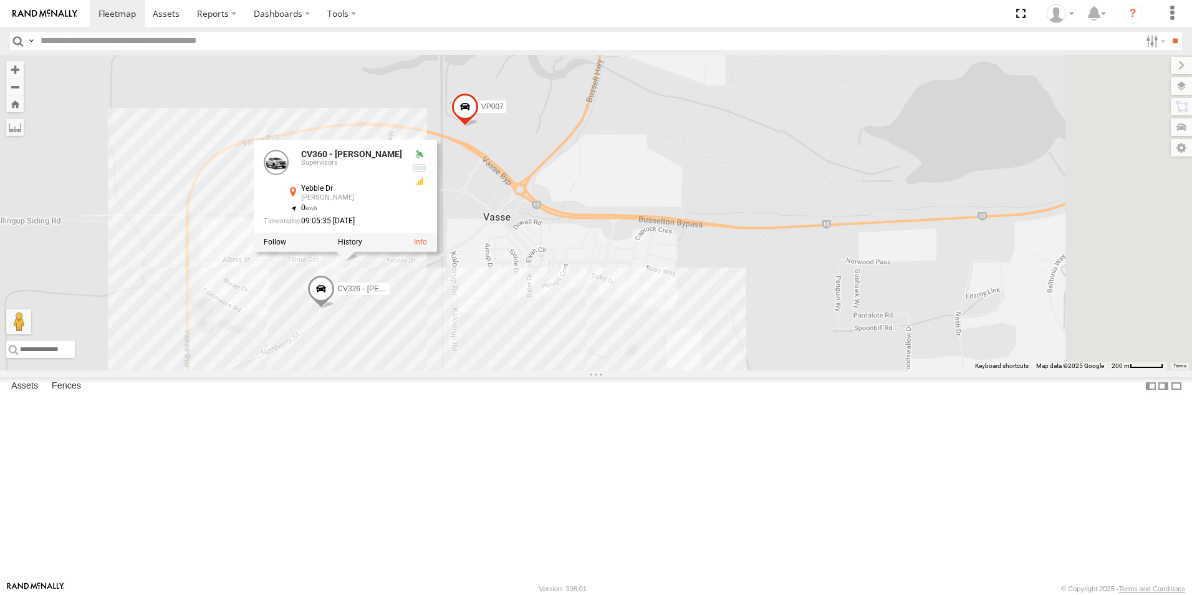
drag, startPoint x: 950, startPoint y: 327, endPoint x: 735, endPoint y: 319, distance: 214.7
click at [735, 319] on div "CV360 - Ray McCawley CV326 - Simon Green CV360 - Ray McCawley Supervisors Yebbl…" at bounding box center [596, 212] width 1192 height 315
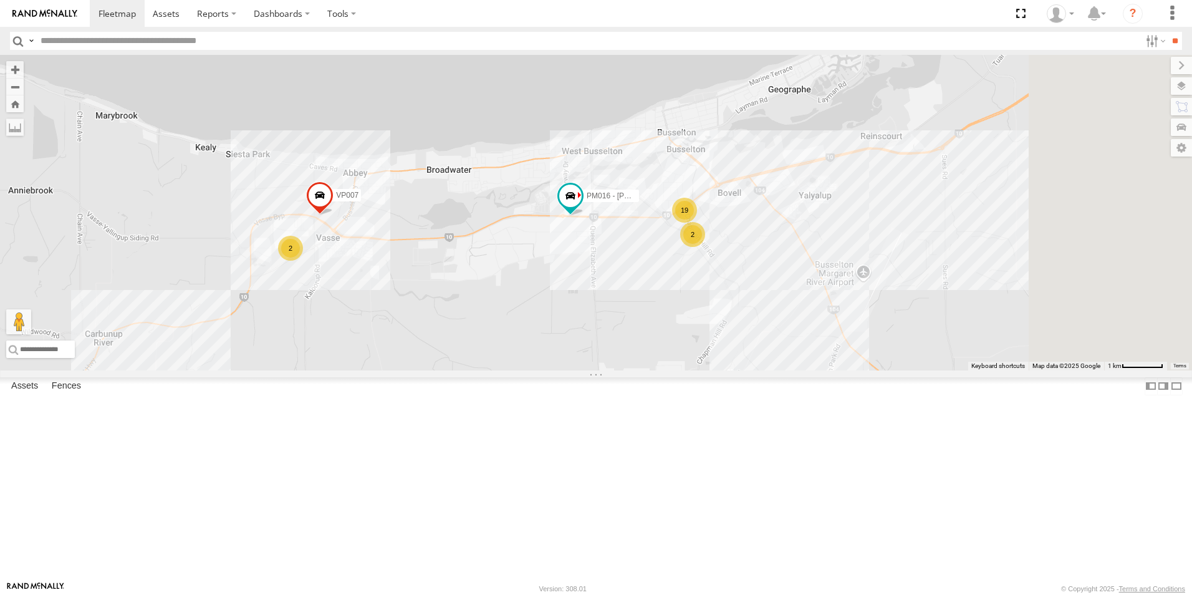
drag, startPoint x: 940, startPoint y: 337, endPoint x: 721, endPoint y: 353, distance: 219.4
click at [721, 353] on div "VP007 PM016 - Ian Fleming 2 19 2" at bounding box center [596, 212] width 1192 height 315
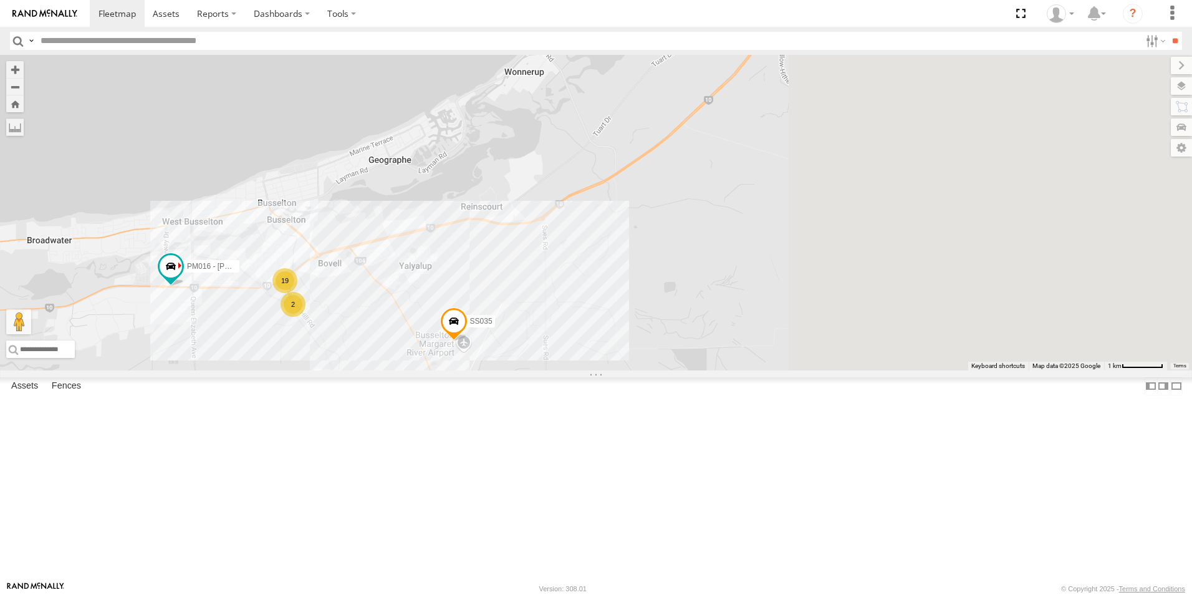
drag, startPoint x: 996, startPoint y: 281, endPoint x: 613, endPoint y: 349, distance: 388.8
click at [613, 349] on div "VP007 PM016 - Ian Fleming 2 19 2 SS035" at bounding box center [596, 212] width 1192 height 315
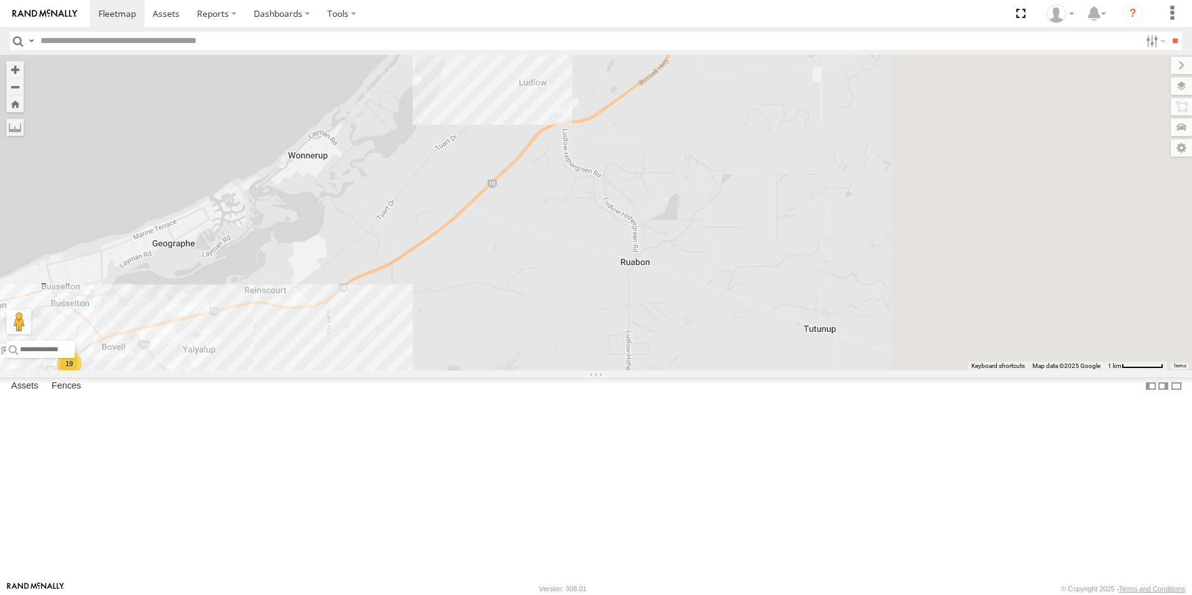
drag, startPoint x: 804, startPoint y: 276, endPoint x: 605, endPoint y: 361, distance: 215.6
click at [605, 361] on div "VP007 PM016 - Ian Fleming 2 19 2 SS035" at bounding box center [596, 212] width 1192 height 315
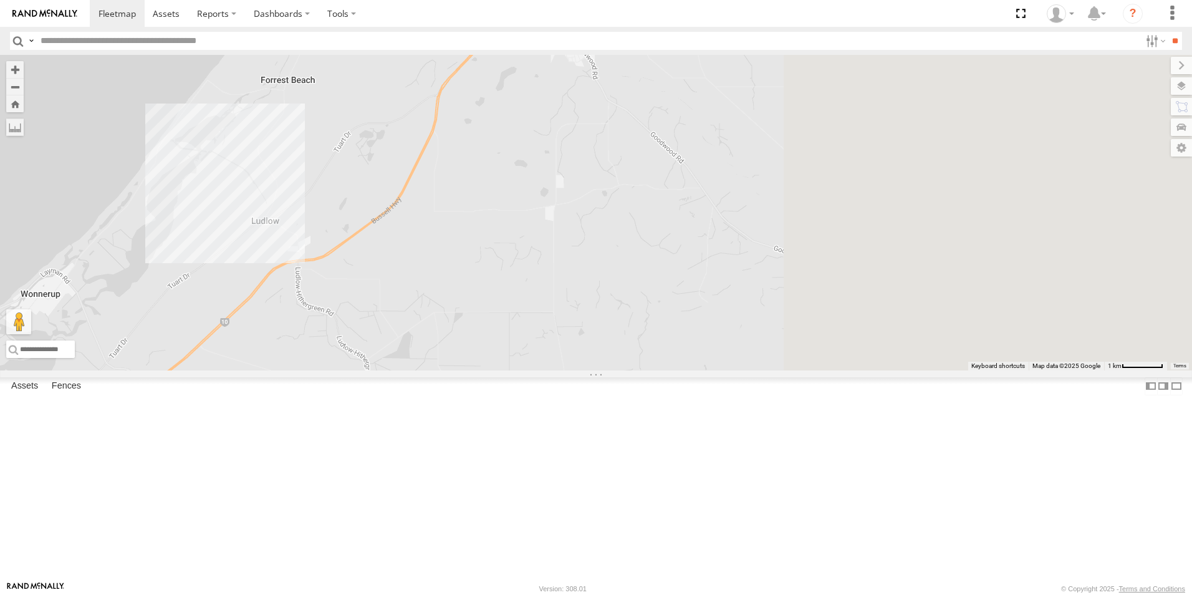
drag, startPoint x: 873, startPoint y: 277, endPoint x: 599, endPoint y: 425, distance: 311.6
click at [599, 370] on div "VP007 PM016 - Ian Fleming 2 19 2 SS035" at bounding box center [596, 212] width 1192 height 315
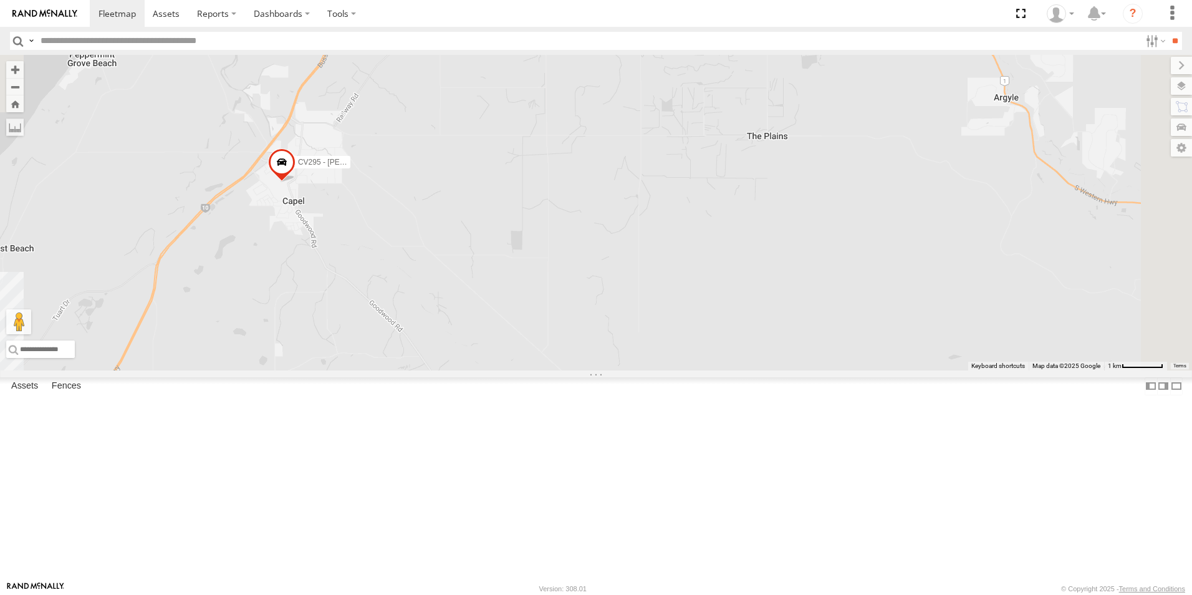
drag, startPoint x: 654, startPoint y: 425, endPoint x: 660, endPoint y: 481, distance: 56.5
click at [657, 370] on div "VP007 PM016 - Ian Fleming 2 19 2 SS035 CV295 - Karly Taylor" at bounding box center [596, 212] width 1192 height 315
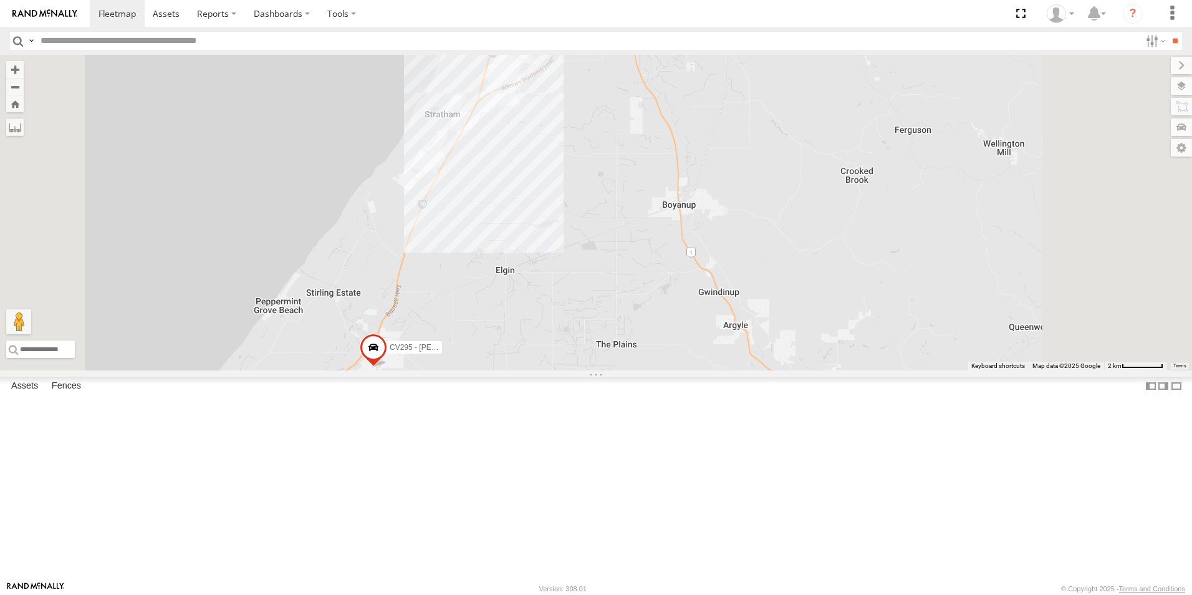
drag, startPoint x: 656, startPoint y: 339, endPoint x: 675, endPoint y: 372, distance: 38.0
click at [671, 370] on div "VP007 PM016 - Ian Fleming SS035 CV295 - Karly Taylor 13 2 TR051 - Sewer test tr…" at bounding box center [596, 212] width 1192 height 315
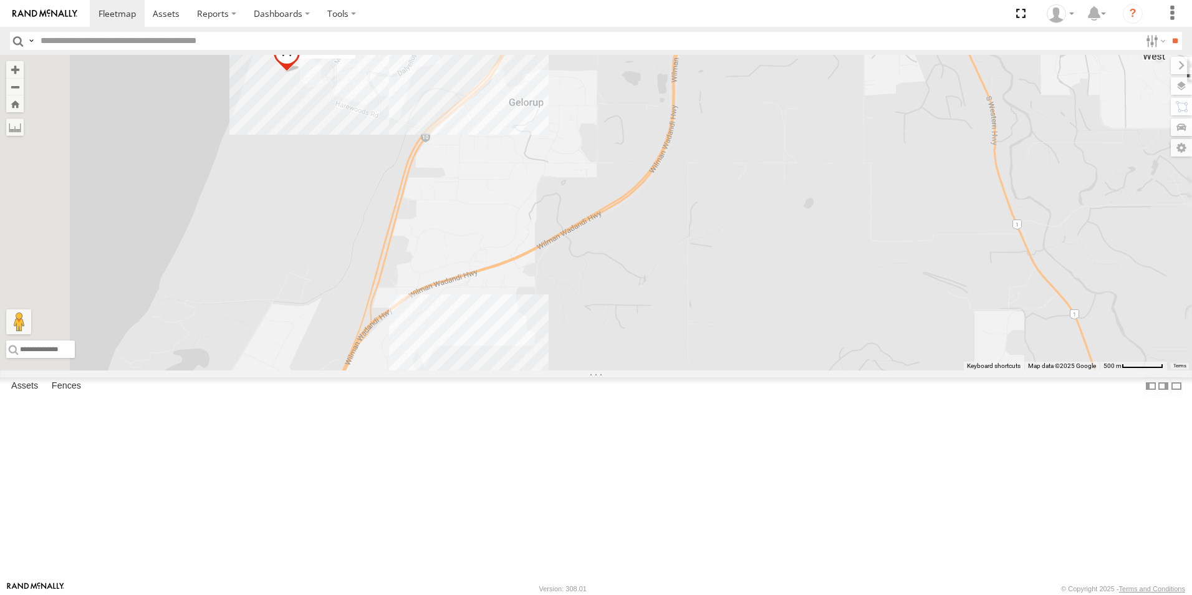
drag, startPoint x: 772, startPoint y: 368, endPoint x: 778, endPoint y: 401, distance: 32.9
click at [776, 370] on div "VP007 PM016 - Ian Fleming SS035 CV295 - Karly Taylor TR051 - Sewer test trailer…" at bounding box center [596, 212] width 1192 height 315
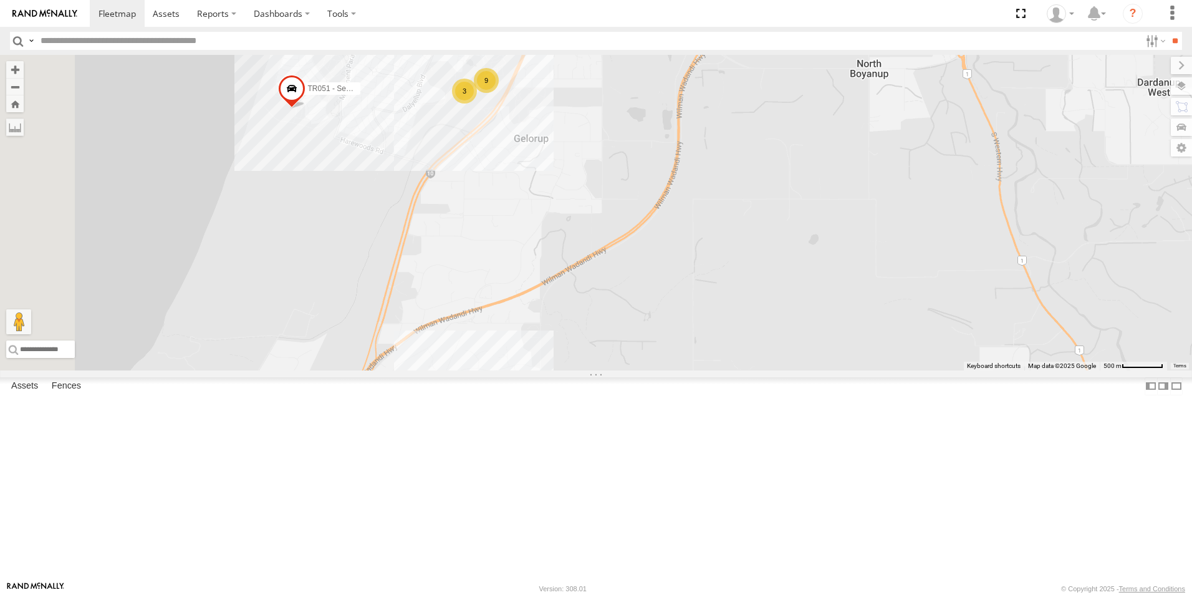
click at [805, 370] on div "VP007 PM016 - Ian Fleming SS035 CV295 - Karly Taylor TR051 - Sewer test trailer…" at bounding box center [596, 212] width 1192 height 315
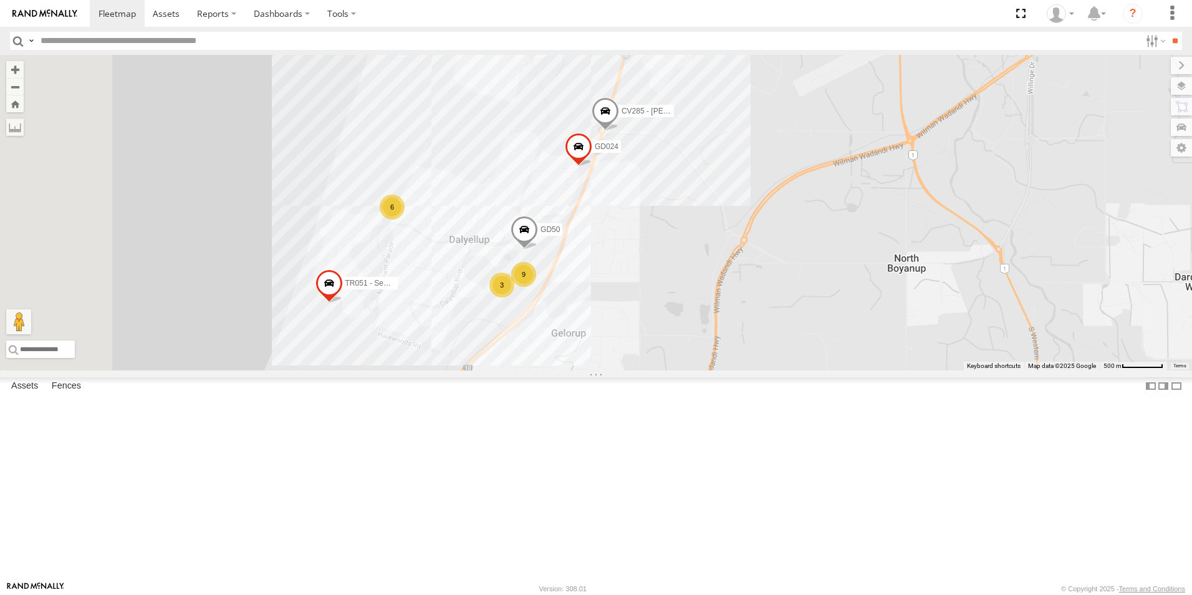
click at [713, 116] on span "CV285 - [PERSON_NAME]" at bounding box center [667, 111] width 91 height 9
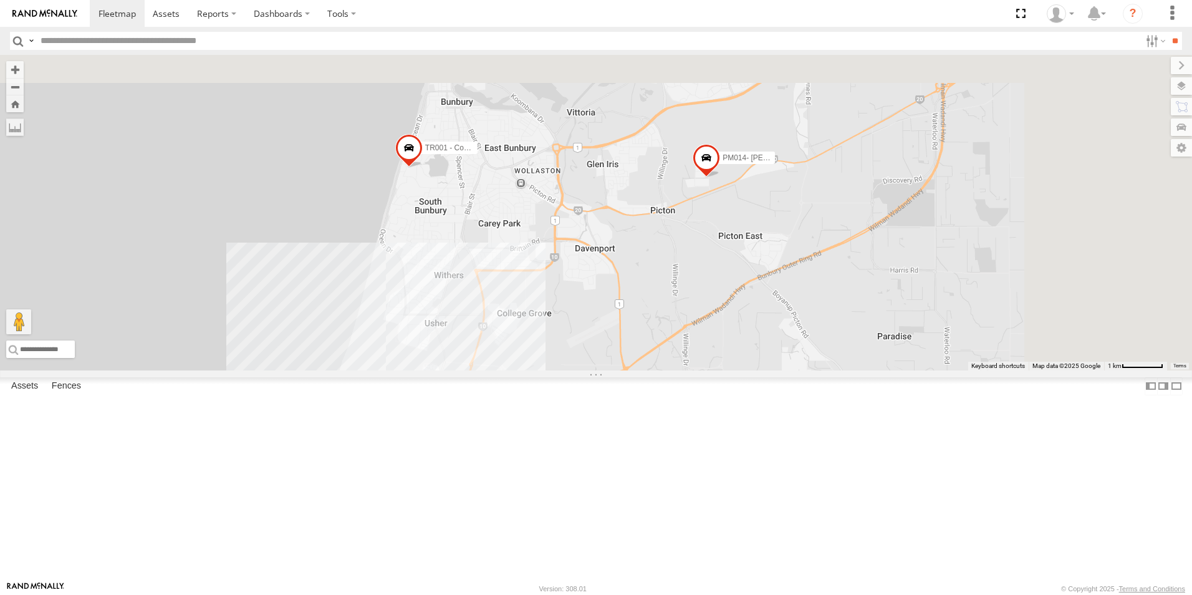
drag, startPoint x: 979, startPoint y: 223, endPoint x: 830, endPoint y: 400, distance: 231.4
click at [830, 370] on div "VP007 PM016 - Ian Fleming SS035 CV295 - Karly Taylor TR051 - Sewer test trailer…" at bounding box center [596, 212] width 1192 height 315
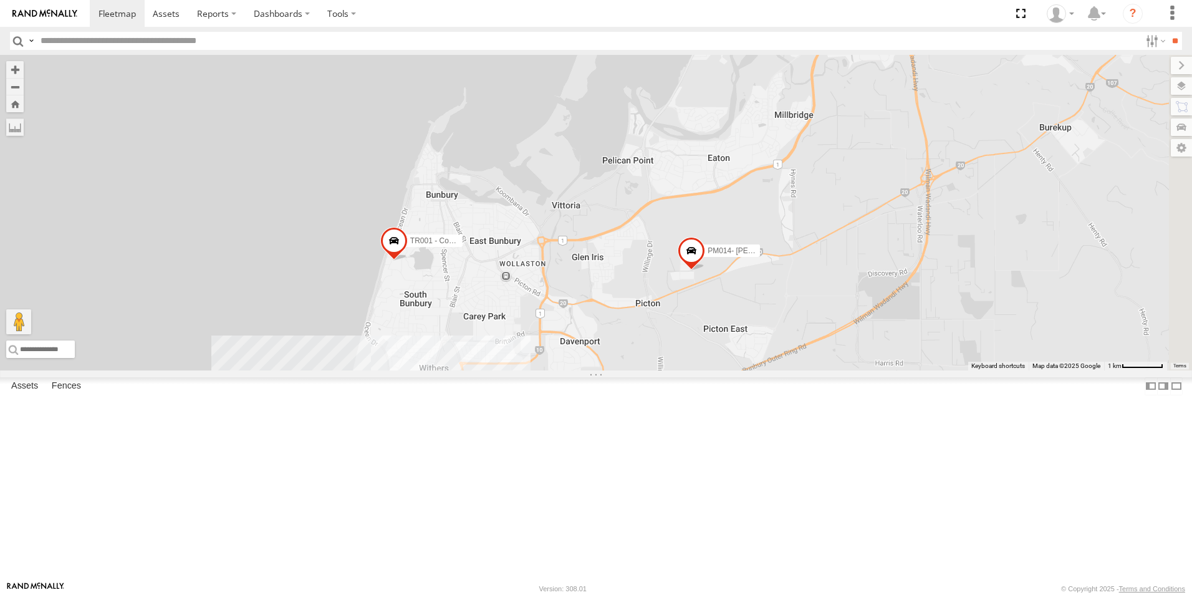
drag, startPoint x: 901, startPoint y: 344, endPoint x: 868, endPoint y: 432, distance: 94.5
click at [864, 370] on div "VP007 PM016 - Ian Fleming SS035 CV295 - Karly Taylor TR051 - Sewer test trailer…" at bounding box center [596, 212] width 1192 height 315
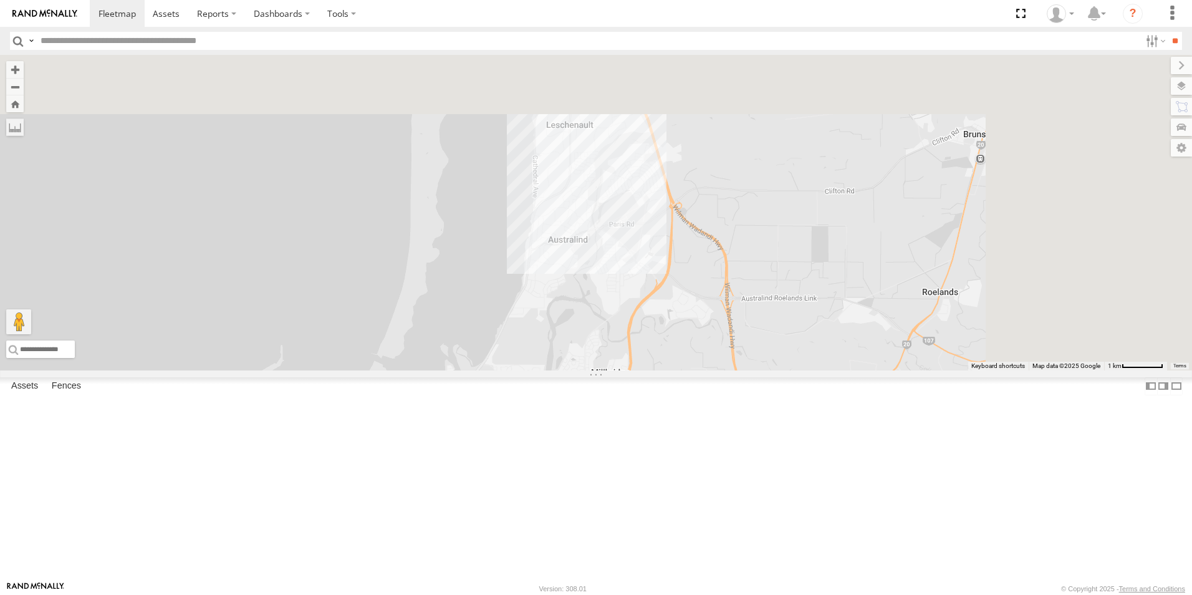
drag, startPoint x: 988, startPoint y: 297, endPoint x: 854, endPoint y: 437, distance: 193.6
click at [845, 370] on div "VP007 PM016 - Ian Fleming SS035 CV295 - Karly Taylor TR051 - Sewer test trailer…" at bounding box center [596, 212] width 1192 height 315
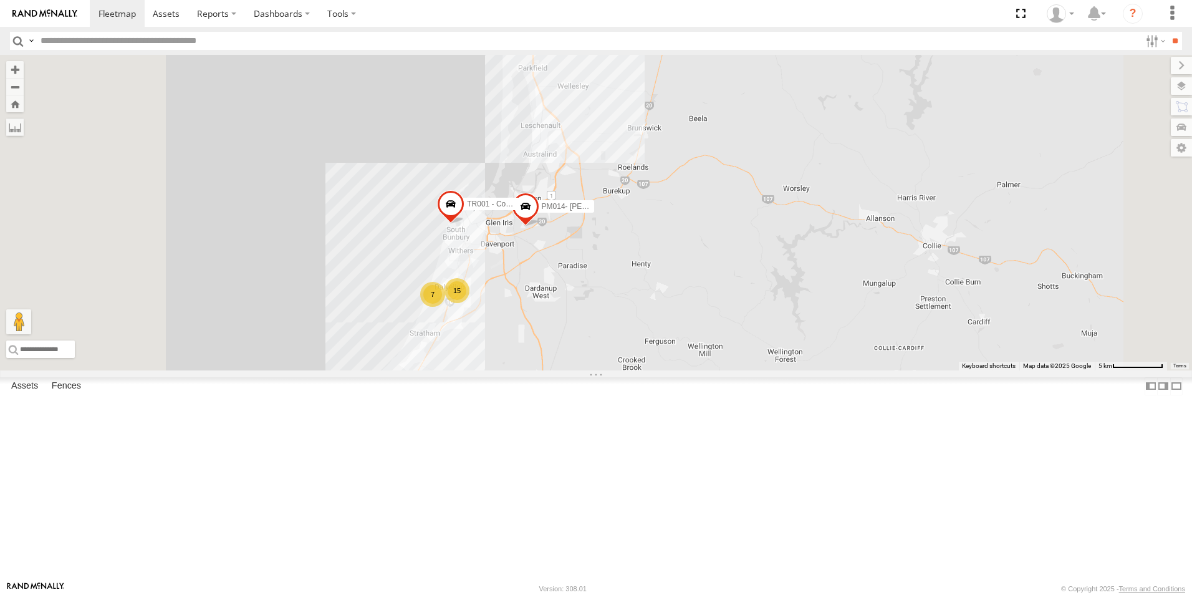
drag, startPoint x: 567, startPoint y: 373, endPoint x: 590, endPoint y: 234, distance: 140.9
click at [590, 234] on div "VP007 PM016 - Ian Fleming SS035 CV295 - Karly Taylor PM014- Martin Theil TR001 …" at bounding box center [596, 212] width 1192 height 315
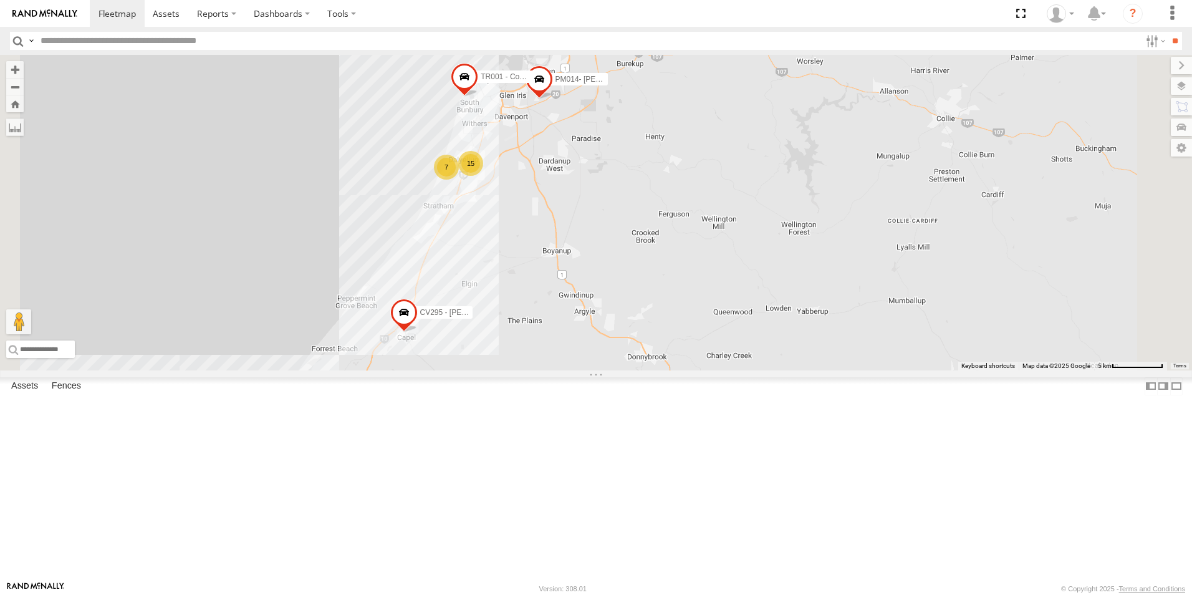
drag, startPoint x: 554, startPoint y: 354, endPoint x: 572, endPoint y: 216, distance: 139.6
click at [572, 216] on div "VP007 PM016 - Ian Fleming SS035 CV295 - Karly Taylor PM014- Martin Theil TR001 …" at bounding box center [596, 212] width 1192 height 315
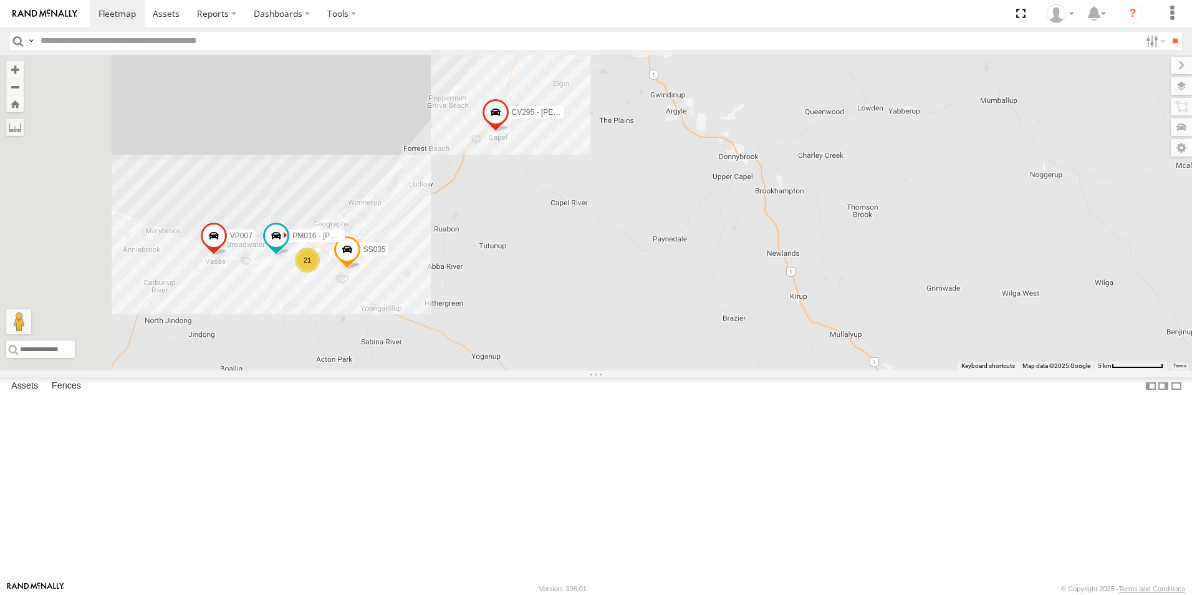
drag, startPoint x: 493, startPoint y: 308, endPoint x: 571, endPoint y: 196, distance: 136.6
click at [571, 196] on div "VP007 PM016 - Ian Fleming SS035 CV295 - Karly Taylor PM014- Martin Theil TR001 …" at bounding box center [596, 212] width 1192 height 315
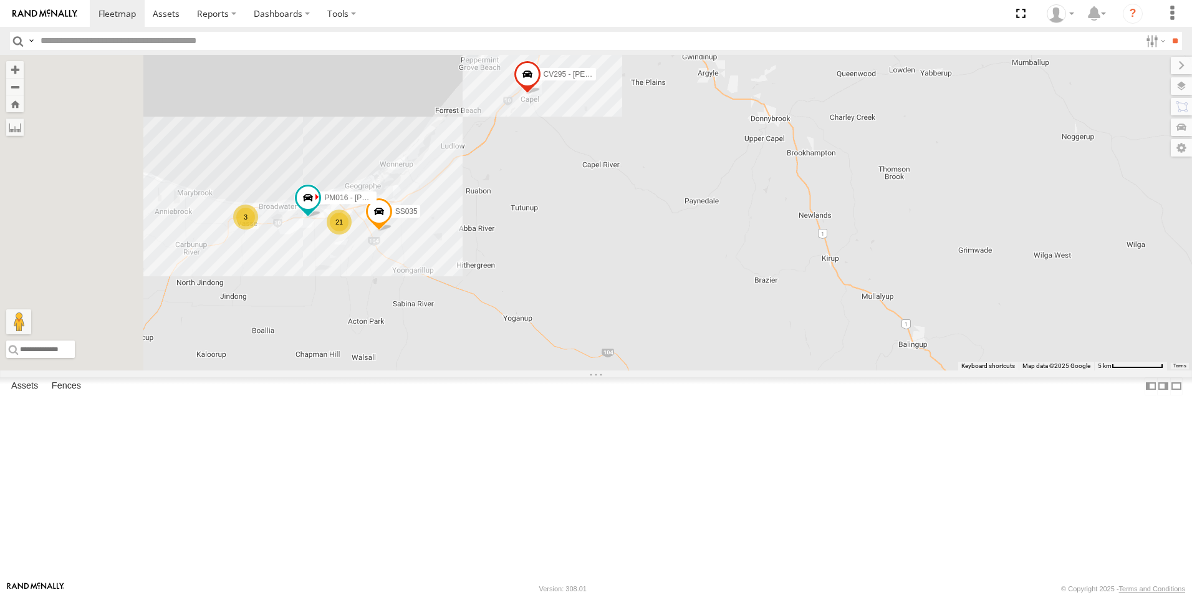
drag, startPoint x: 508, startPoint y: 380, endPoint x: 609, endPoint y: 282, distance: 140.2
click at [609, 282] on div "PM016 - Ian Fleming SS035 CV295 - Karly Taylor PM014- Martin Theil TR001 - Comp…" at bounding box center [596, 212] width 1192 height 315
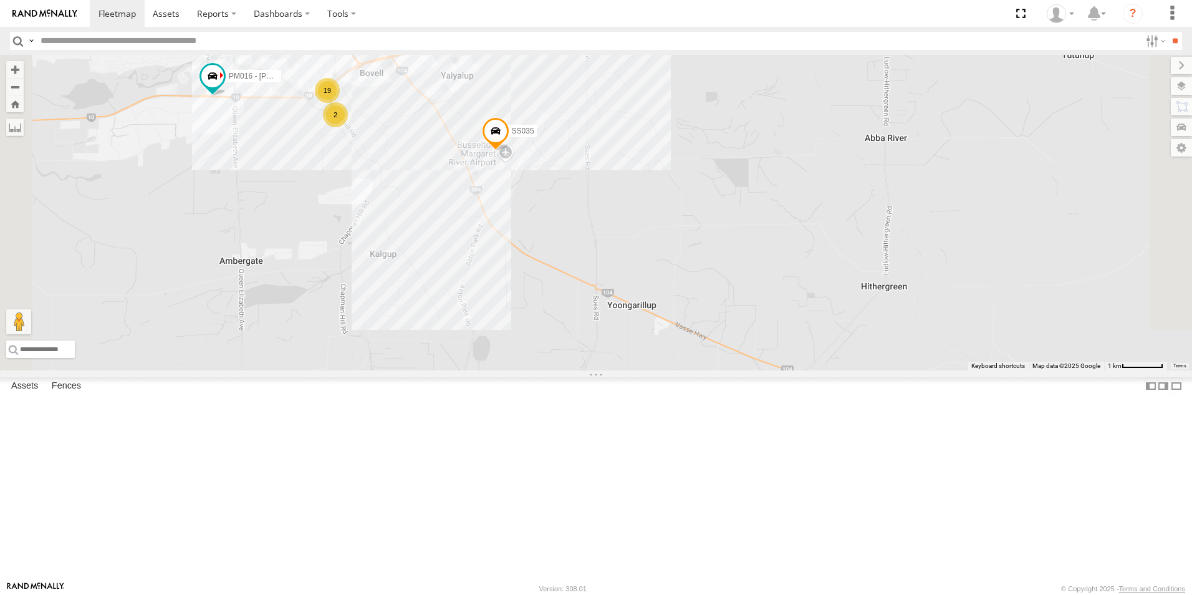
drag, startPoint x: 600, startPoint y: 301, endPoint x: 581, endPoint y: 386, distance: 87.6
click at [581, 370] on div "PM016 - Ian Fleming SS035 CV295 - Karly Taylor PM014- Martin Theil TR001 - Comp…" at bounding box center [596, 212] width 1192 height 315
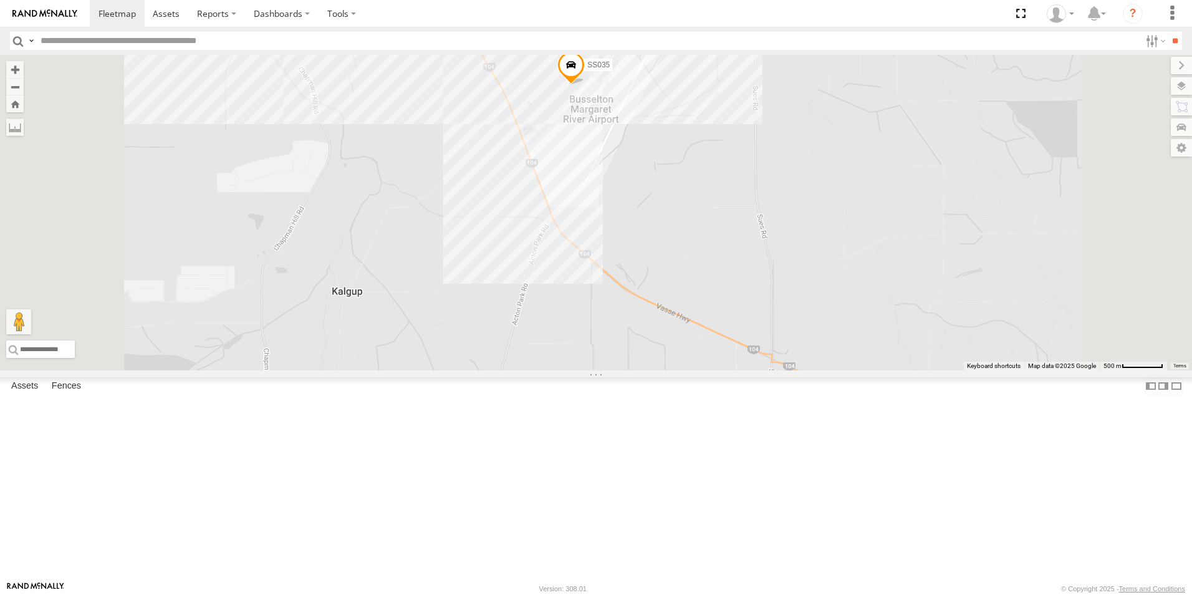
drag, startPoint x: 580, startPoint y: 243, endPoint x: 708, endPoint y: 490, distance: 278.6
click at [708, 370] on div "PM016 - Ian Fleming SS035 CV295 - Karly Taylor PM014- Martin Theil TR001 - Comp…" at bounding box center [596, 212] width 1192 height 315
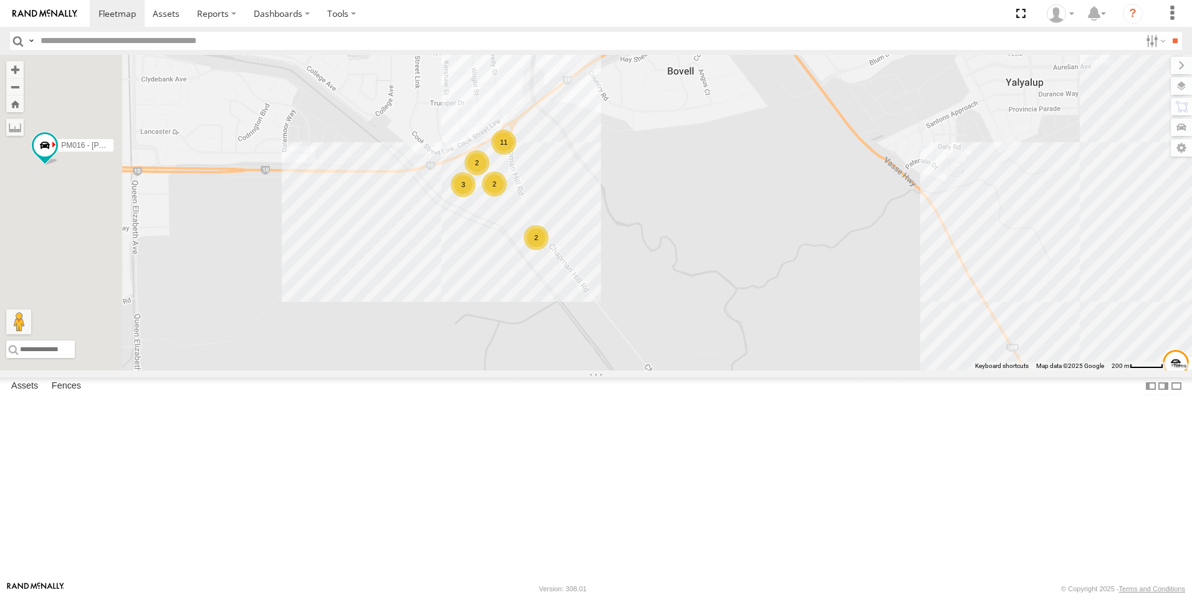
drag, startPoint x: 457, startPoint y: 229, endPoint x: 729, endPoint y: 261, distance: 273.7
click at [729, 261] on div "PM016 - Ian Fleming SS035 CV295 - Karly Taylor PM014- Martin Theil TR001 - Comp…" at bounding box center [596, 212] width 1192 height 315
click at [579, 28] on span "PM019 - [PERSON_NAME]" at bounding box center [534, 23] width 92 height 9
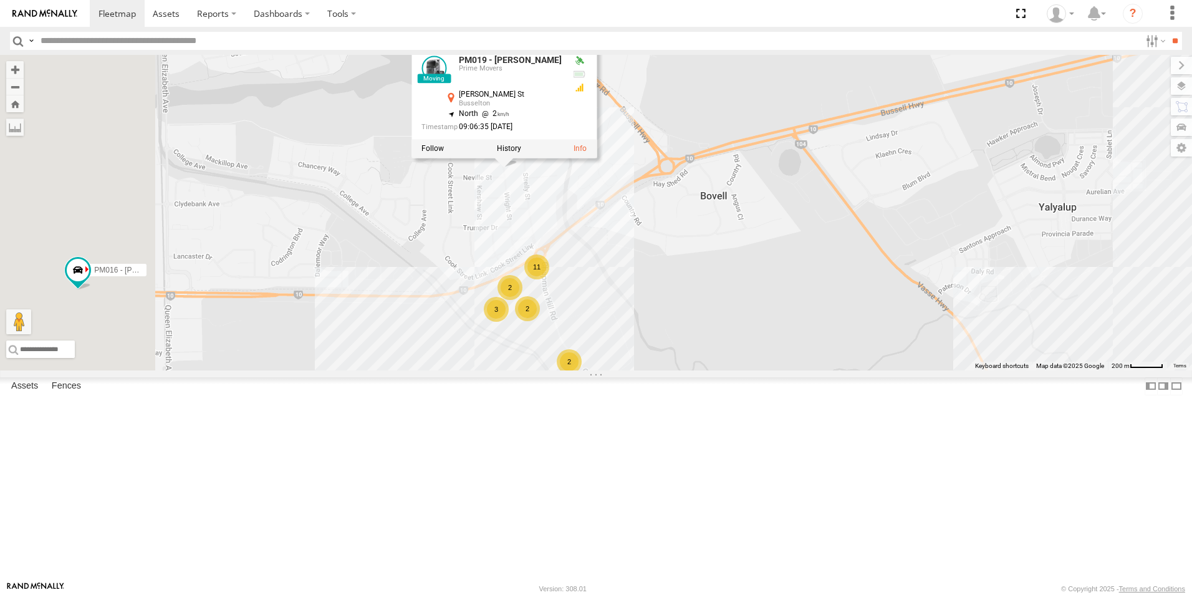
drag, startPoint x: 485, startPoint y: 186, endPoint x: 518, endPoint y: 312, distance: 130.2
click at [518, 312] on div "PM016 - Ian Fleming SS035 CV295 - Karly Taylor PM014- Martin Theil TR001 - Comp…" at bounding box center [596, 212] width 1192 height 315
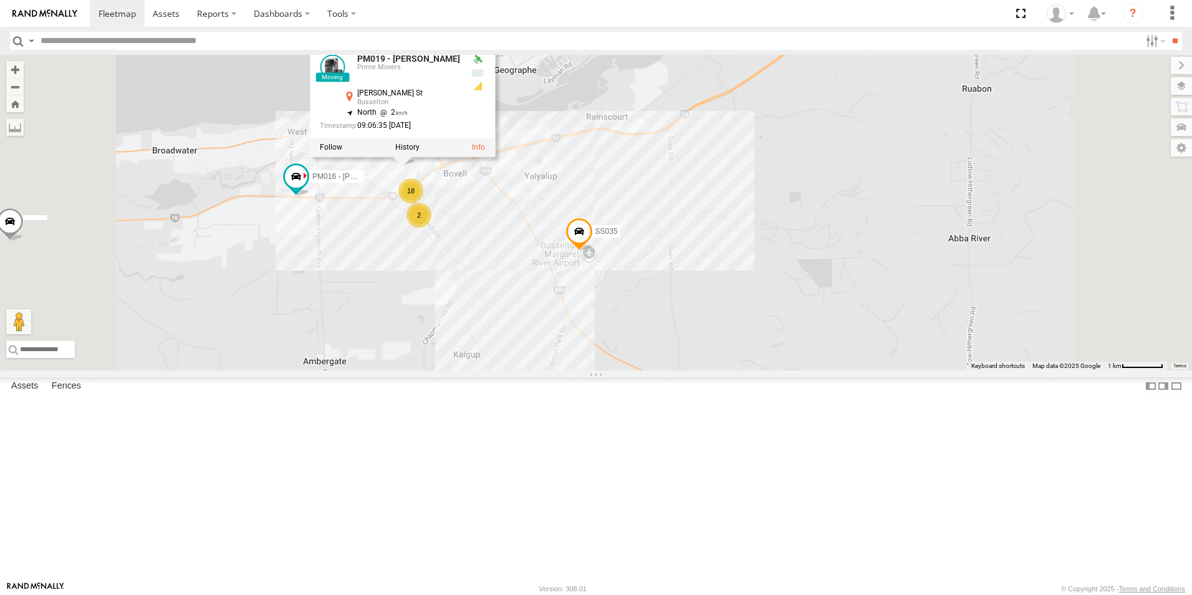
click at [469, 145] on div "PM016 - Ian Fleming SS035 CV295 - Karly Taylor PM014- Martin Theil TR001 - Comp…" at bounding box center [596, 212] width 1192 height 315
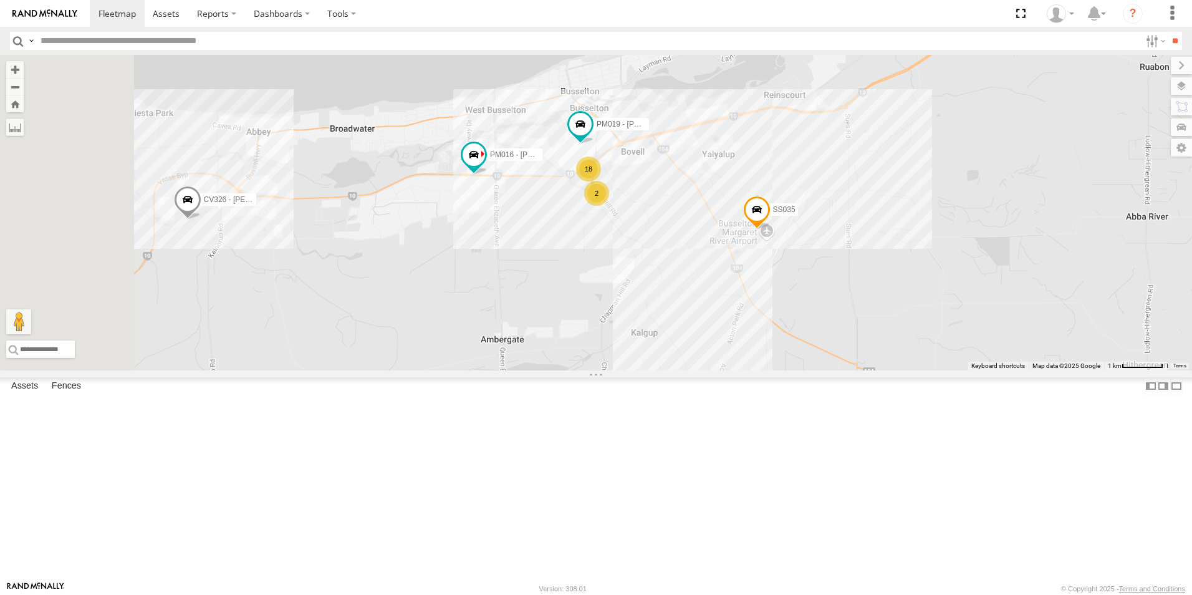
drag, startPoint x: 499, startPoint y: 339, endPoint x: 679, endPoint y: 317, distance: 181.5
click at [679, 317] on div "PM016 - Ian Fleming SS035 CV295 - Karly Taylor PM014- Martin Theil TR001 - Comp…" at bounding box center [596, 212] width 1192 height 315
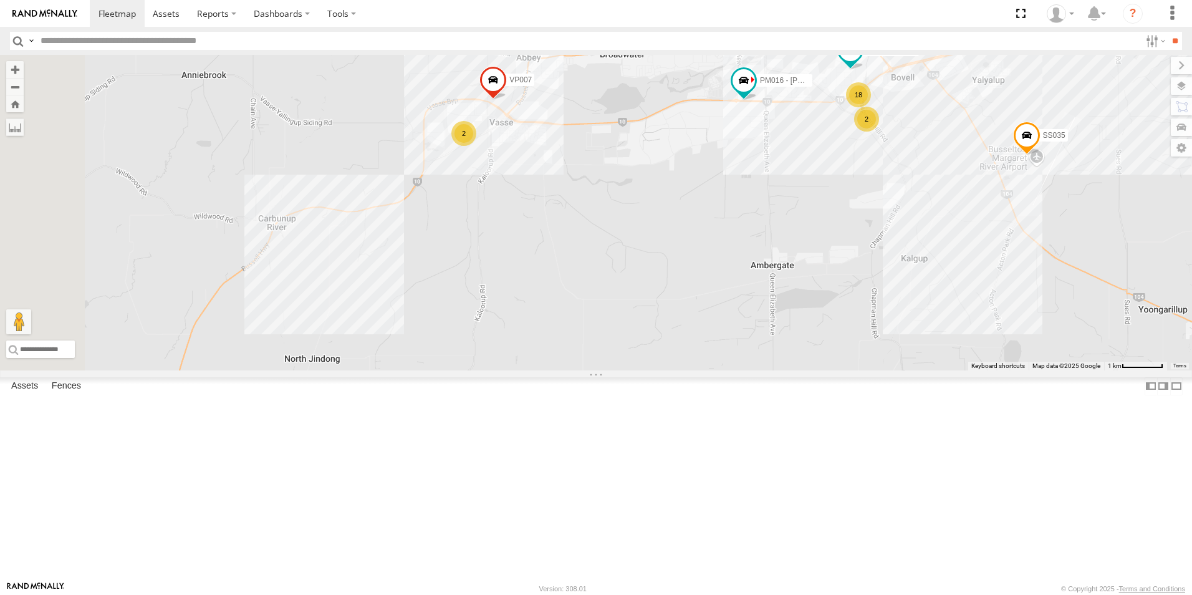
drag, startPoint x: 418, startPoint y: 374, endPoint x: 670, endPoint y: 306, distance: 260.9
click at [670, 306] on div "PM016 - Ian Fleming SS035 CV295 - Karly Taylor PM014- Martin Theil TR001 - Comp…" at bounding box center [596, 212] width 1192 height 315
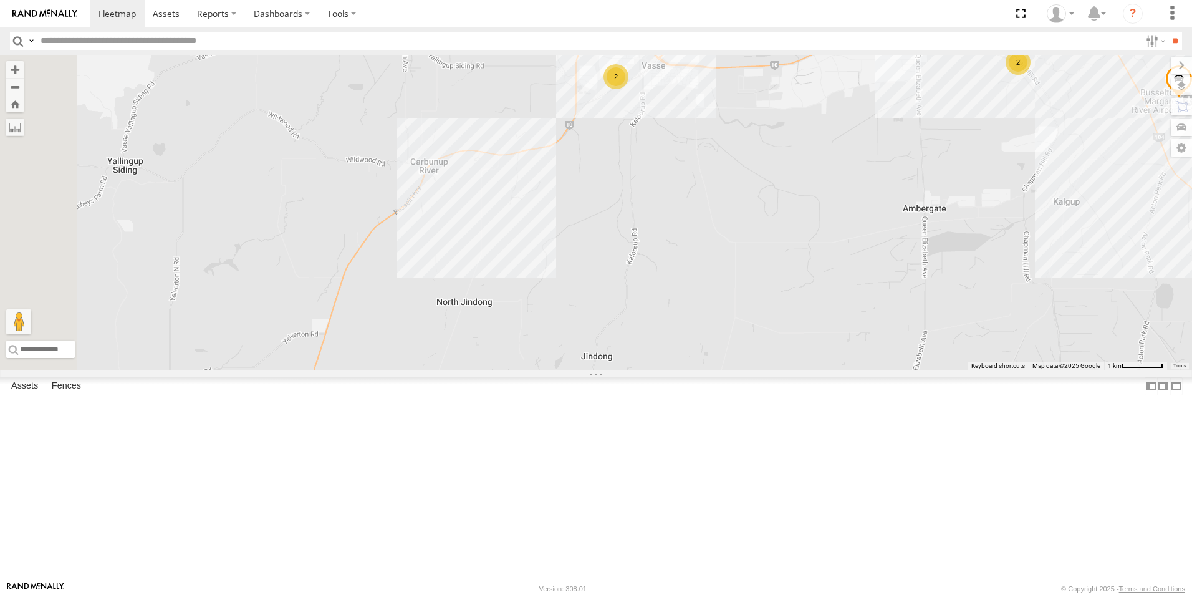
drag, startPoint x: 546, startPoint y: 363, endPoint x: 812, endPoint y: 275, distance: 281.0
click at [812, 275] on div "PM016 - Ian Fleming SS035 CV295 - Karly Taylor PM014- Martin Theil TR001 - Comp…" at bounding box center [596, 212] width 1192 height 315
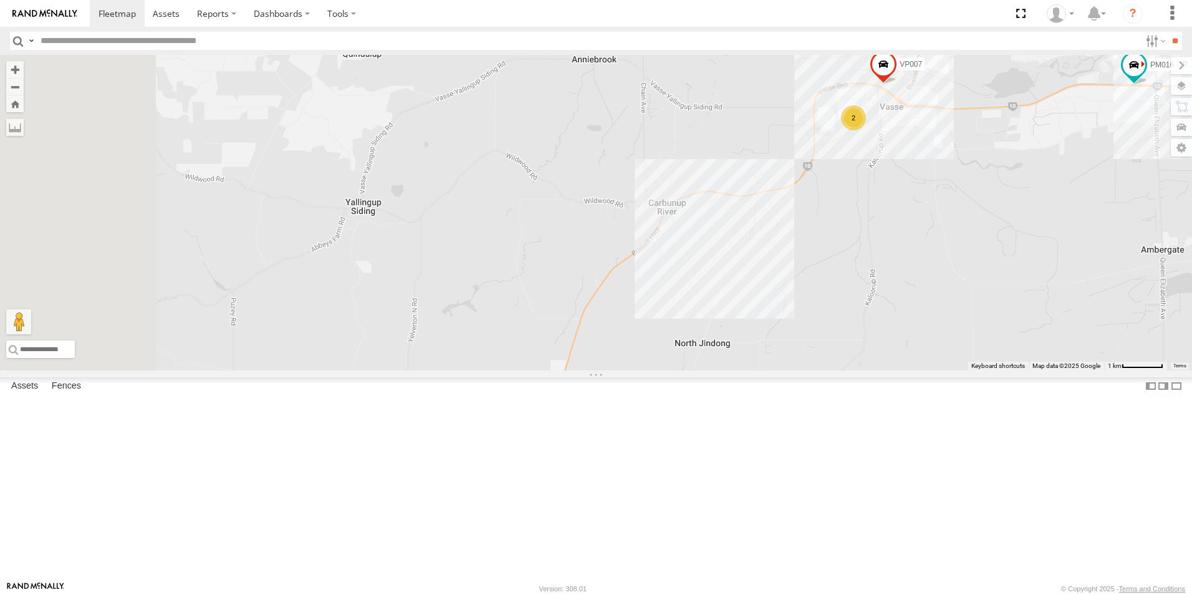
drag, startPoint x: 565, startPoint y: 257, endPoint x: 731, endPoint y: 337, distance: 183.5
click at [730, 333] on div "PM016 - Ian Fleming SS035 CV295 - Karly Taylor PM014- Martin Theil TR001 - Comp…" at bounding box center [596, 212] width 1192 height 315
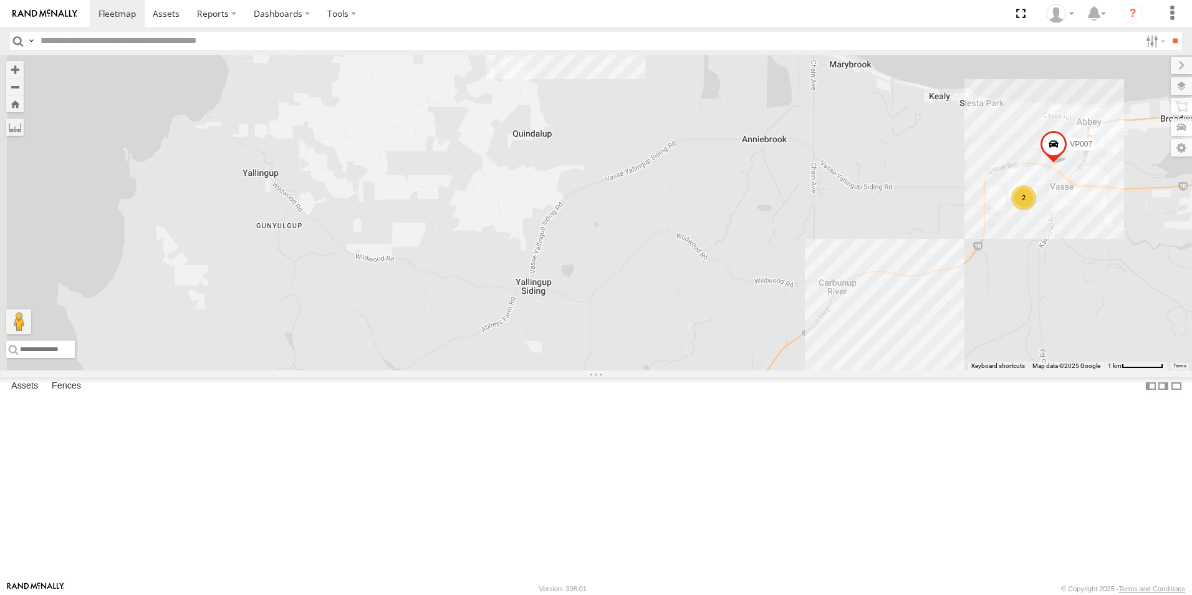
drag, startPoint x: 546, startPoint y: 413, endPoint x: 642, endPoint y: 334, distance: 124.5
click at [637, 370] on div "PM016 - Ian Fleming SS035 CV295 - Karly Taylor PM014- Martin Theil TR001 - Comp…" at bounding box center [596, 212] width 1192 height 315
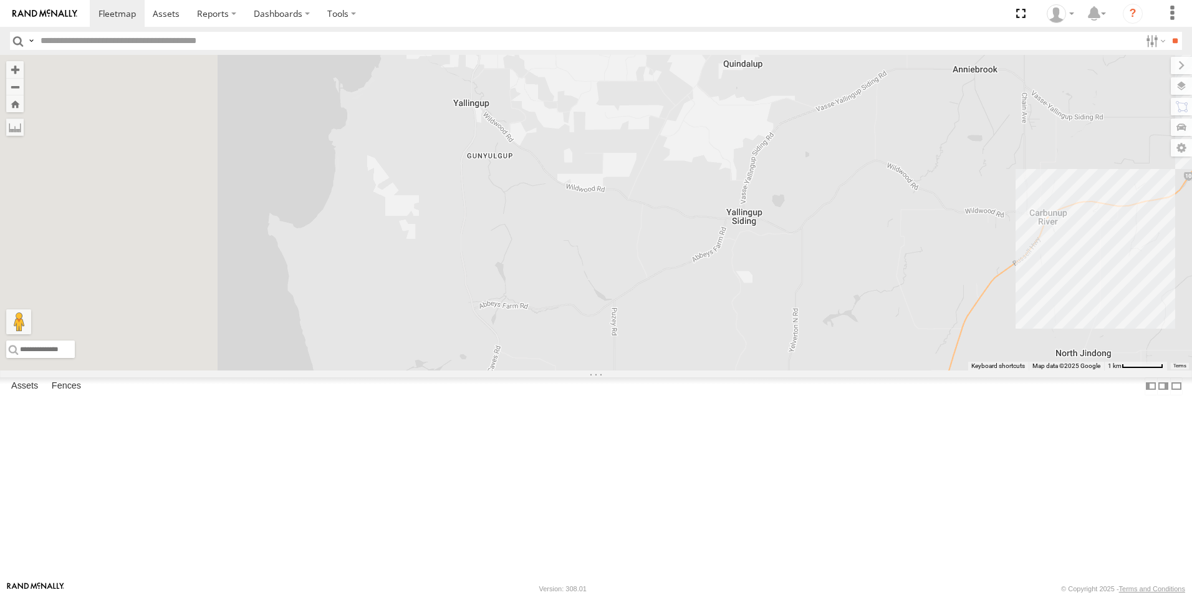
drag, startPoint x: 547, startPoint y: 264, endPoint x: 771, endPoint y: 197, distance: 233.1
click at [771, 191] on div "PM016 - Ian Fleming SS035 CV295 - Karly Taylor PM014- Martin Theil TR001 - Comp…" at bounding box center [596, 212] width 1192 height 315
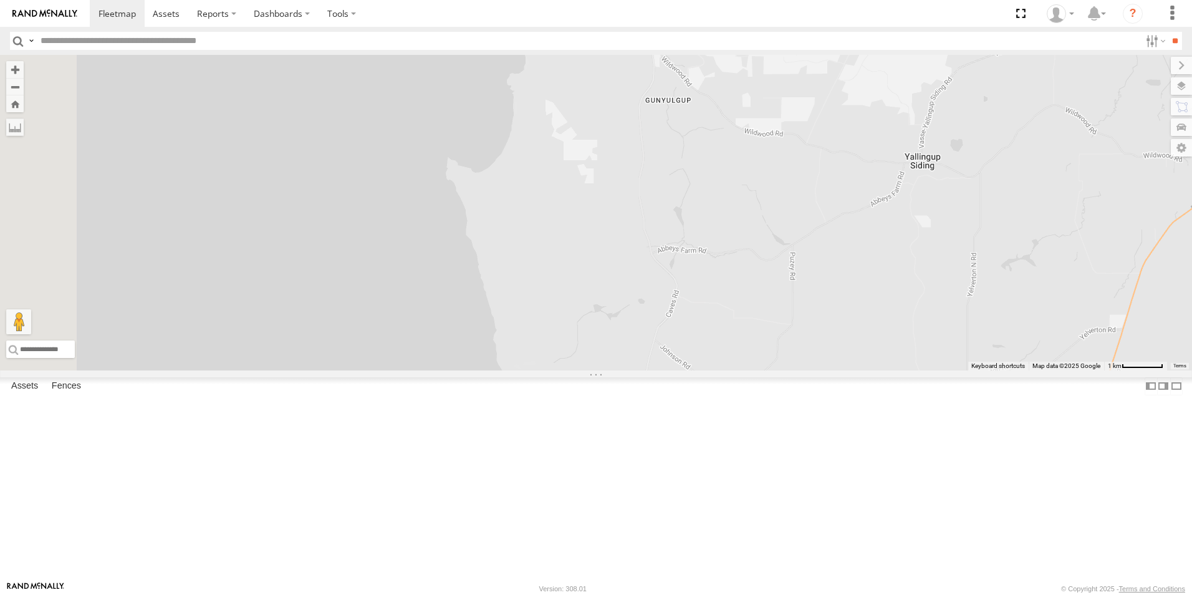
drag, startPoint x: 633, startPoint y: 368, endPoint x: 656, endPoint y: 247, distance: 123.1
click at [654, 275] on div "PM016 - Ian Fleming SS035 CV295 - Karly Taylor PM014- Martin Theil TR001 - Comp…" at bounding box center [596, 212] width 1192 height 315
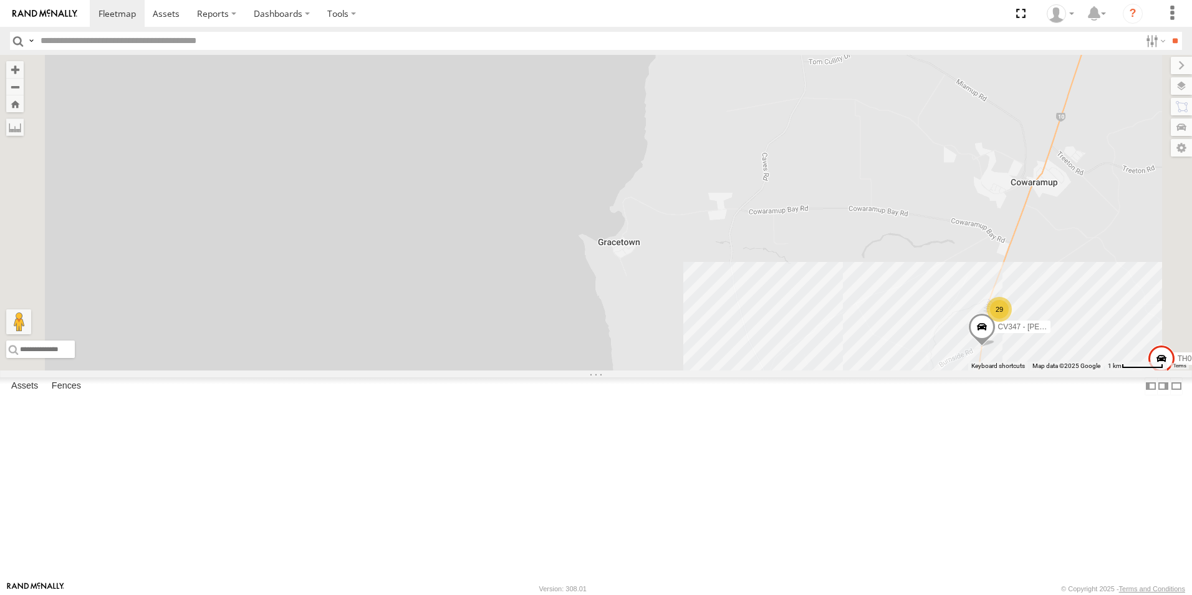
drag, startPoint x: 719, startPoint y: 380, endPoint x: 635, endPoint y: 266, distance: 142.3
click at [640, 270] on div "PM016 - Ian Fleming SS035 CV295 - Karly Taylor PM014- Martin Theil TR001 - Comp…" at bounding box center [596, 212] width 1192 height 315
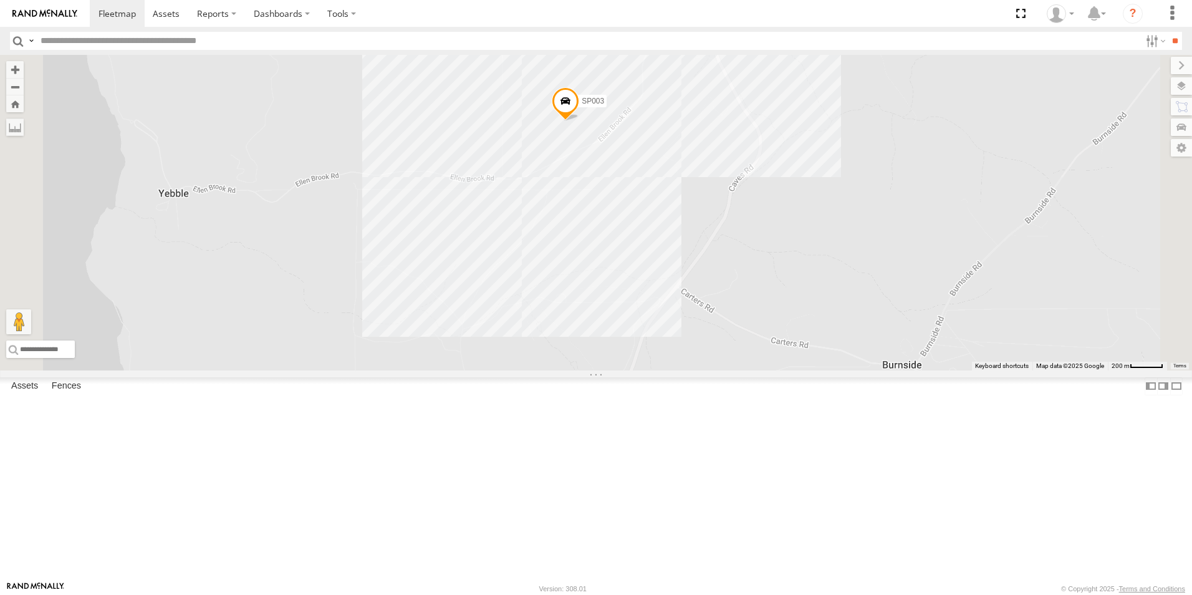
drag, startPoint x: 683, startPoint y: 198, endPoint x: 671, endPoint y: 415, distance: 217.9
click at [671, 370] on div "PM016 - Ian Fleming SS035 CV295 - Karly Taylor PM014- Martin Theil TR001 - Comp…" at bounding box center [596, 212] width 1192 height 315
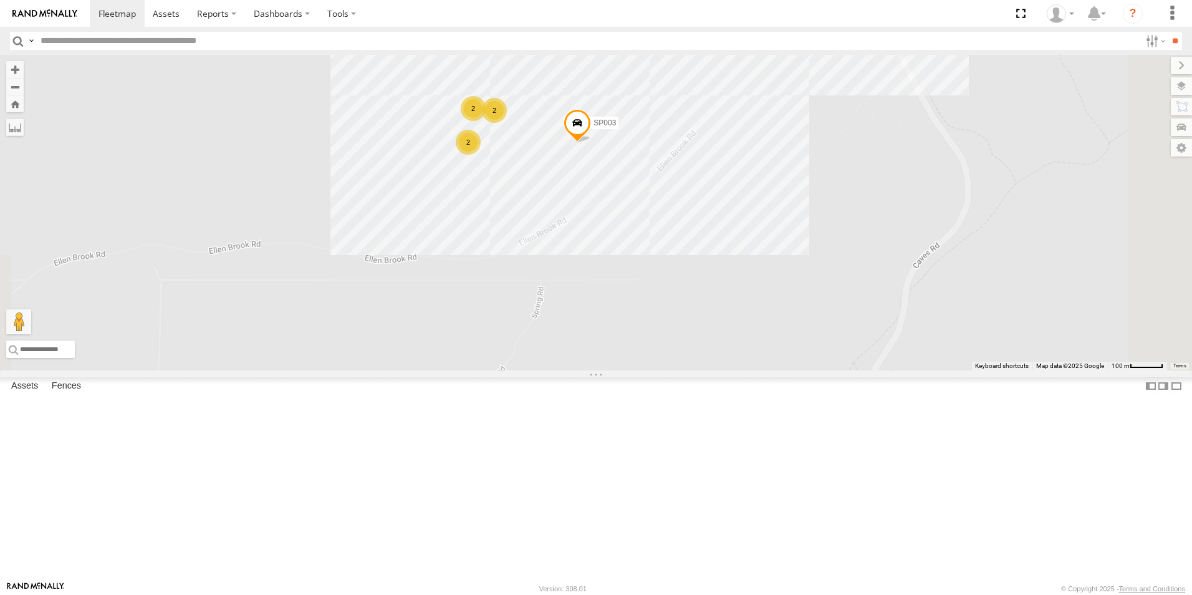
drag, startPoint x: 670, startPoint y: 441, endPoint x: 649, endPoint y: 542, distance: 102.5
click at [649, 370] on div "PM016 - Ian Fleming SS035 CV295 - Karly Taylor PM014- Martin Theil TR001 - Comp…" at bounding box center [596, 212] width 1192 height 315
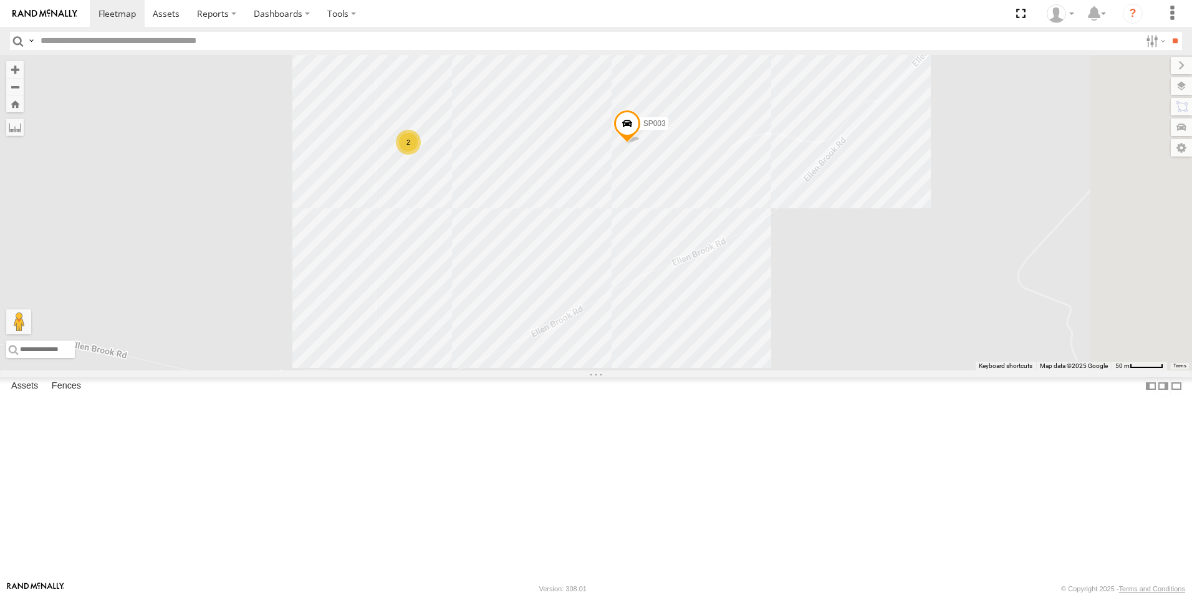
drag, startPoint x: 648, startPoint y: 340, endPoint x: 605, endPoint y: 596, distance: 259.1
click at [605, 594] on html at bounding box center [596, 297] width 1192 height 595
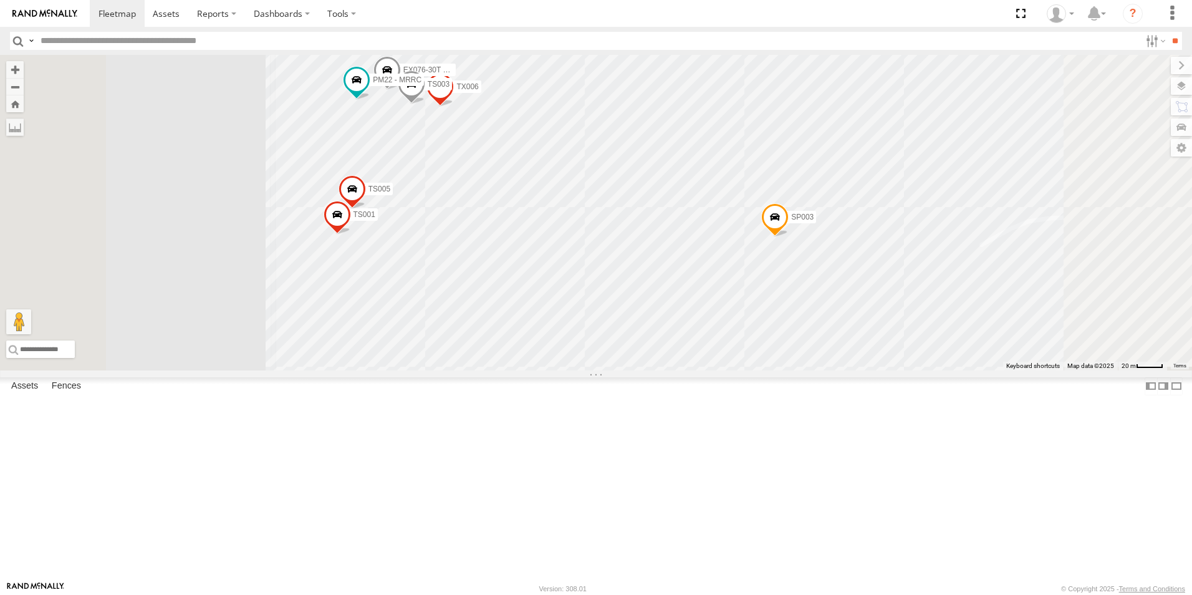
drag, startPoint x: 611, startPoint y: 299, endPoint x: 597, endPoint y: 484, distance: 185.1
click at [598, 370] on div "PM016 - Ian Fleming SS035 CV295 - Karly Taylor PM014- Martin Theil TR001 - Comp…" at bounding box center [596, 212] width 1192 height 315
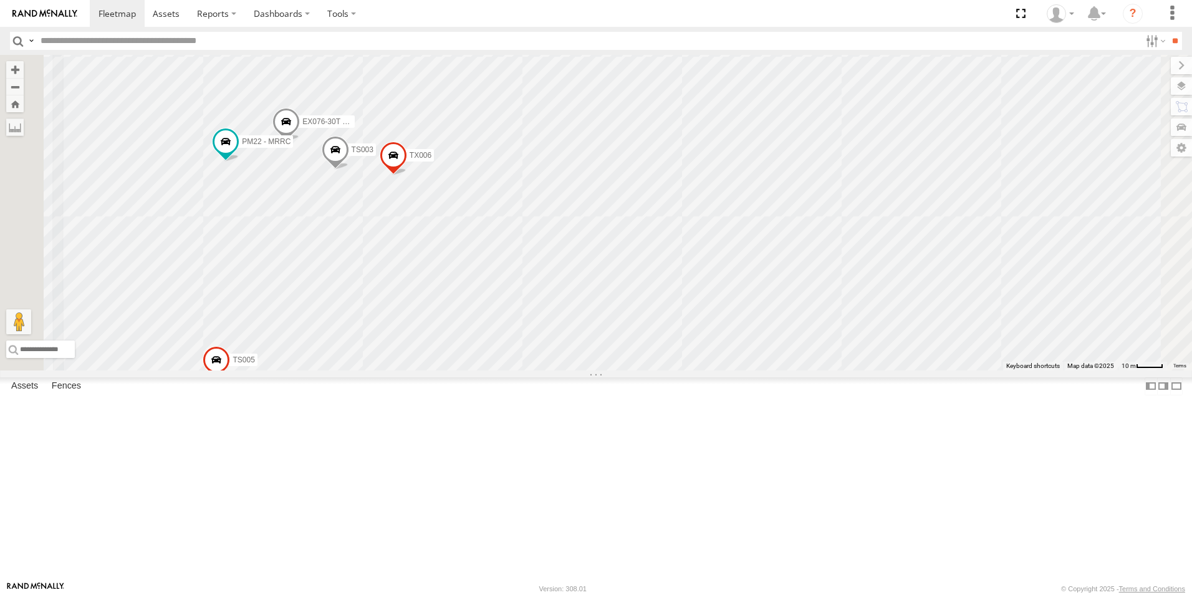
click at [392, 6] on span "CV230 - Bryce Wills" at bounding box center [346, 2] width 91 height 9
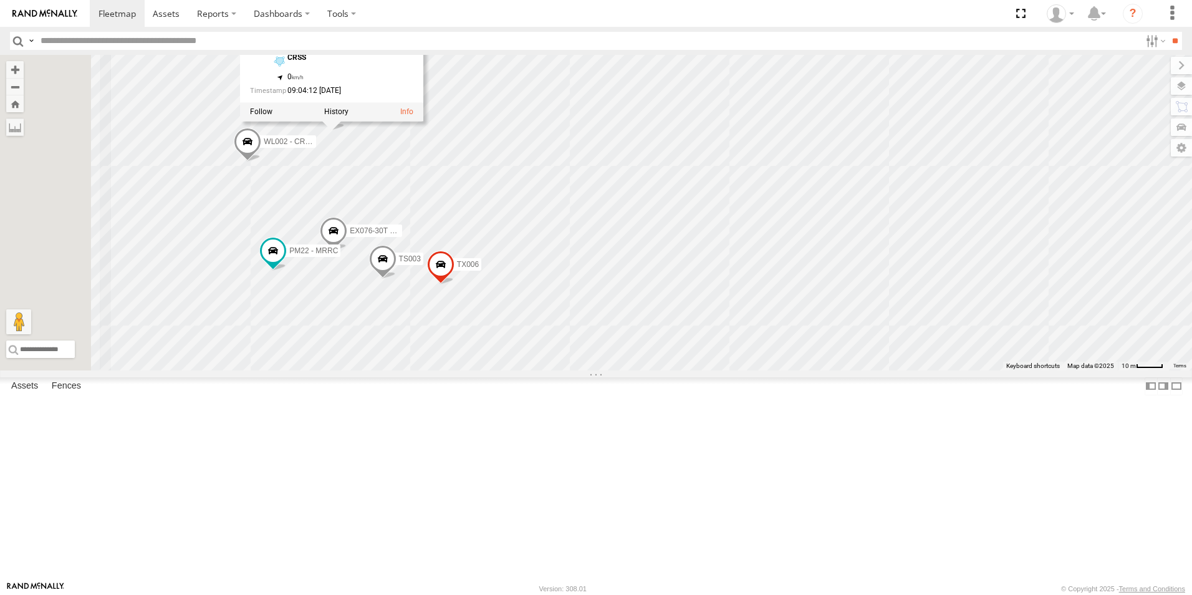
drag, startPoint x: 507, startPoint y: 131, endPoint x: 555, endPoint y: 242, distance: 120.9
click at [555, 242] on div "PM016 - Ian Fleming SS035 CV295 - Karly Taylor PM014- Martin Theil TR001 - Comp…" at bounding box center [596, 212] width 1192 height 315
click at [659, 269] on div "PM016 - Ian Fleming SS035 CV295 - Karly Taylor PM014- Martin Theil TR001 - Comp…" at bounding box center [596, 212] width 1192 height 315
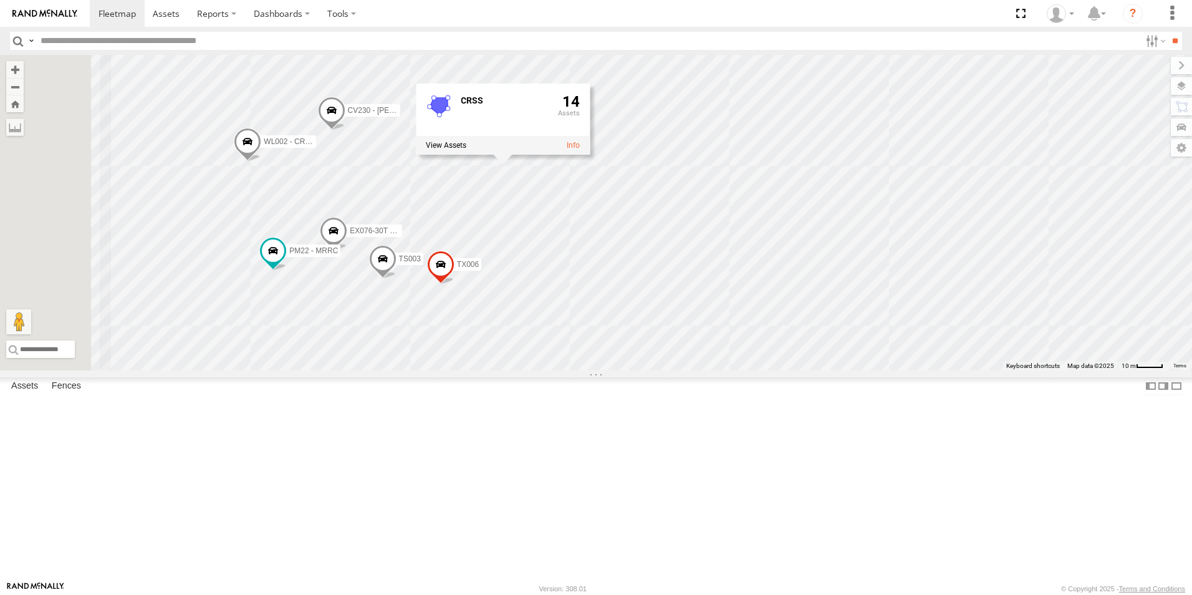
click at [315, 146] on span "WL002 - CRSS" at bounding box center [289, 141] width 51 height 9
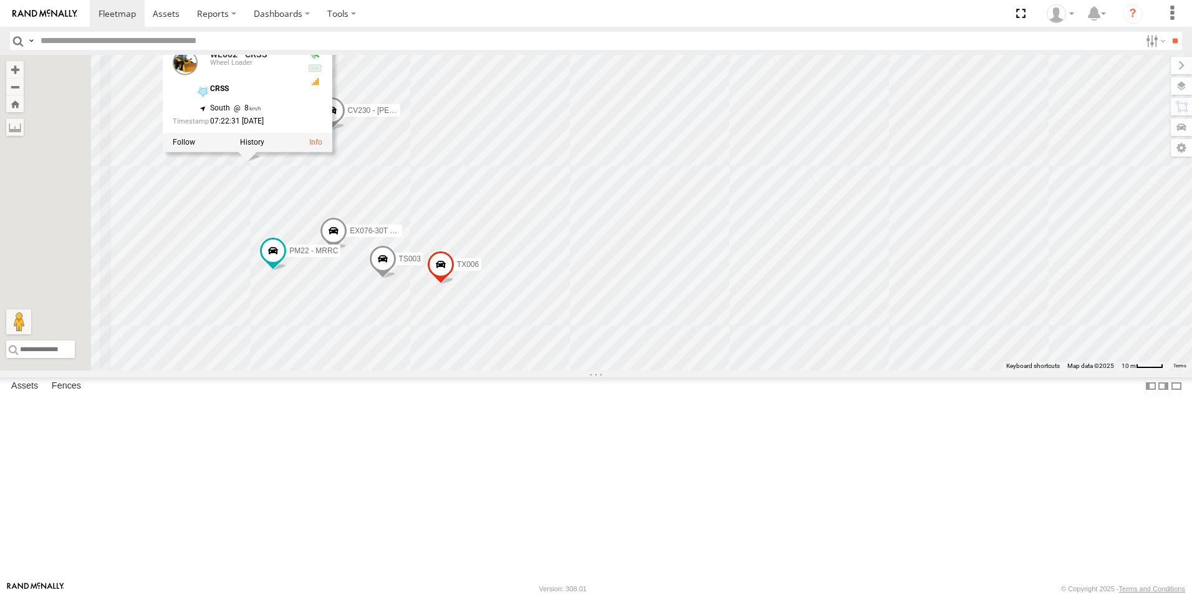
click at [612, 272] on div "PM016 - Ian Fleming SS035 CV295 - Karly Taylor PM014- Martin Theil TR001 - Comp…" at bounding box center [596, 212] width 1192 height 315
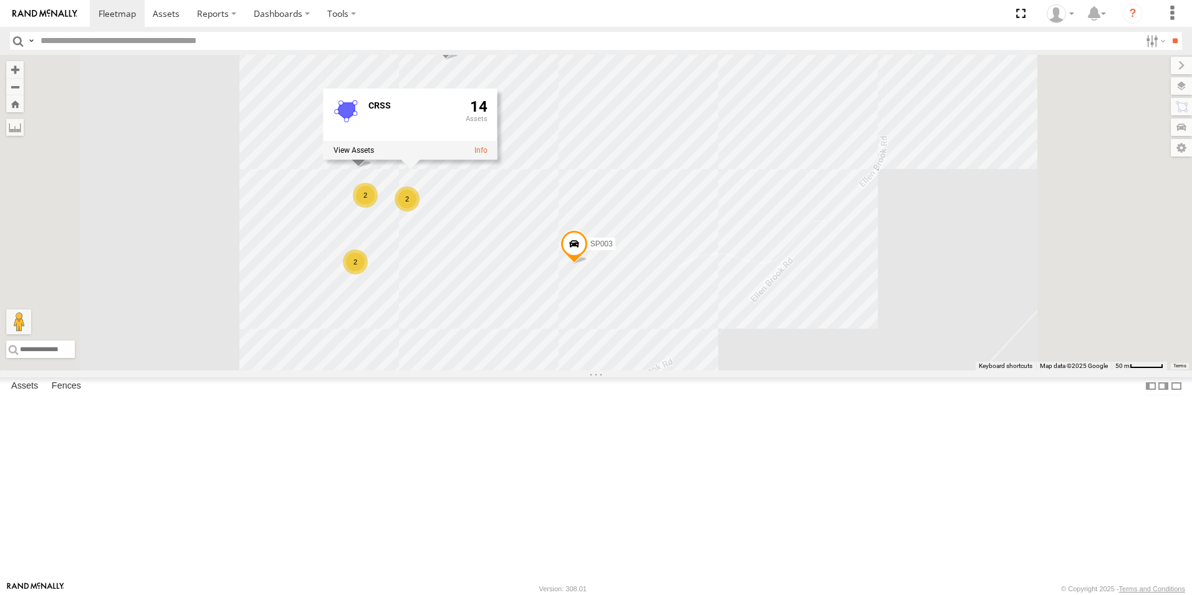
drag, startPoint x: 864, startPoint y: 202, endPoint x: 782, endPoint y: 196, distance: 82.5
click at [787, 196] on div "PM016 - Ian Fleming SS035 CV295 - Karly Taylor PM014- Martin Theil TR001 - Comp…" at bounding box center [596, 212] width 1192 height 315
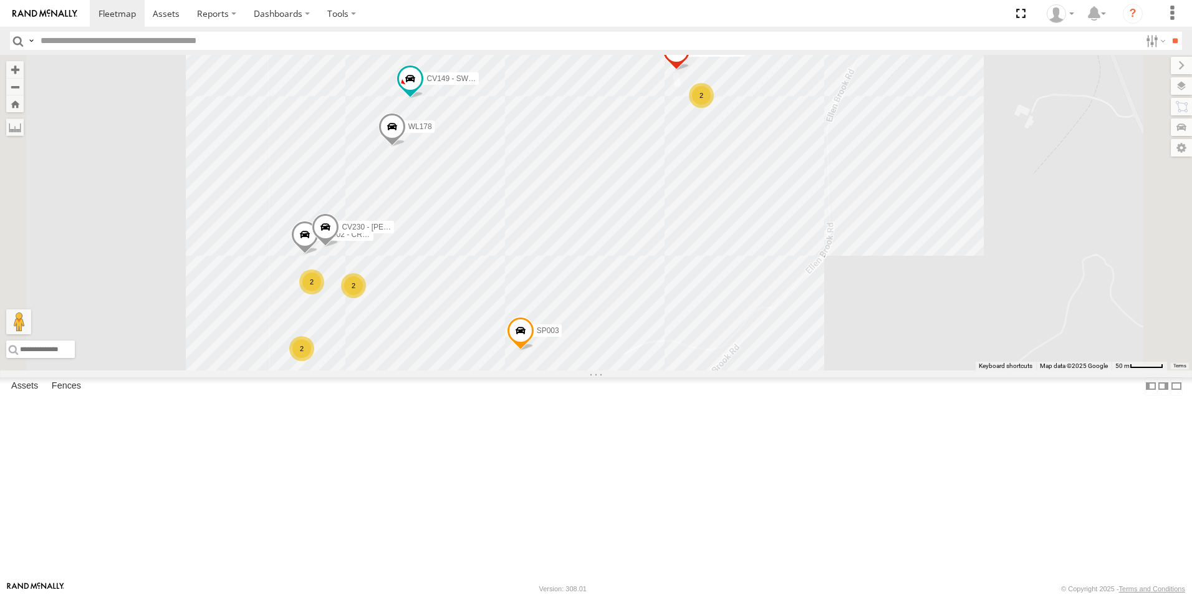
drag, startPoint x: 798, startPoint y: 124, endPoint x: 744, endPoint y: 218, distance: 108.7
click at [744, 218] on div "SP003 2 2 CV230 - Bryce Wills 2 CV149 - SWW workshop 2 WL001 - CRSS WL178 WL002…" at bounding box center [596, 212] width 1192 height 315
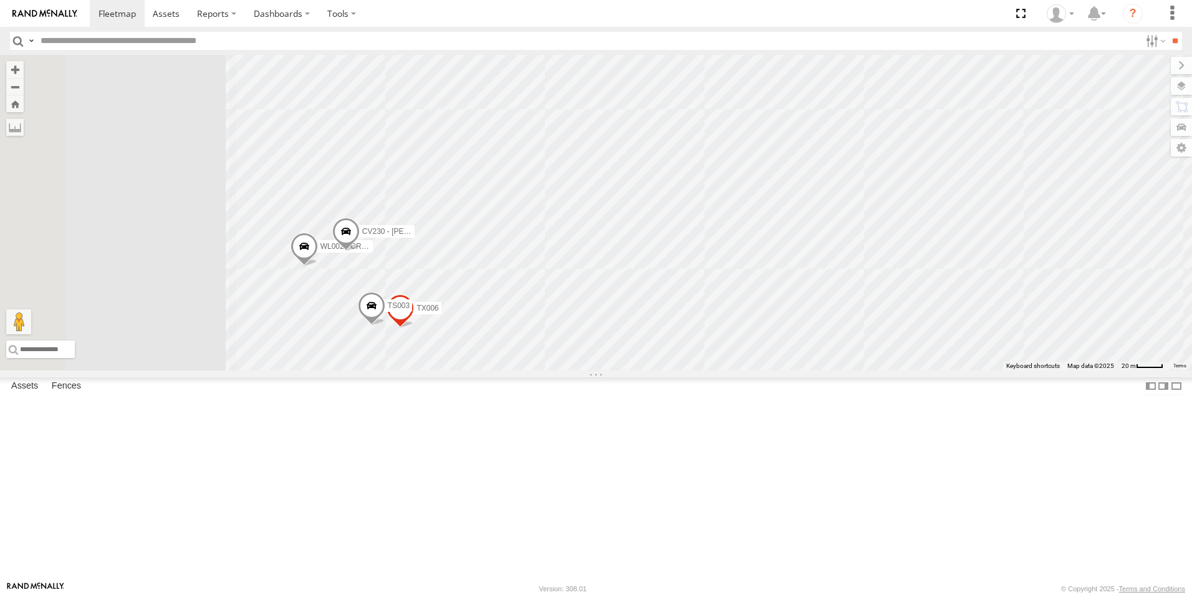
drag, startPoint x: 636, startPoint y: 311, endPoint x: 867, endPoint y: 271, distance: 234.1
click at [867, 271] on div "SP003 CV230 - Bryce Wills CV149 - SWW workshop WL001 - CRSS WL178 WL002 - CRSS …" at bounding box center [596, 212] width 1192 height 315
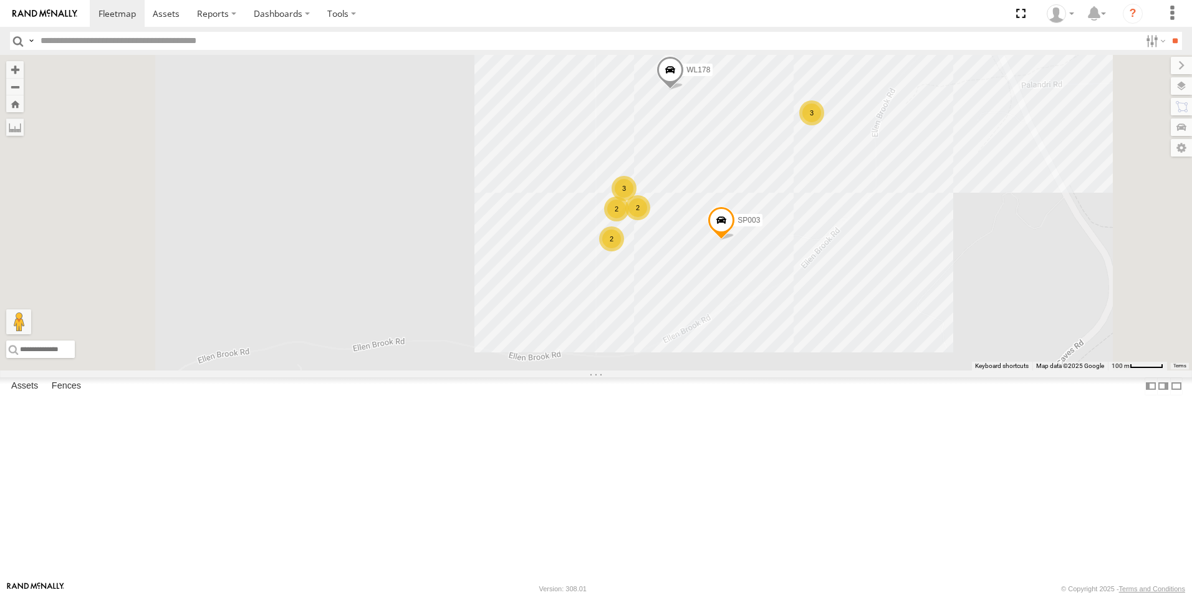
click at [115, 47] on input "text" at bounding box center [588, 41] width 1105 height 18
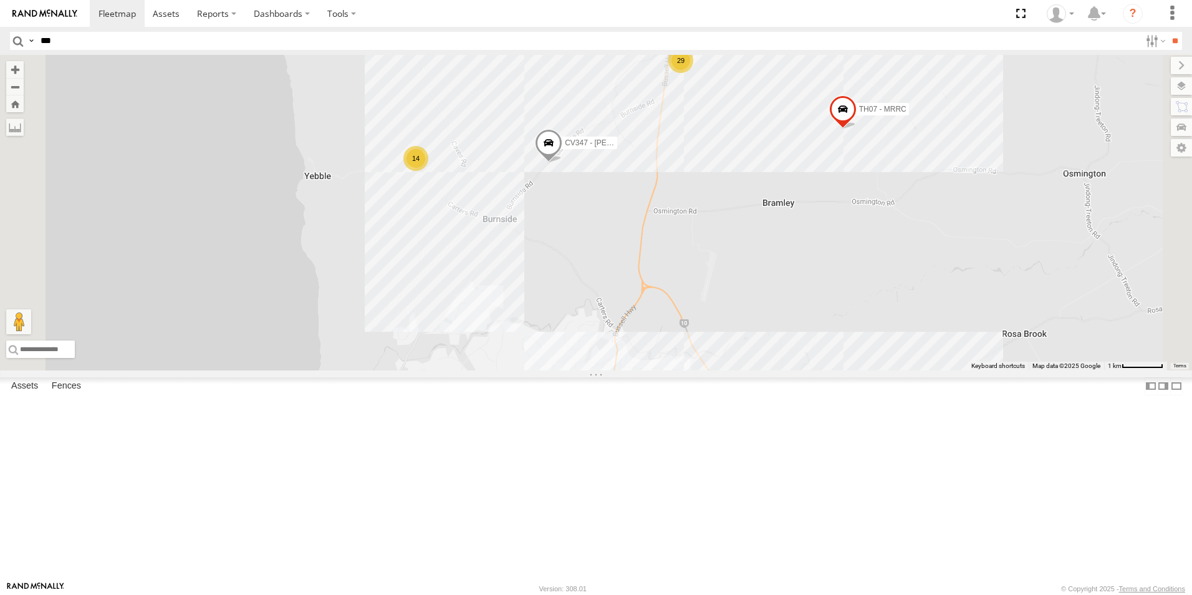
type input "***"
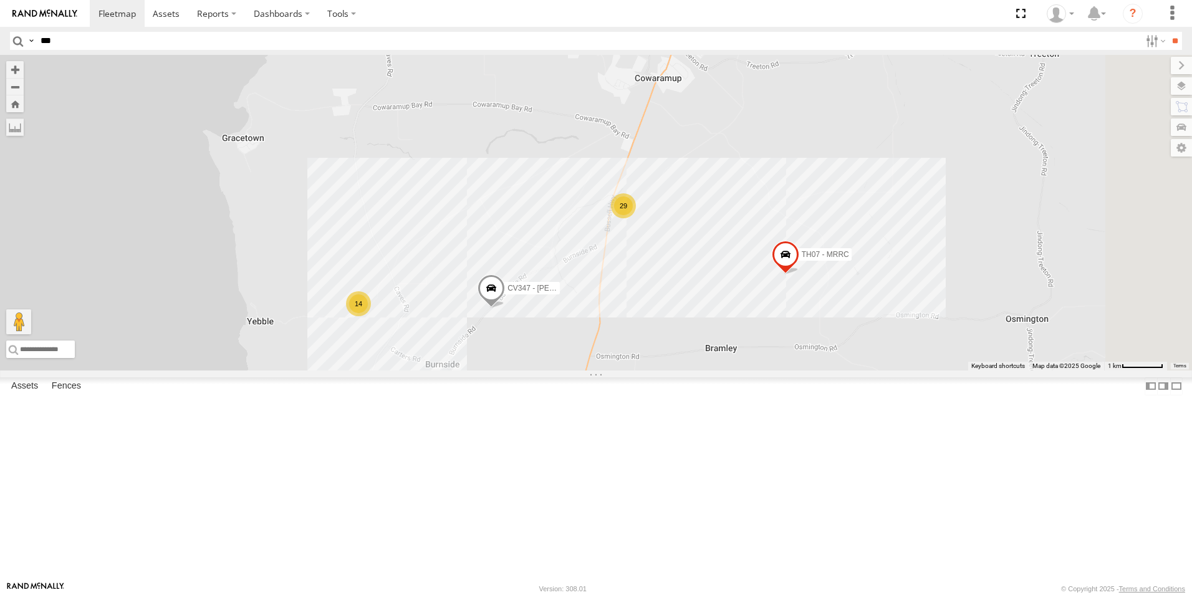
drag, startPoint x: 753, startPoint y: 294, endPoint x: 695, endPoint y: 451, distance: 168.1
click at [695, 370] on div "CV347 - Luke Pickford 29 8 8 3 14 TH07 - MRRC" at bounding box center [596, 212] width 1192 height 315
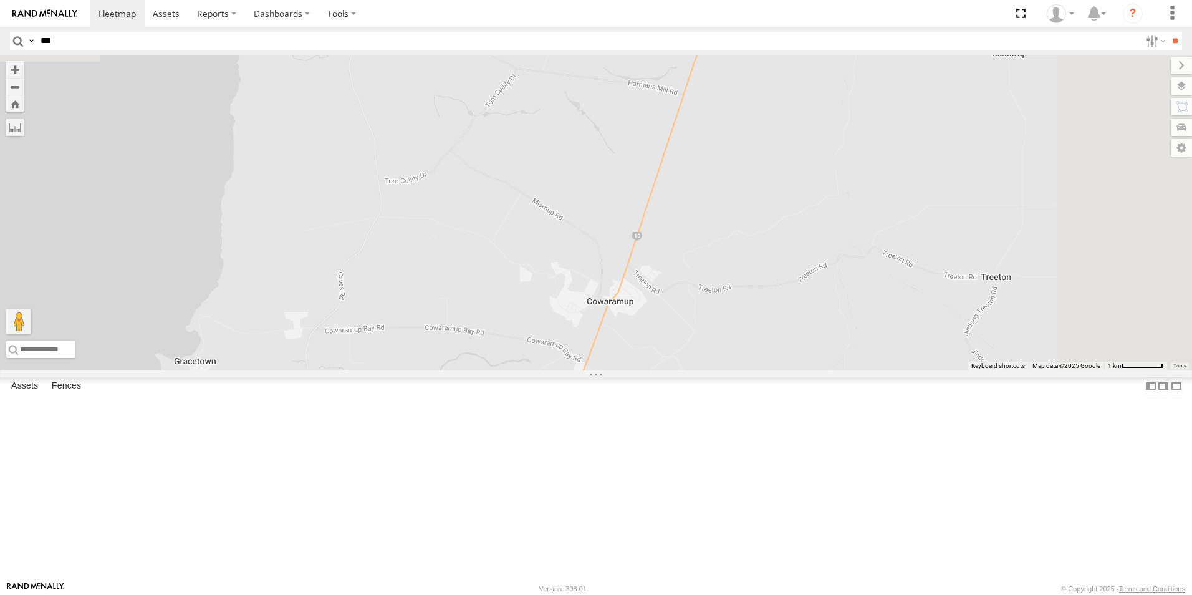
drag, startPoint x: 737, startPoint y: 299, endPoint x: 686, endPoint y: 516, distance: 222.2
click at [686, 370] on div "CV347 - Luke Pickford 29 8 8 3 14 TH07 - MRRC" at bounding box center [596, 212] width 1192 height 315
drag, startPoint x: 768, startPoint y: 357, endPoint x: 637, endPoint y: 499, distance: 193.7
click at [633, 370] on div "CV347 - Luke Pickford 29 8 8 3 14 TH07 - MRRC" at bounding box center [596, 212] width 1192 height 315
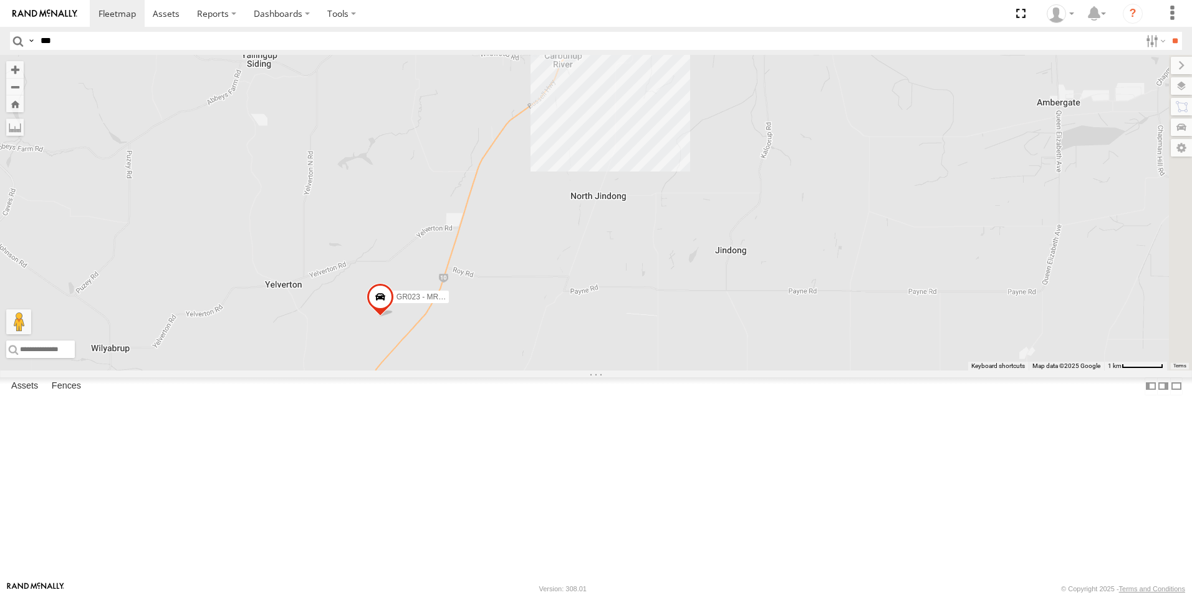
drag, startPoint x: 859, startPoint y: 268, endPoint x: 635, endPoint y: 454, distance: 291.4
click at [630, 370] on div "CV347 - Luke Pickford 29 8 8 3 14 TH07 - MRRC GR023 - MRRC" at bounding box center [596, 212] width 1192 height 315
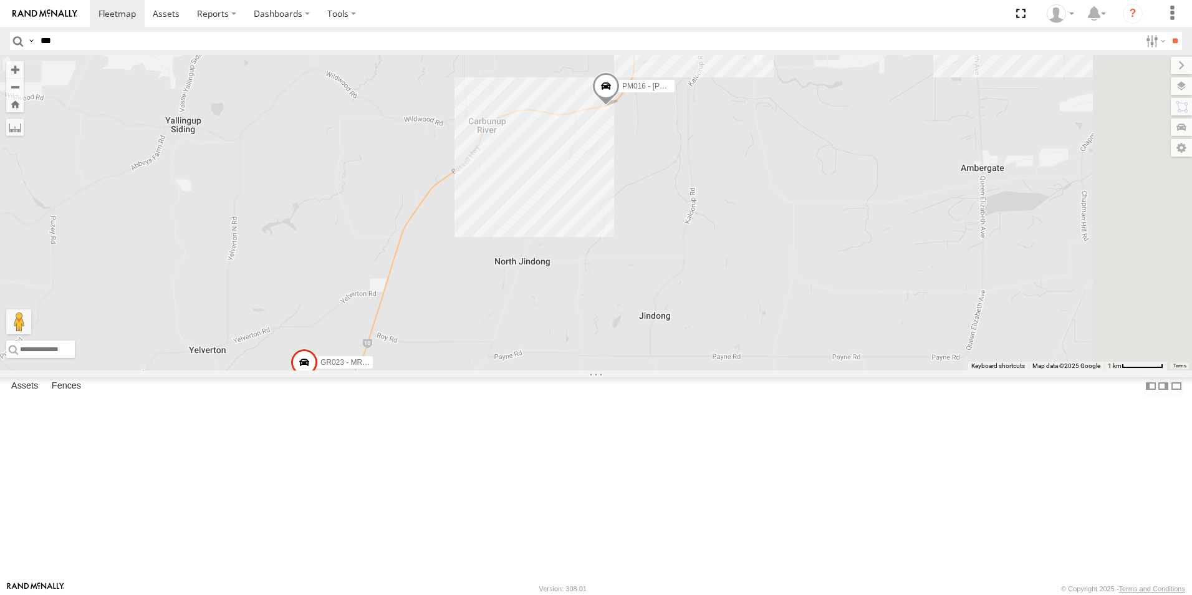
drag, startPoint x: 599, startPoint y: 460, endPoint x: 553, endPoint y: 494, distance: 57.1
click at [553, 370] on div "CV347 - Luke Pickford 29 8 8 3 14 TH07 - MRRC GR023 - MRRC PM016 - Ian Fleming …" at bounding box center [596, 212] width 1192 height 315
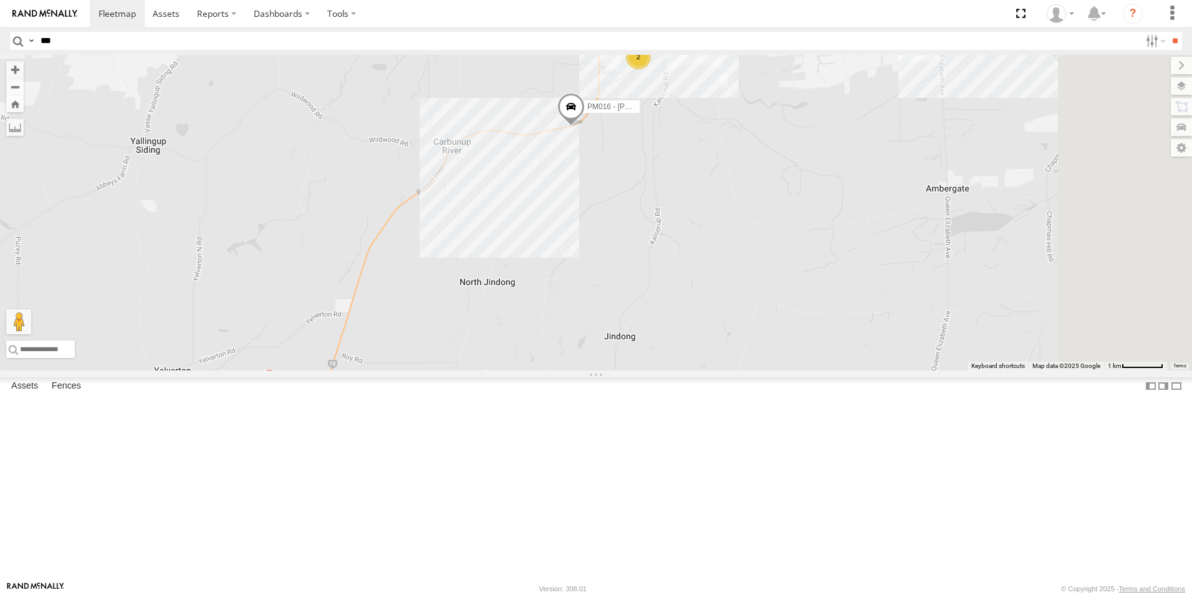
drag, startPoint x: 796, startPoint y: 393, endPoint x: 650, endPoint y: 434, distance: 151.6
click at [650, 370] on div "CV347 - Luke Pickford 29 8 8 3 14 TH07 - MRRC GR023 - MRRC PM016 - Ian Fleming …" at bounding box center [596, 212] width 1192 height 315
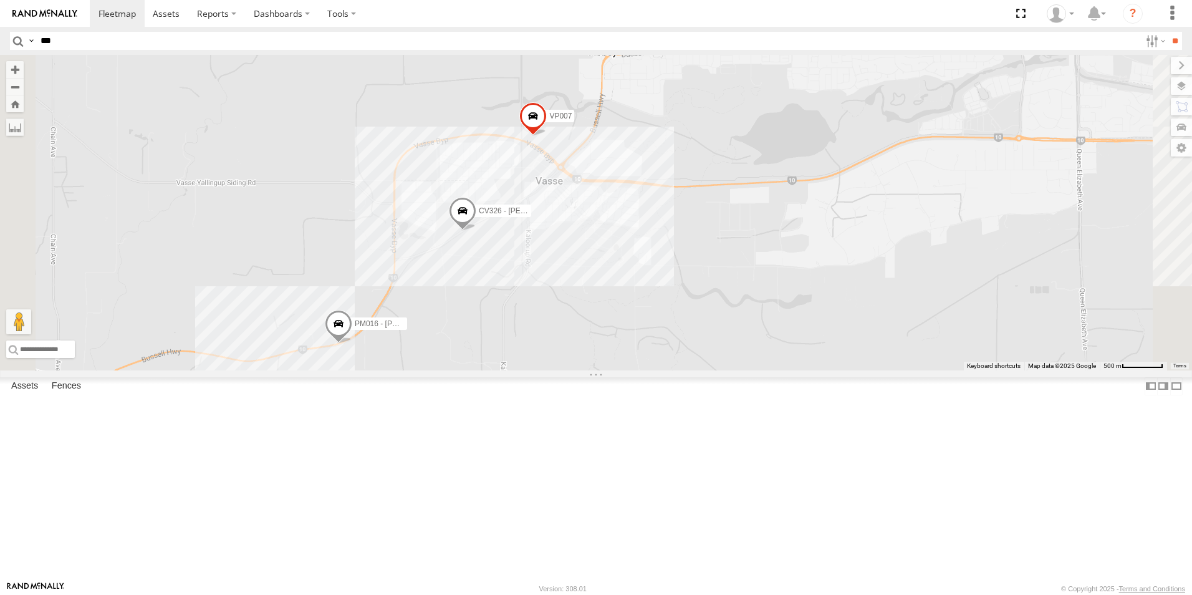
drag, startPoint x: 615, startPoint y: 511, endPoint x: 615, endPoint y: 532, distance: 21.2
click at [615, 370] on div "CV347 - Luke Pickford TH07 - MRRC GR023 - MRRC PM016 - Ian Fleming VP007 PM019 …" at bounding box center [596, 212] width 1192 height 315
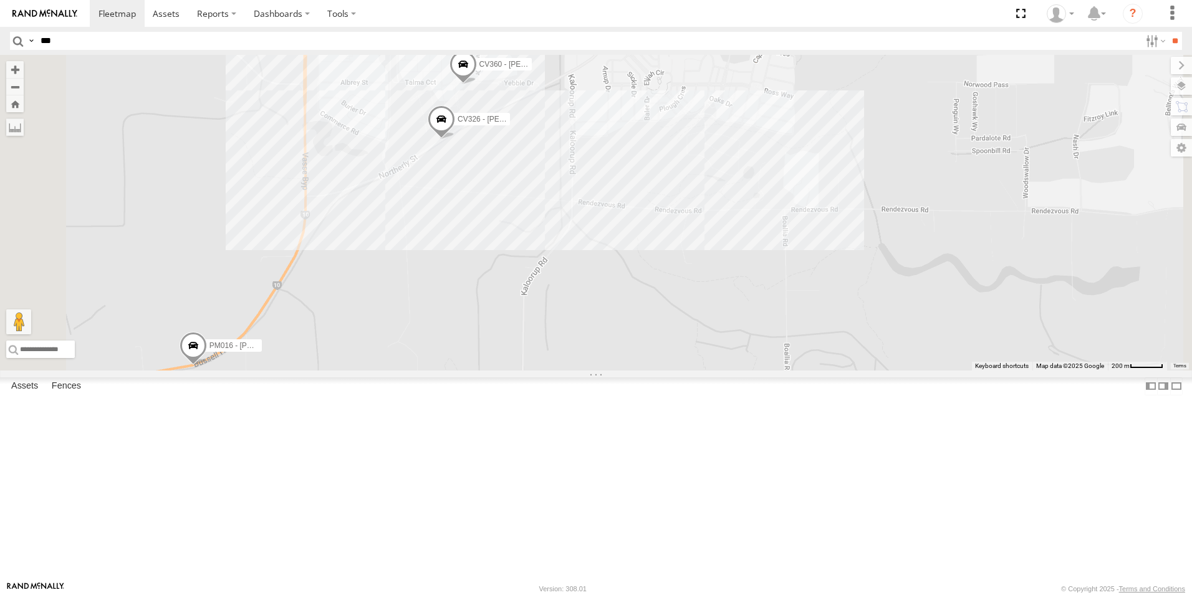
drag, startPoint x: 665, startPoint y: 357, endPoint x: 625, endPoint y: 511, distance: 159.2
click at [625, 370] on div "CV347 - Luke Pickford TH07 - MRRC GR023 - MRRC PM016 - Ian Fleming VP007 PM019 …" at bounding box center [596, 212] width 1192 height 315
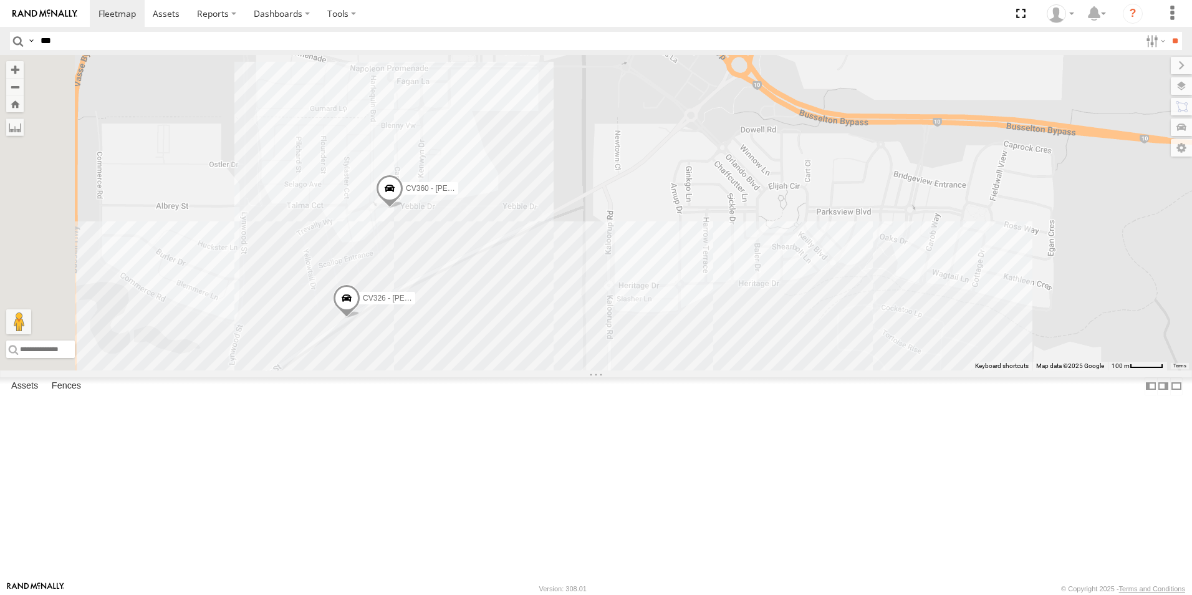
drag, startPoint x: 618, startPoint y: 386, endPoint x: 632, endPoint y: 467, distance: 82.2
click at [632, 370] on div "CV347 - Luke Pickford TH07 - MRRC GR023 - MRRC PM016 - Ian Fleming VP007 PM019 …" at bounding box center [596, 212] width 1192 height 315
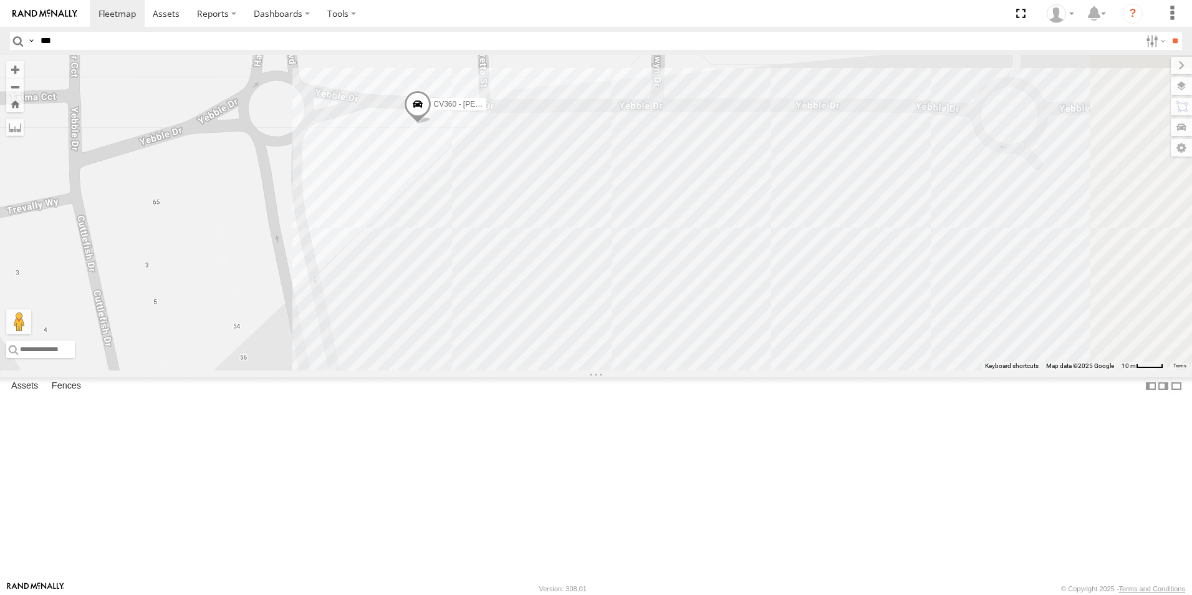
drag, startPoint x: 650, startPoint y: 286, endPoint x: 548, endPoint y: 368, distance: 130.8
click at [548, 368] on div "CV347 - Luke Pickford TH07 - MRRC GR023 - MRRC PM016 - Ian Fleming VP007 PM019 …" at bounding box center [596, 212] width 1192 height 315
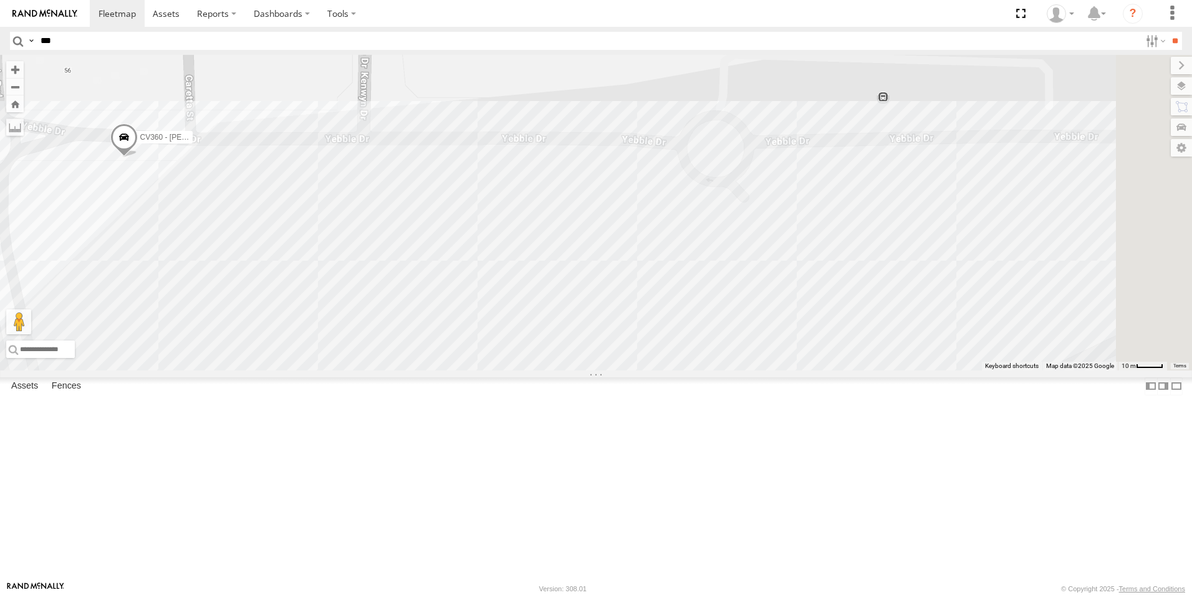
drag, startPoint x: 903, startPoint y: 325, endPoint x: 628, endPoint y: 336, distance: 275.2
click at [628, 336] on div "CV347 - Luke Pickford TH07 - MRRC GR023 - MRRC PM016 - Ian Fleming VP007 PM019 …" at bounding box center [596, 212] width 1192 height 315
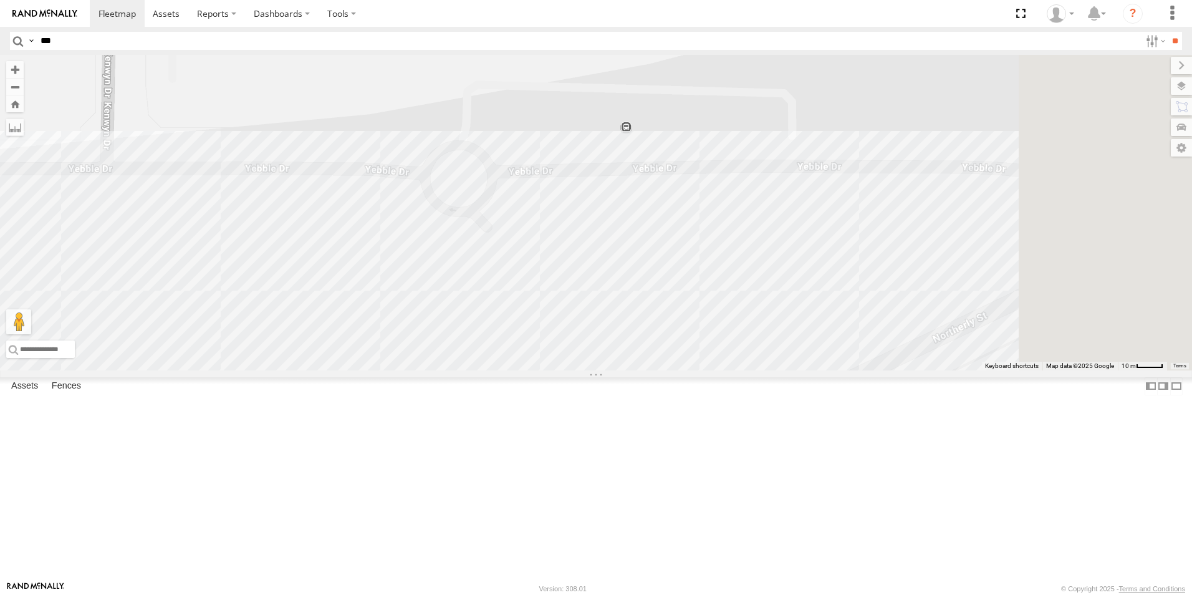
drag, startPoint x: 904, startPoint y: 325, endPoint x: 456, endPoint y: 384, distance: 452.2
click at [456, 370] on div "CV347 - Luke Pickford TH07 - MRRC GR023 - MRRC PM016 - Ian Fleming VP007 PM019 …" at bounding box center [596, 212] width 1192 height 315
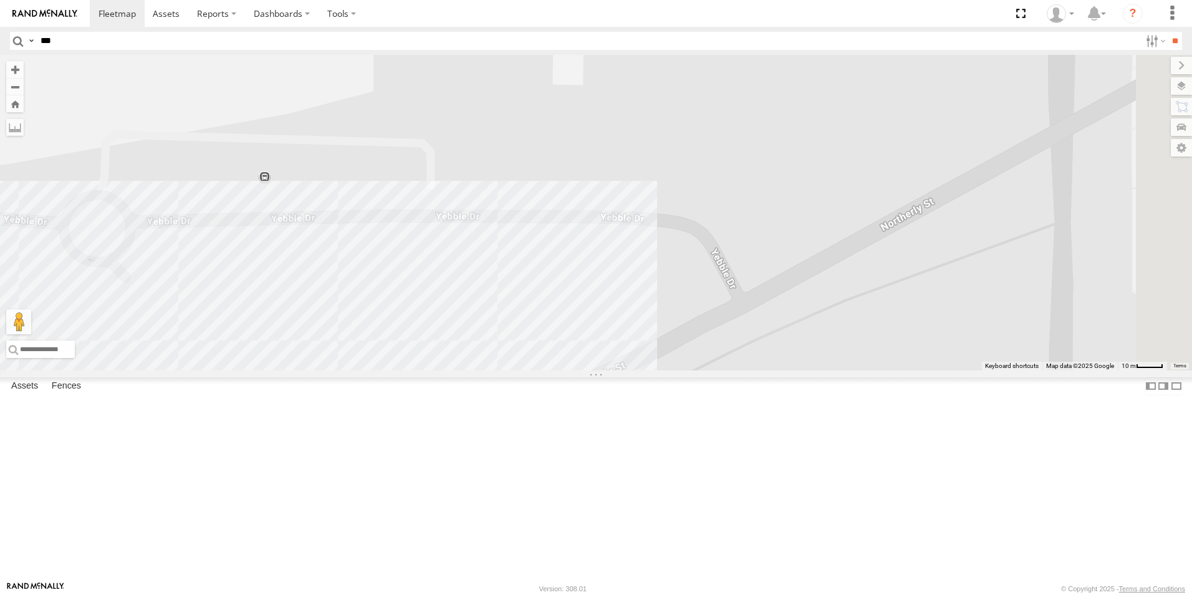
drag, startPoint x: 767, startPoint y: 342, endPoint x: 604, endPoint y: 365, distance: 165.0
click at [604, 365] on div "CV347 - Luke Pickford TH07 - MRRC GR023 - MRRC PM016 - Ian Fleming VP007 PM019 …" at bounding box center [596, 212] width 1192 height 315
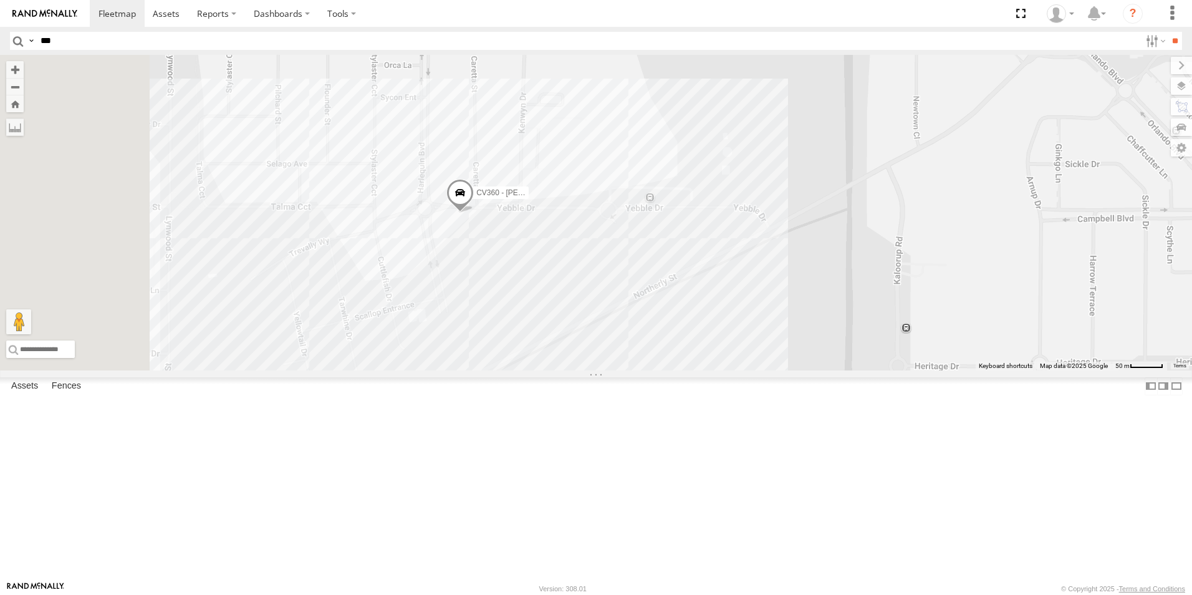
drag, startPoint x: 408, startPoint y: 337, endPoint x: 677, endPoint y: 327, distance: 268.9
click at [677, 327] on div "CV347 - Luke Pickford TH07 - MRRC GR023 - MRRC PM016 - Ian Fleming VP007 PM019 …" at bounding box center [596, 212] width 1192 height 315
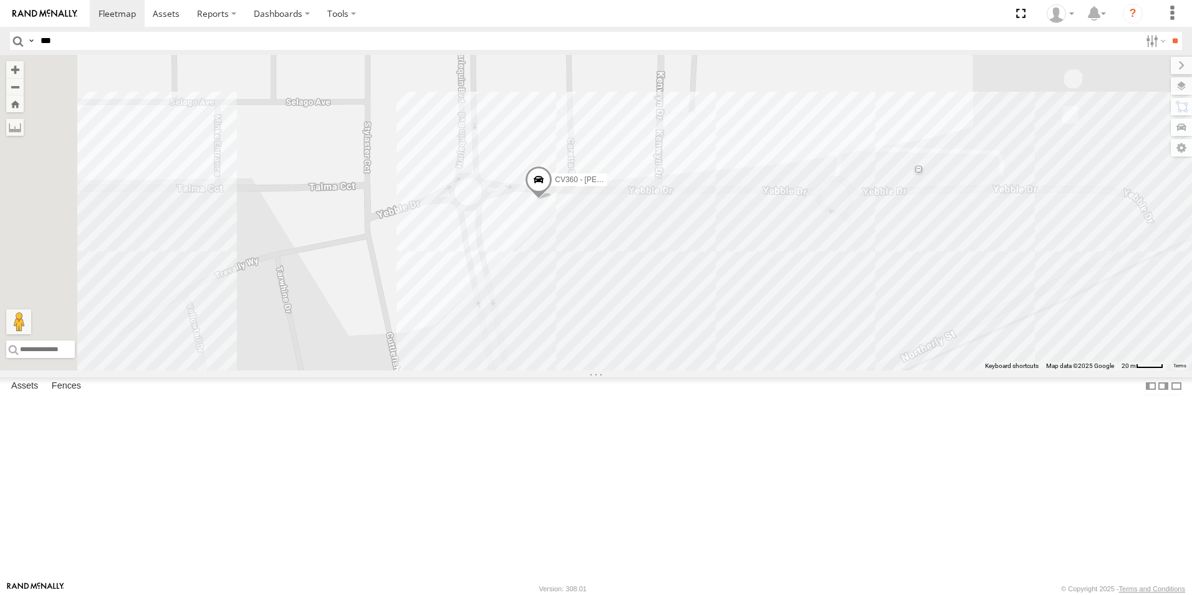
drag, startPoint x: 554, startPoint y: 342, endPoint x: 680, endPoint y: 345, distance: 126.0
click at [680, 345] on div "CV347 - Luke Pickford TH07 - MRRC GR023 - MRRC PM016 - Ian Fleming VP007 PM019 …" at bounding box center [596, 212] width 1192 height 315
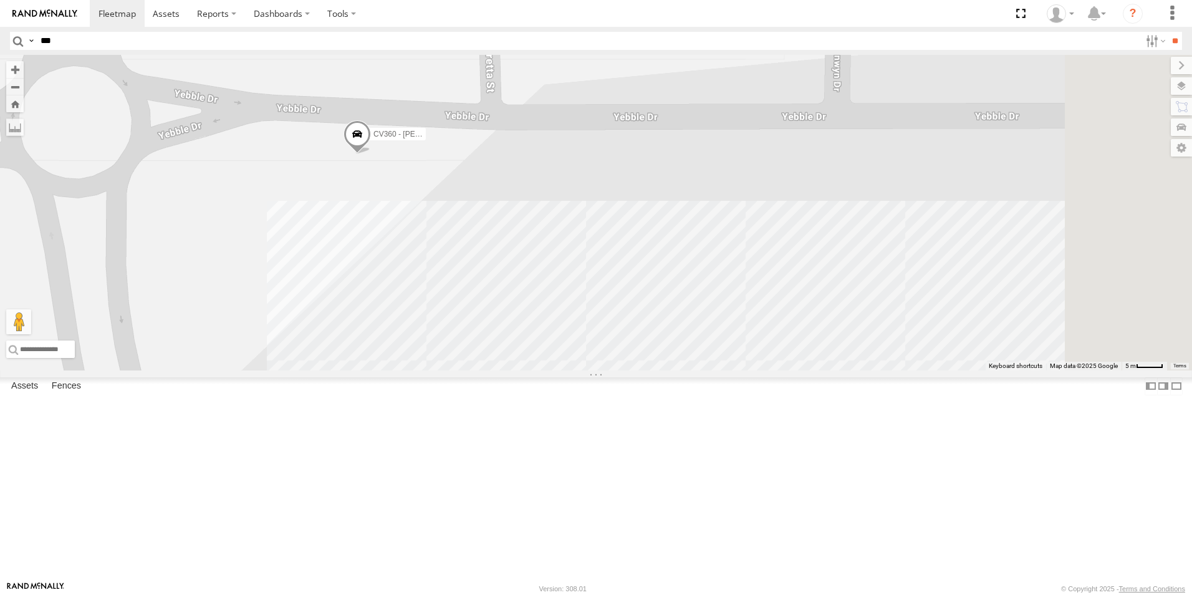
drag, startPoint x: 801, startPoint y: 340, endPoint x: 548, endPoint y: 416, distance: 264.3
click at [548, 370] on div "CV347 - Luke Pickford TH07 - MRRC GR023 - MRRC PM016 - Ian Fleming VP007 PM019 …" at bounding box center [596, 212] width 1192 height 315
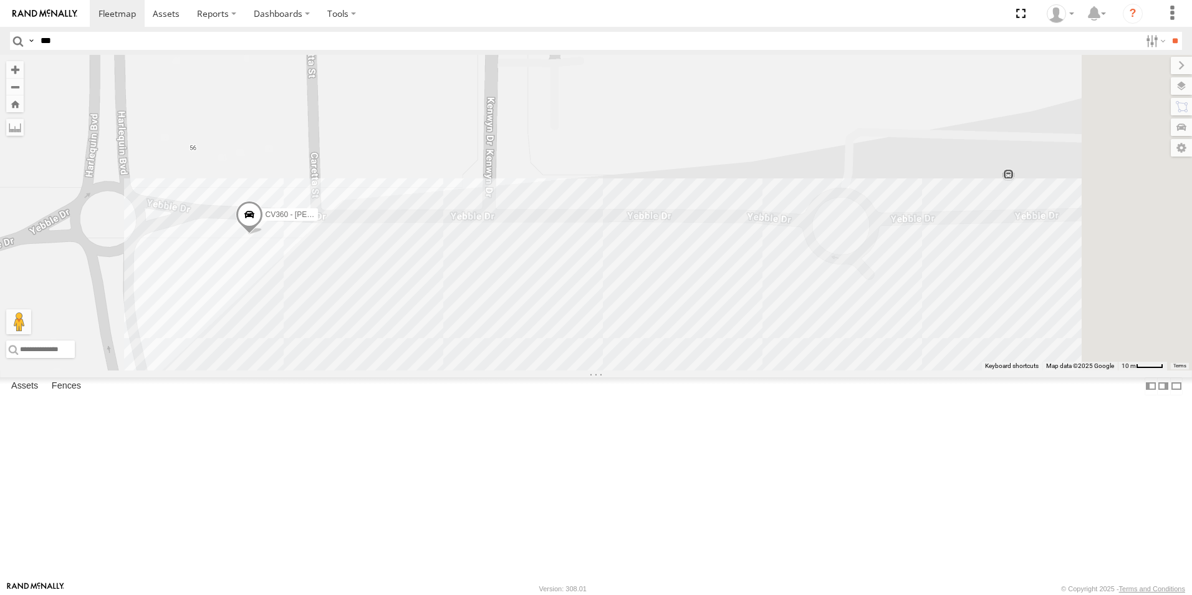
drag, startPoint x: 746, startPoint y: 395, endPoint x: 555, endPoint y: 405, distance: 191.7
click at [555, 370] on div "CV347 - Luke Pickford TH07 - MRRC GR023 - MRRC PM016 - Ian Fleming VP007 PM019 …" at bounding box center [596, 212] width 1192 height 315
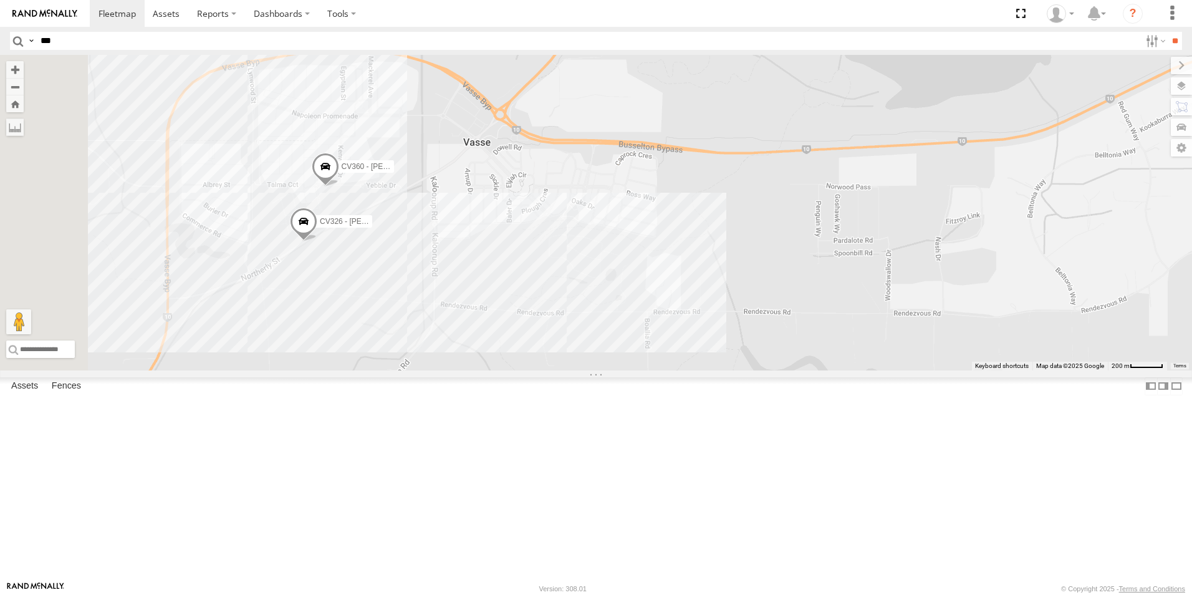
drag, startPoint x: 427, startPoint y: 432, endPoint x: 444, endPoint y: 300, distance: 133.2
click at [444, 300] on div "CV360 - [PERSON_NAME] VP007 CV326 - [PERSON_NAME]" at bounding box center [596, 212] width 1192 height 315
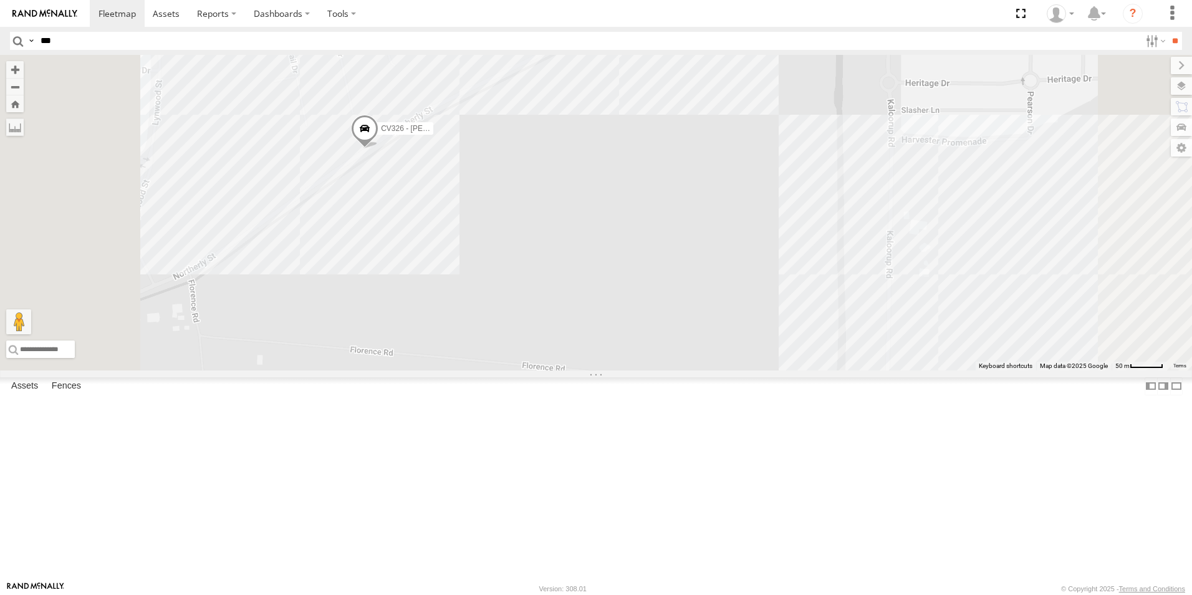
drag, startPoint x: 545, startPoint y: 305, endPoint x: 553, endPoint y: 354, distance: 49.9
click at [555, 358] on div "CV360 - [PERSON_NAME] VP007 CV326 - [PERSON_NAME]" at bounding box center [596, 212] width 1192 height 315
